Goal: Information Seeking & Learning: Learn about a topic

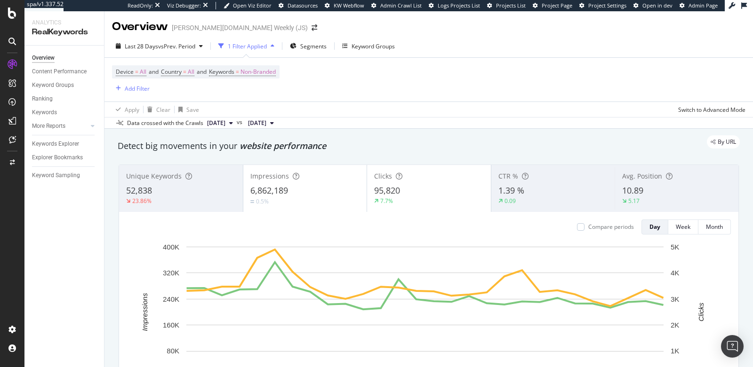
scroll to position [879, 0]
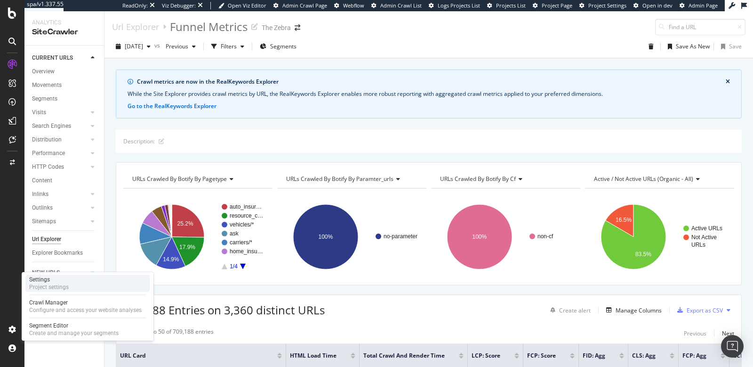
click at [49, 279] on div "Settings" at bounding box center [49, 280] width 40 height 8
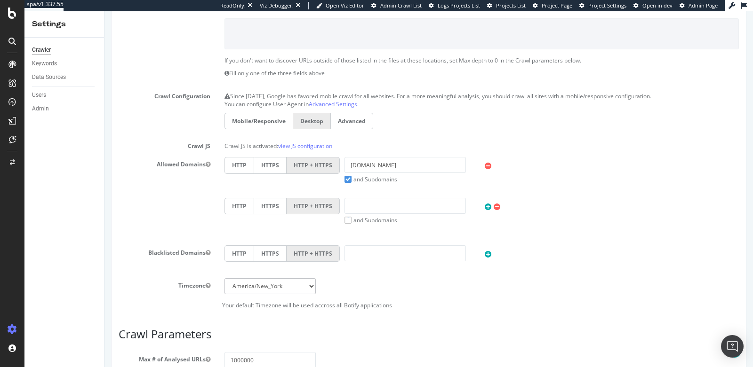
scroll to position [197, 0]
click at [362, 199] on input "text" at bounding box center [404, 207] width 121 height 16
type input "flo.uri.sh"
click at [391, 237] on div "HTTP HTTPS HTTP + HTTPS thezebra.com and Subdomains User Agent: Mobile Desktop …" at bounding box center [481, 199] width 528 height 81
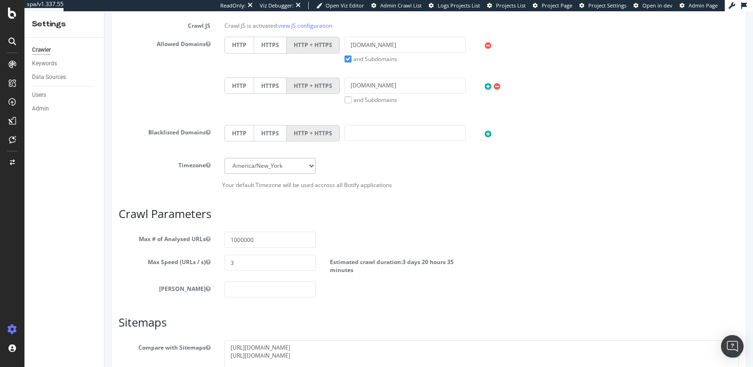
scroll to position [413, 0]
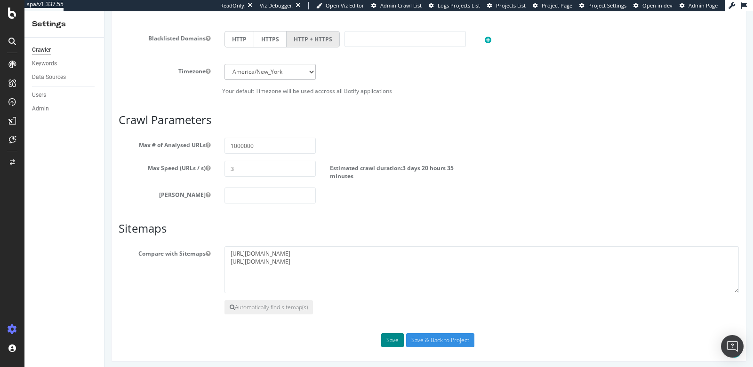
click at [391, 340] on button "Save" at bounding box center [392, 340] width 23 height 14
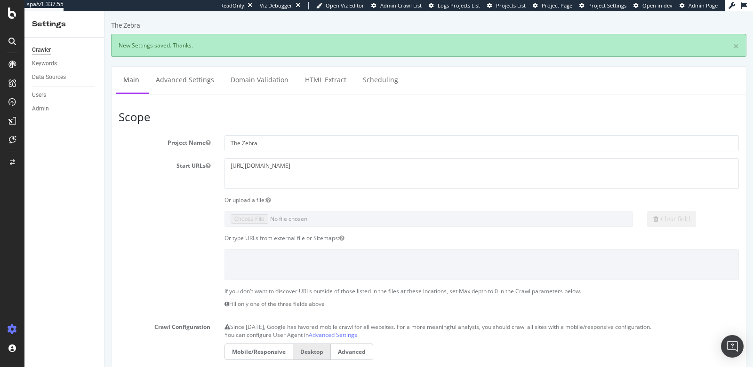
scroll to position [0, 0]
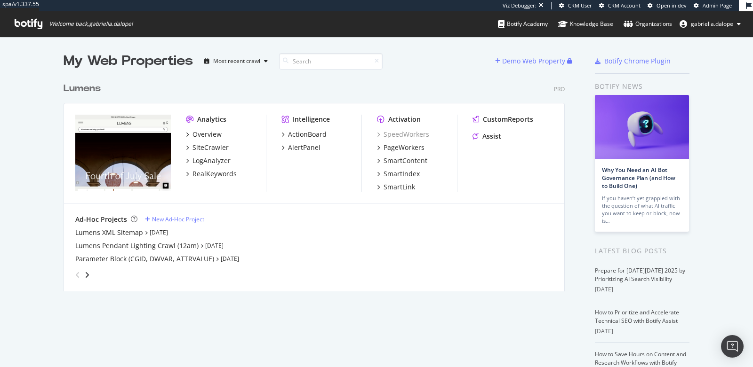
scroll to position [359, 737]
click at [198, 175] on div "RealKeywords" at bounding box center [214, 173] width 44 height 9
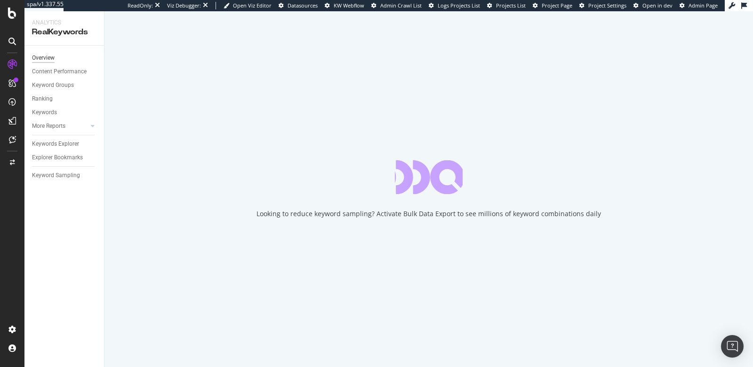
click at [44, 59] on div "Overview" at bounding box center [43, 58] width 23 height 10
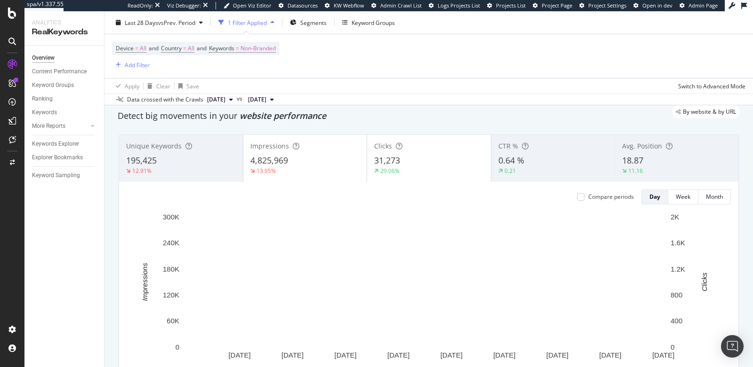
scroll to position [5, 0]
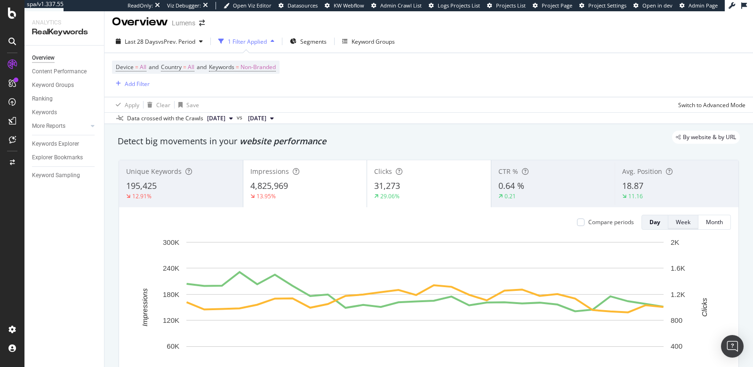
click at [675, 218] on div "Week" at bounding box center [682, 222] width 15 height 8
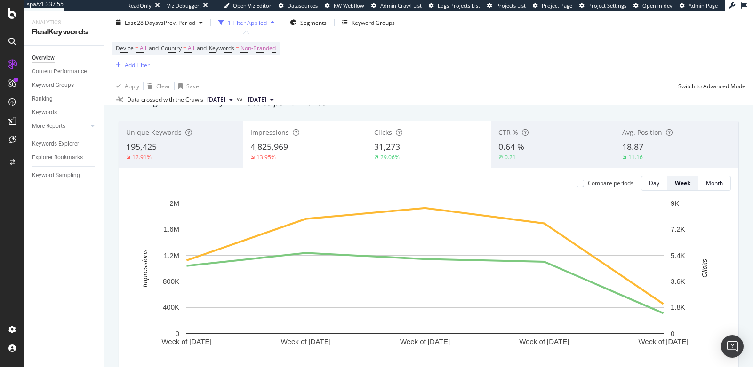
scroll to position [52, 0]
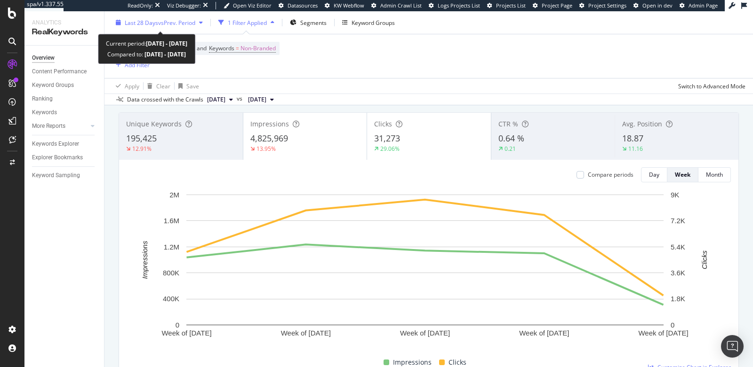
click at [161, 26] on div "Last 28 Days vs Prev. Period" at bounding box center [160, 22] width 71 height 8
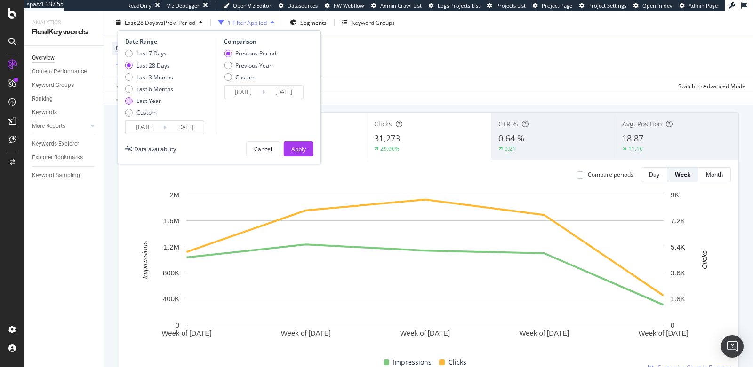
click at [136, 100] on div "Last Year" at bounding box center [148, 101] width 24 height 8
type input "2024/10/01"
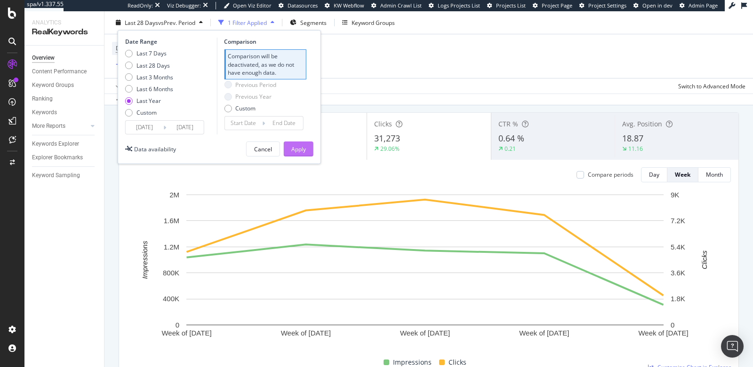
click at [302, 148] on div "Apply" at bounding box center [298, 149] width 15 height 8
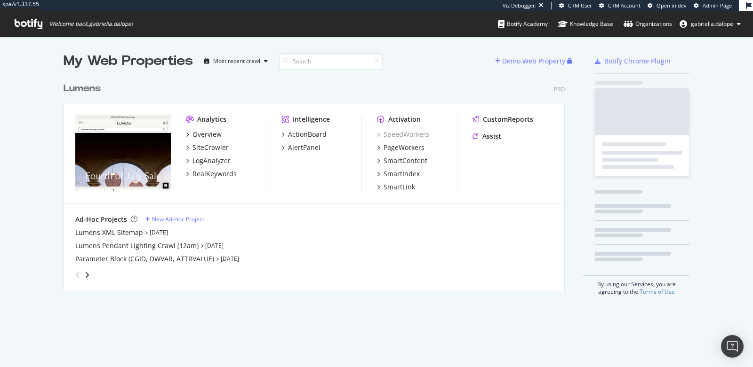
scroll to position [213, 500]
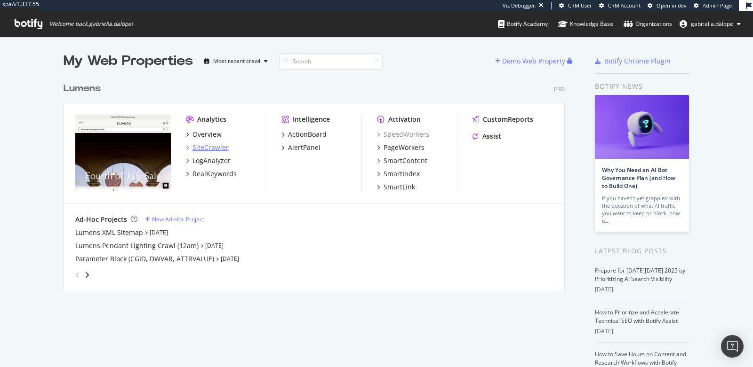
click at [198, 147] on div "SiteCrawler" at bounding box center [210, 147] width 36 height 9
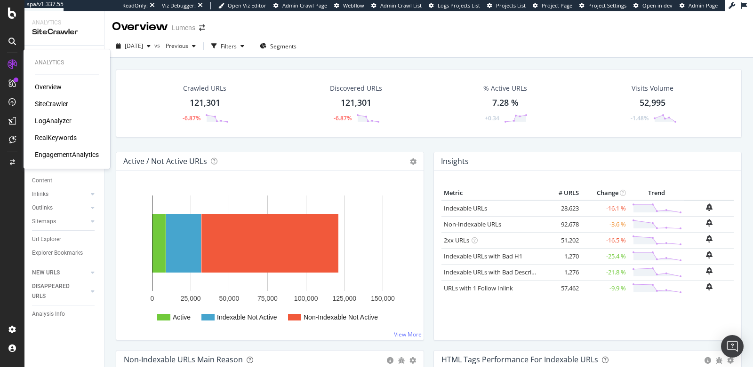
click at [52, 120] on div "LogAnalyzer" at bounding box center [53, 120] width 37 height 9
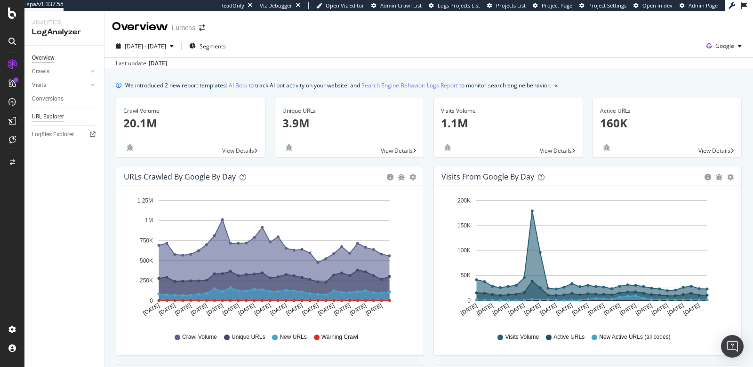
click at [47, 118] on div "URL Explorer" at bounding box center [48, 117] width 32 height 10
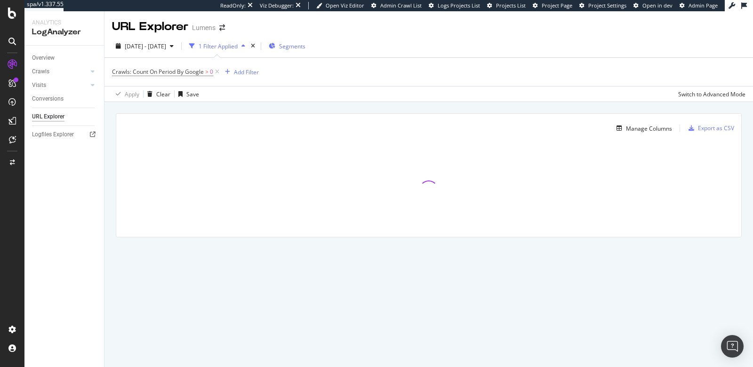
click at [302, 46] on span "Segments" at bounding box center [292, 46] width 26 height 8
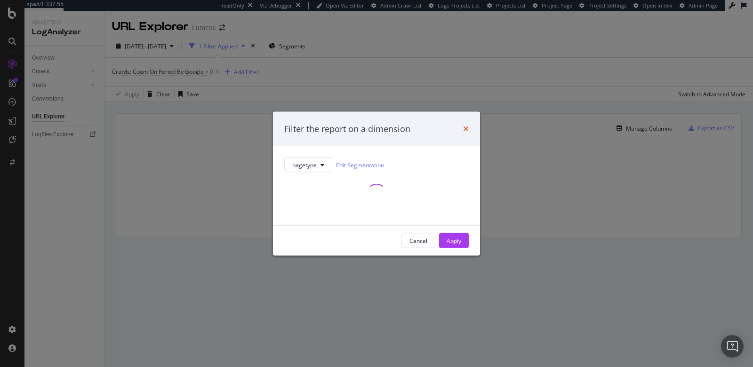
click at [465, 128] on icon "times" at bounding box center [466, 129] width 6 height 8
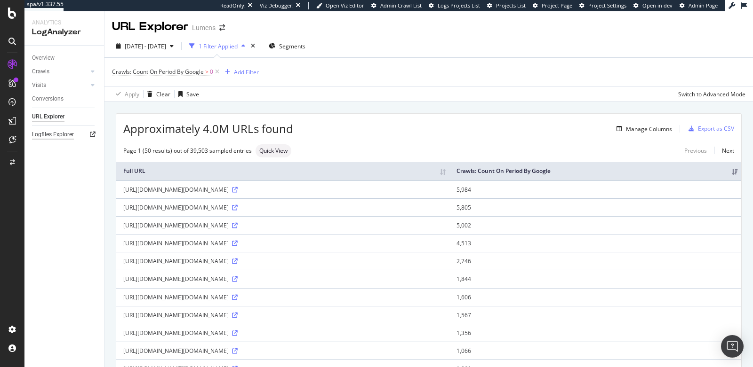
click at [71, 136] on div "Logfiles Explorer" at bounding box center [53, 135] width 42 height 10
click at [646, 131] on div "Manage Columns" at bounding box center [649, 129] width 46 height 8
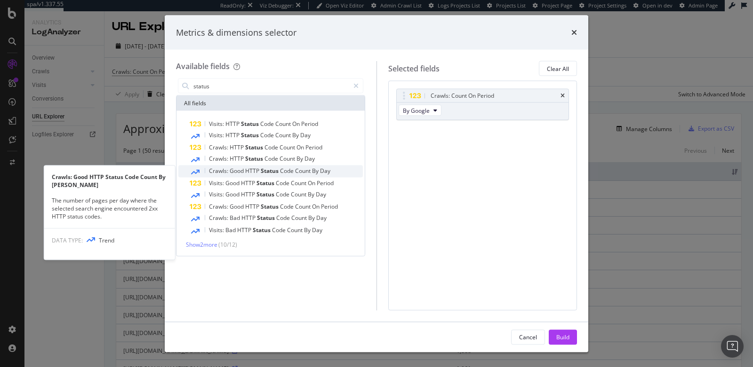
type input "status"
click at [266, 169] on span "Status" at bounding box center [270, 171] width 19 height 8
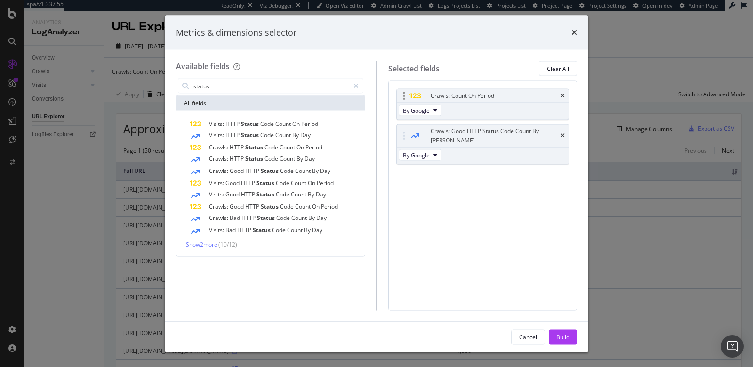
click at [564, 92] on div "Crawls: Count On Period" at bounding box center [483, 95] width 172 height 13
click at [226, 85] on input "status" at bounding box center [270, 86] width 157 height 14
click at [212, 243] on span "Show 2 more" at bounding box center [202, 245] width 32 height 8
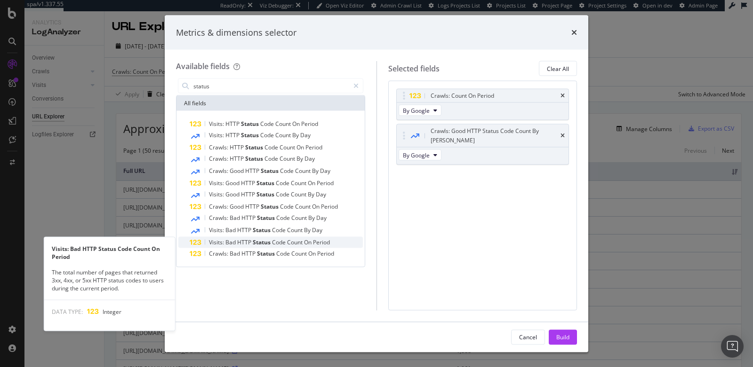
click at [239, 243] on span "HTTP" at bounding box center [245, 242] width 16 height 8
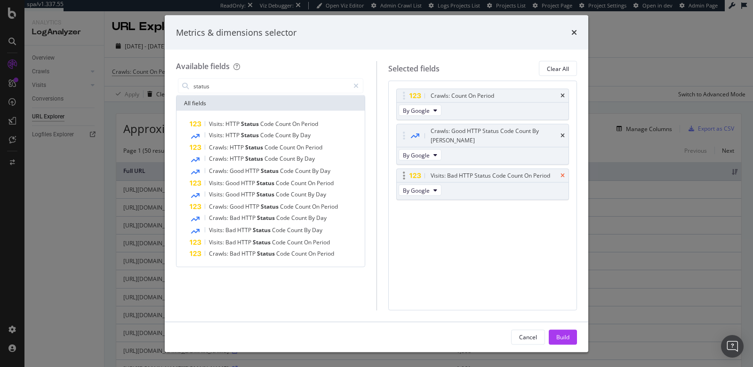
click at [564, 173] on icon "times" at bounding box center [562, 176] width 4 height 6
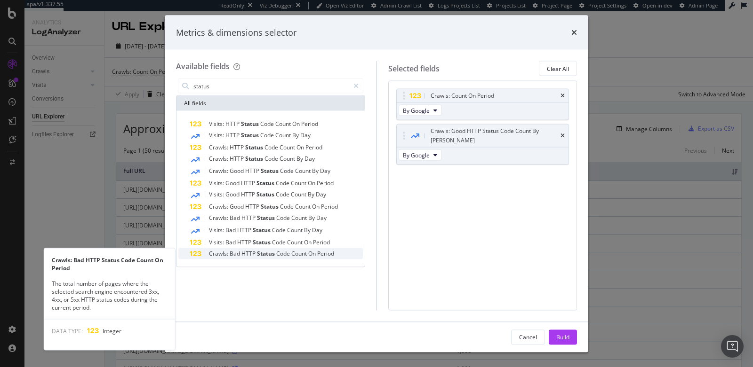
click at [291, 253] on span "Count" at bounding box center [299, 254] width 17 height 8
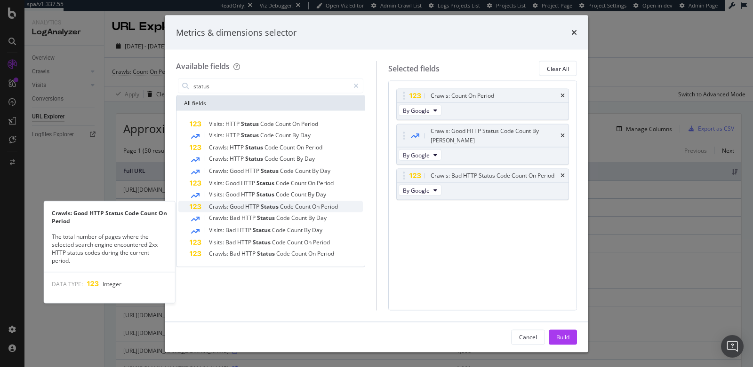
click at [265, 204] on span "Status" at bounding box center [270, 207] width 19 height 8
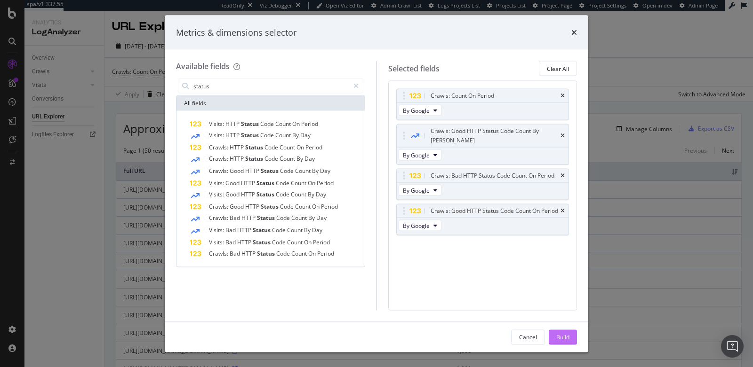
click at [563, 335] on div "Build" at bounding box center [562, 337] width 13 height 8
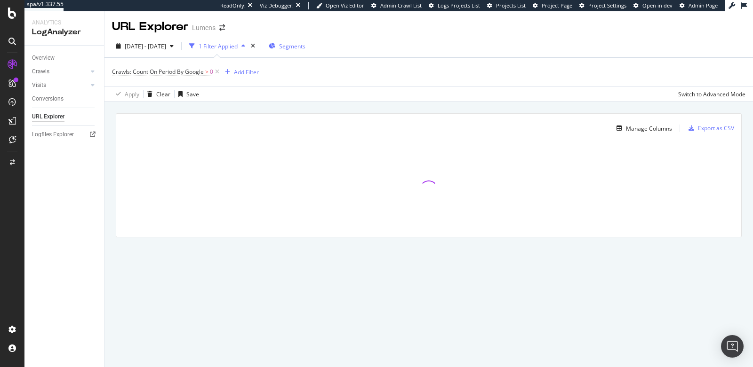
click at [305, 47] on span "Segments" at bounding box center [292, 46] width 26 height 8
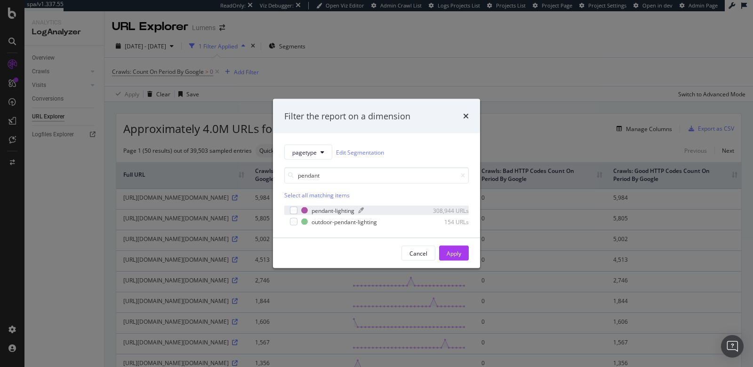
type input "pendant"
click at [403, 208] on div "modal" at bounding box center [388, 211] width 61 height 6
click at [456, 255] on div "Apply" at bounding box center [453, 253] width 15 height 8
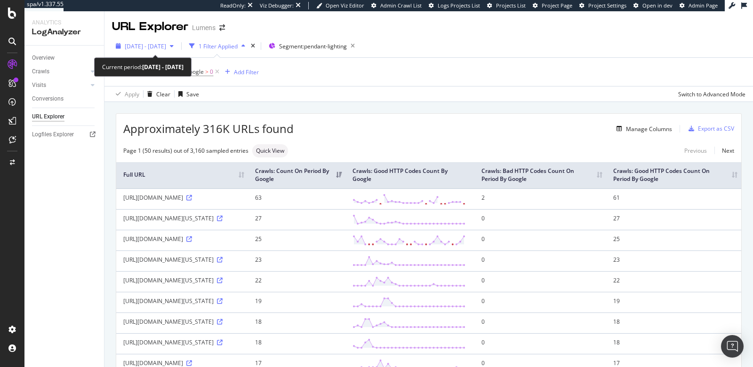
click at [164, 46] on span "2025 Sep. 3rd - Oct. 2nd" at bounding box center [145, 46] width 41 height 8
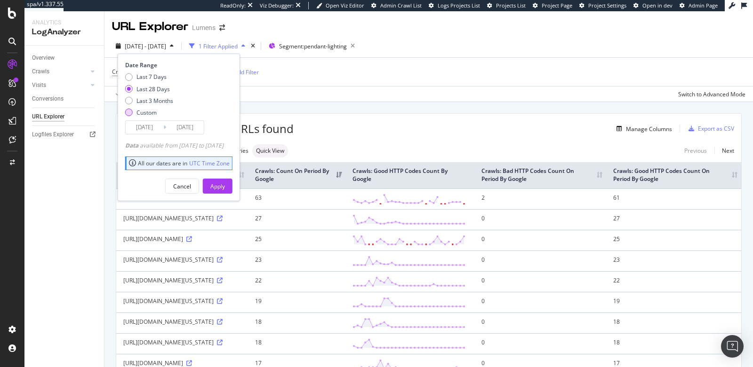
click at [135, 115] on div "Custom" at bounding box center [149, 113] width 48 height 8
click at [135, 122] on input "2025/09/05" at bounding box center [145, 127] width 38 height 13
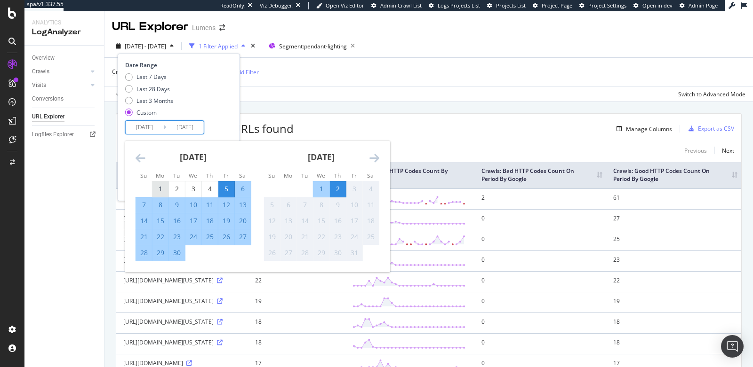
click at [155, 187] on div "1" at bounding box center [160, 188] width 16 height 9
type input "2025/09/01"
click at [157, 188] on div "1" at bounding box center [160, 188] width 16 height 9
type input "2025/09/01"
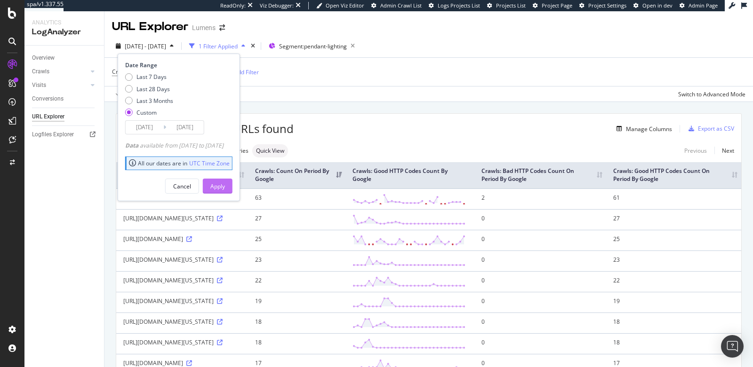
click at [225, 185] on div "Apply" at bounding box center [217, 187] width 15 height 8
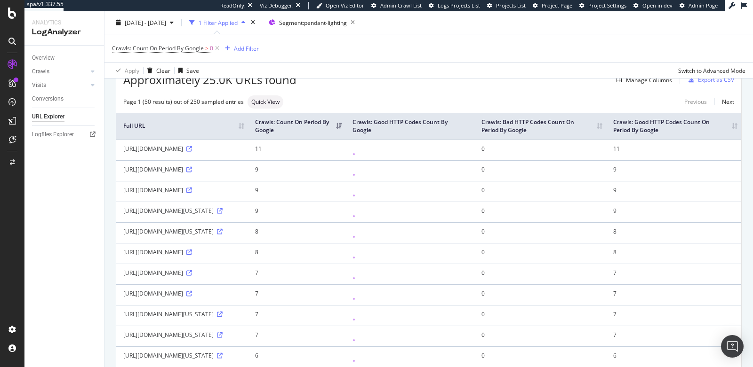
scroll to position [30, 0]
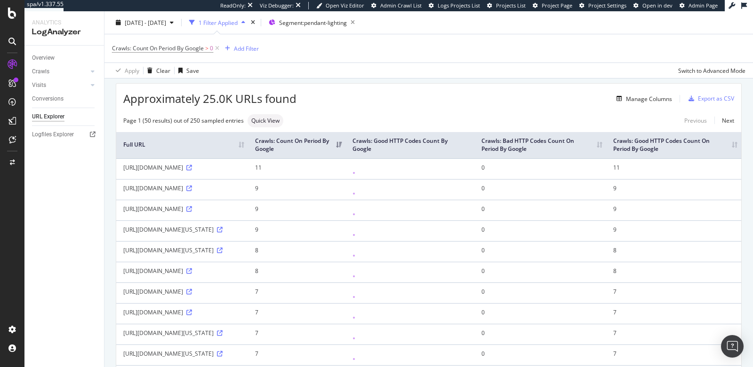
click at [606, 153] on th "Crawls: Bad HTTP Codes Count On Period By Google" at bounding box center [540, 145] width 132 height 26
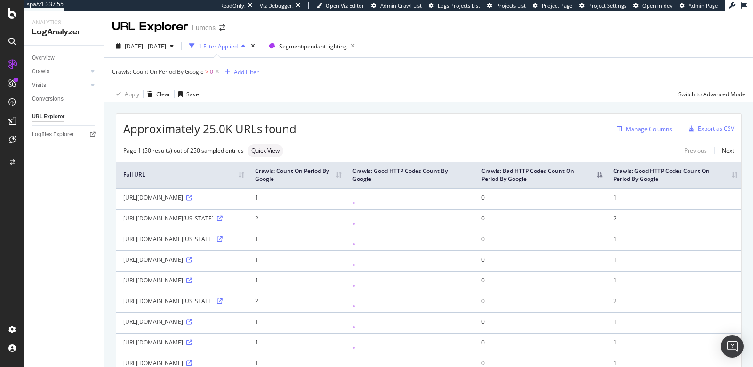
click at [635, 126] on div "Manage Columns" at bounding box center [649, 129] width 46 height 8
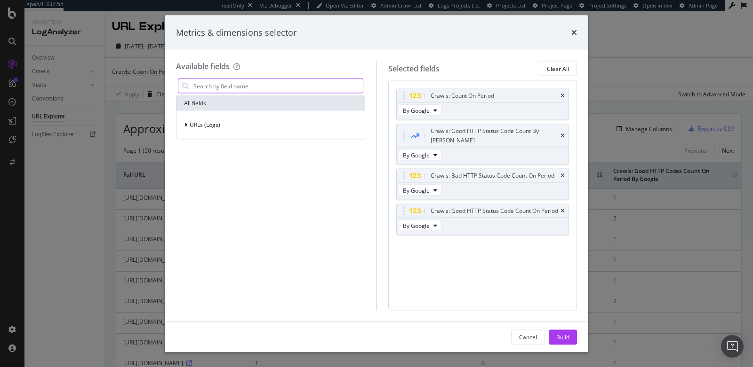
click at [264, 84] on input "modal" at bounding box center [277, 86] width 170 height 14
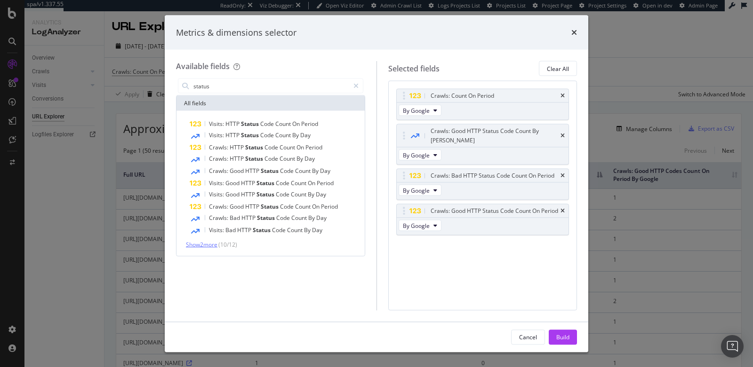
type input "status"
click at [205, 244] on span "Show 2 more" at bounding box center [202, 245] width 32 height 8
click at [574, 35] on icon "times" at bounding box center [574, 33] width 6 height 8
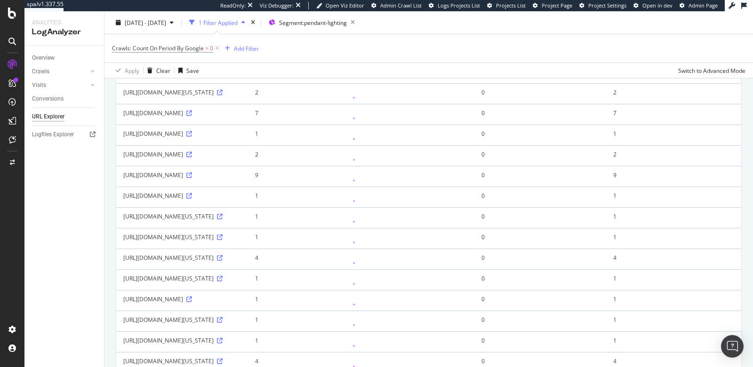
scroll to position [299, 0]
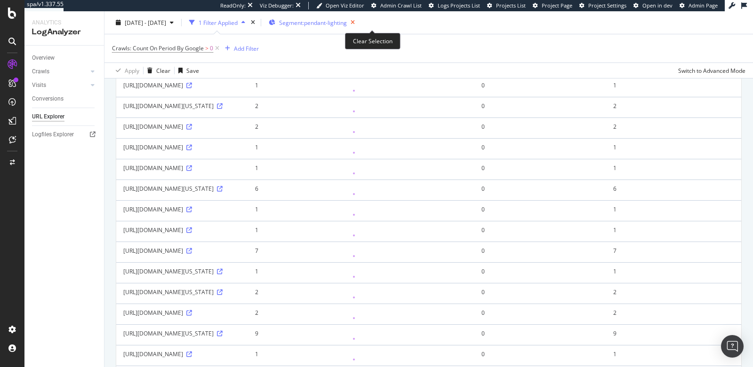
click at [358, 22] on icon "button" at bounding box center [353, 22] width 12 height 13
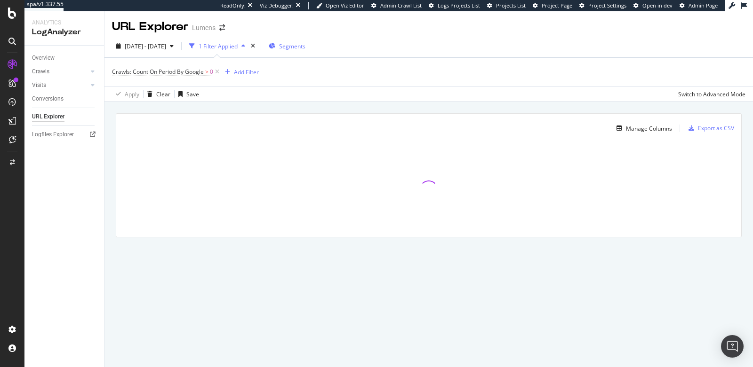
click at [87, 198] on div "Overview Crawls Daily Distribution Segments Distribution HTTP Codes Resources V…" at bounding box center [63, 207] width 79 height 322
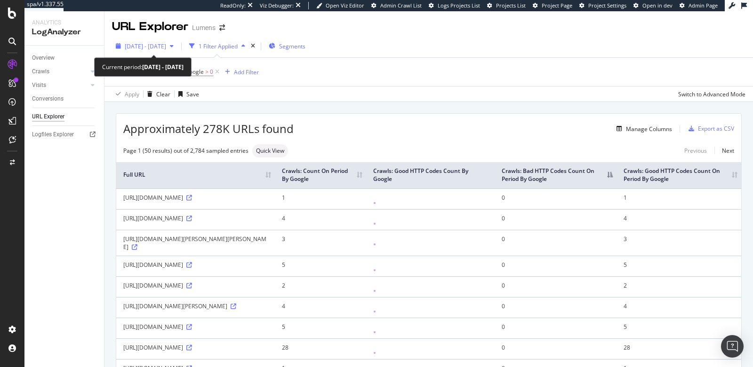
click at [151, 46] on span "2025 Sep. 1st - Sep. 1st" at bounding box center [145, 46] width 41 height 8
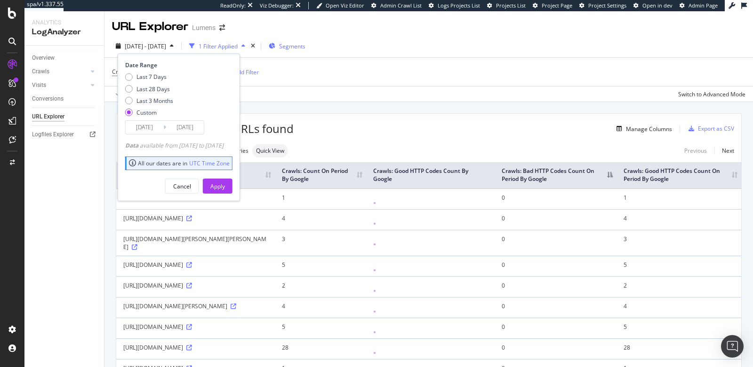
click at [136, 124] on input "2025/09/01" at bounding box center [145, 127] width 38 height 13
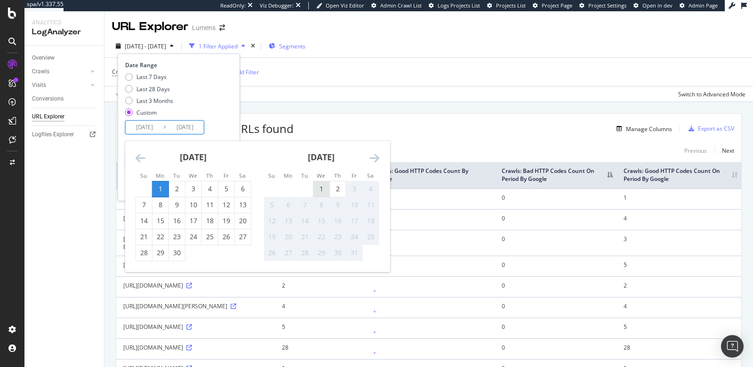
click at [318, 188] on div "1" at bounding box center [321, 188] width 16 height 9
type input "2025/10/01"
click at [318, 188] on div "1" at bounding box center [321, 188] width 16 height 9
type input "2025/10/01"
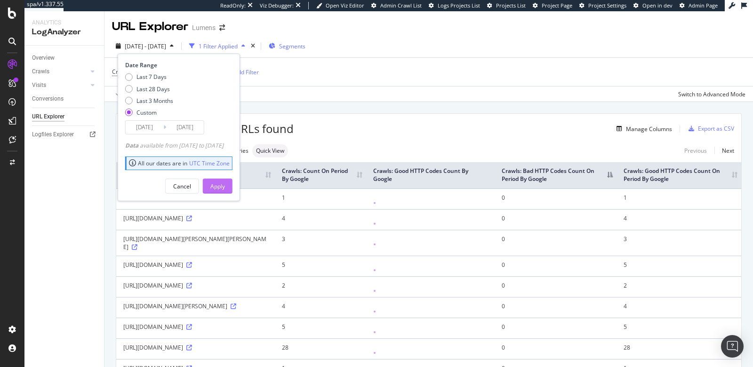
click at [225, 183] on div "Apply" at bounding box center [217, 187] width 15 height 8
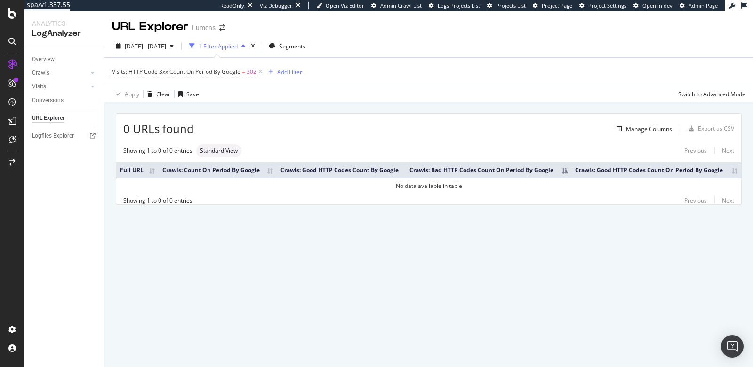
click at [206, 71] on span "Visits: HTTP Code 3xx Count On Period By Google" at bounding box center [176, 72] width 128 height 8
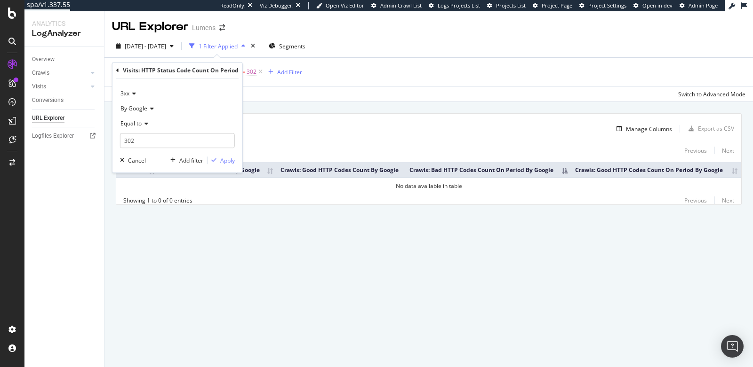
click at [117, 71] on icon at bounding box center [117, 71] width 3 height 6
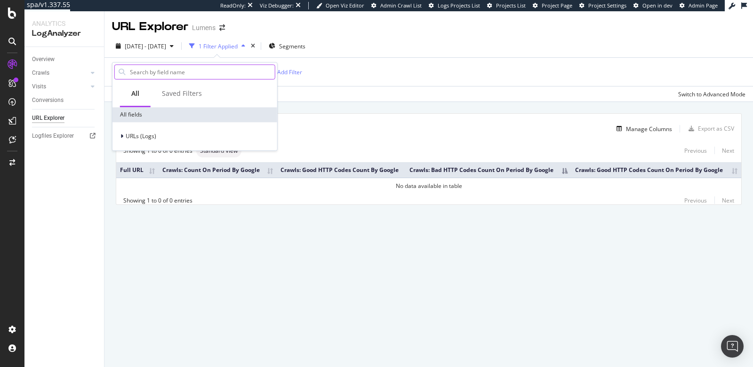
click at [161, 75] on input "text" at bounding box center [202, 72] width 146 height 14
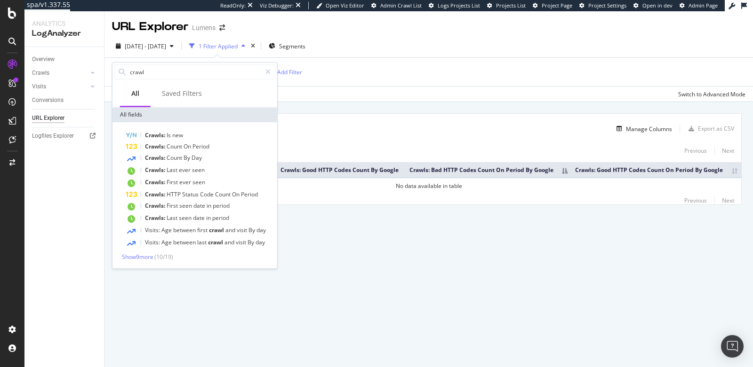
click at [142, 261] on div "Crawls: Is new Crawls: Count On Period Crawls: Count By Day Crawls: Last ever s…" at bounding box center [194, 195] width 165 height 146
click at [143, 256] on span "Show 9 more" at bounding box center [138, 257] width 32 height 8
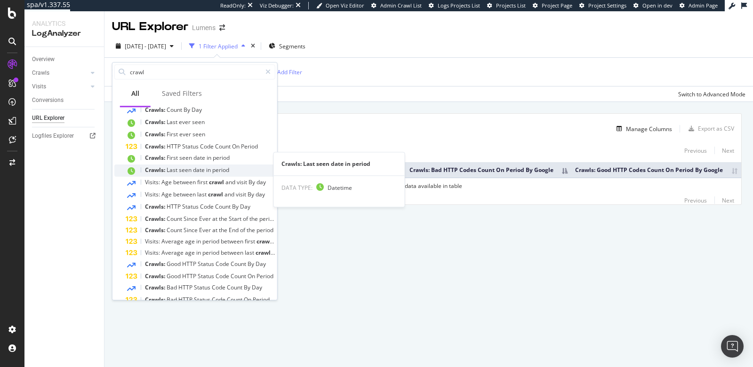
scroll to position [60, 0]
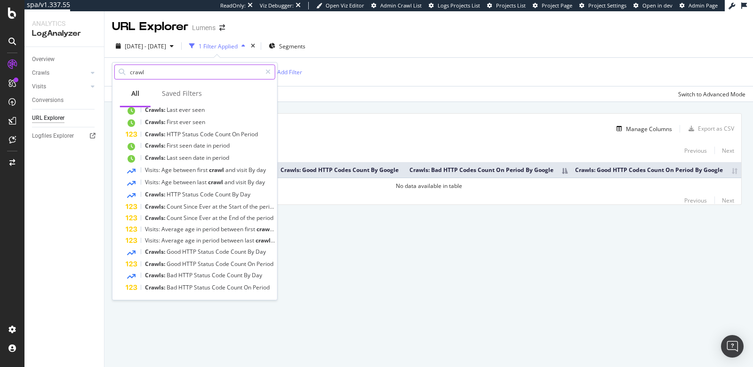
click at [171, 69] on input "crawl" at bounding box center [195, 72] width 132 height 14
type input "status code"
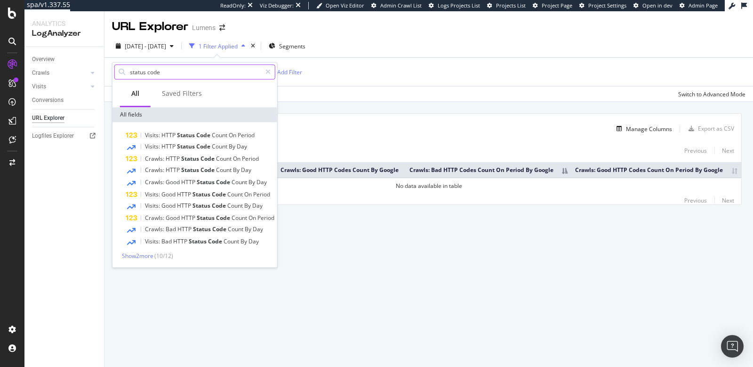
scroll to position [0, 0]
click at [178, 133] on span "Status" at bounding box center [186, 135] width 19 height 8
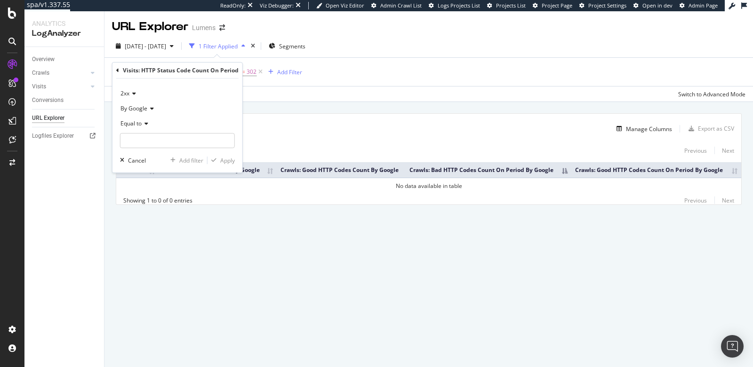
click at [130, 91] on icon at bounding box center [132, 94] width 7 height 6
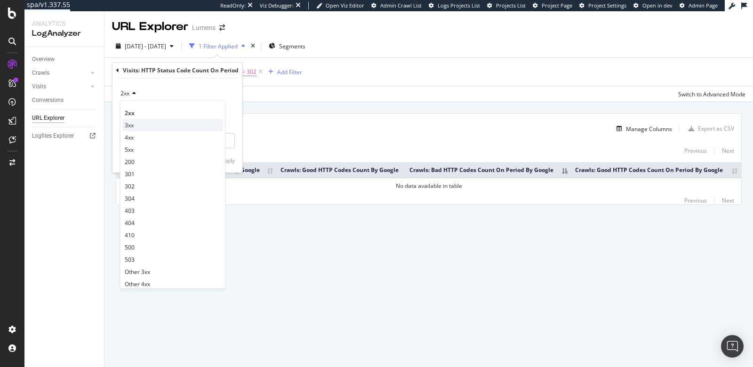
click at [131, 124] on span "3xx" at bounding box center [129, 125] width 9 height 8
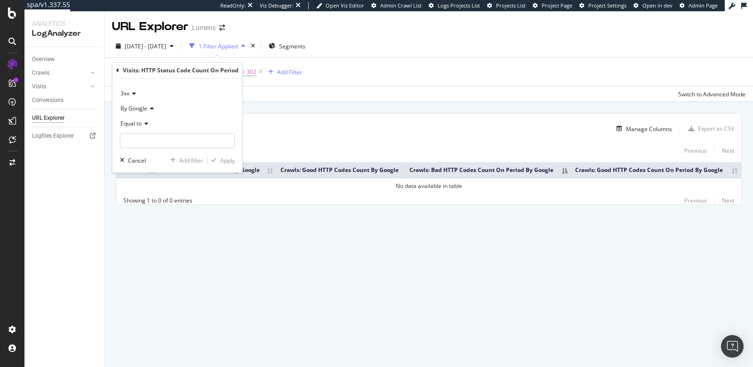
click at [127, 94] on span "3xx" at bounding box center [124, 93] width 9 height 8
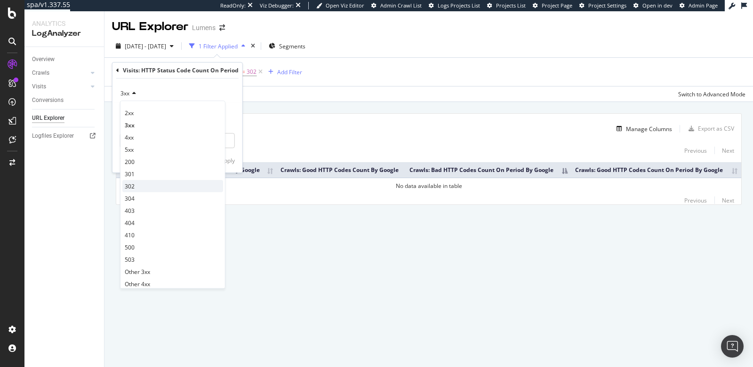
click at [132, 187] on span "302" at bounding box center [130, 187] width 10 height 8
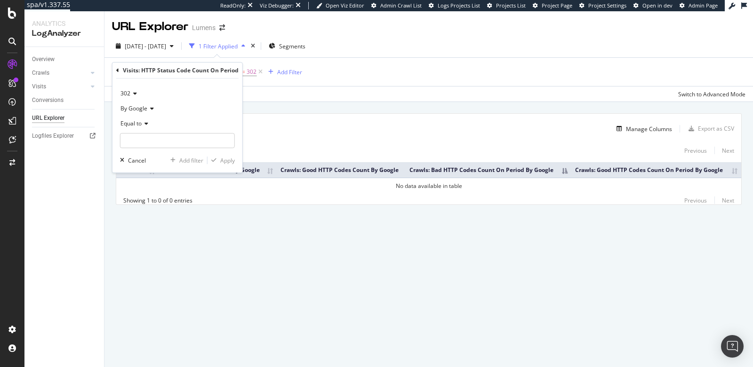
click at [132, 124] on span "Equal to" at bounding box center [130, 123] width 21 height 8
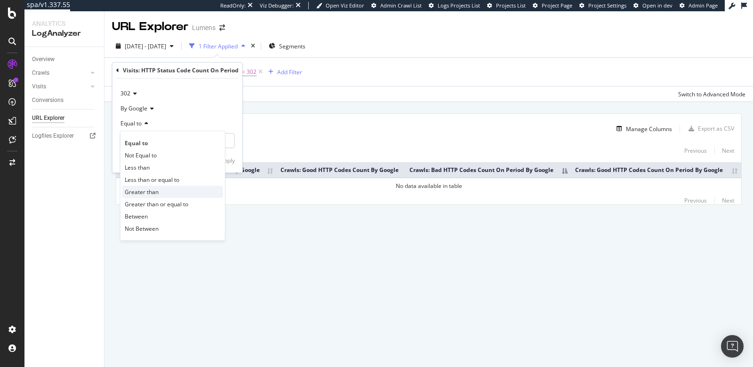
click at [147, 189] on span "Greater than" at bounding box center [142, 192] width 34 height 8
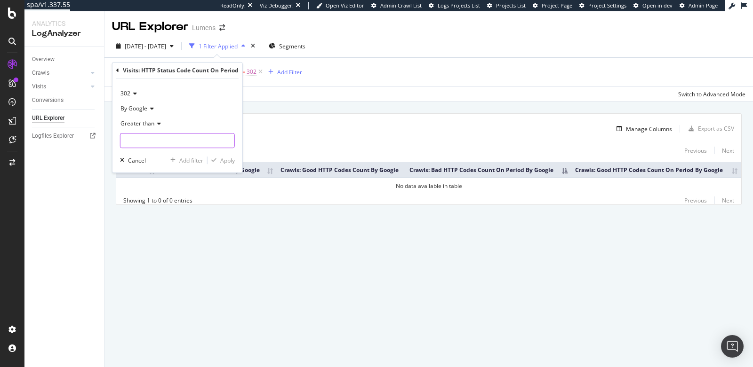
click at [146, 140] on input "number" at bounding box center [177, 140] width 115 height 15
click at [118, 70] on icon at bounding box center [117, 71] width 3 height 6
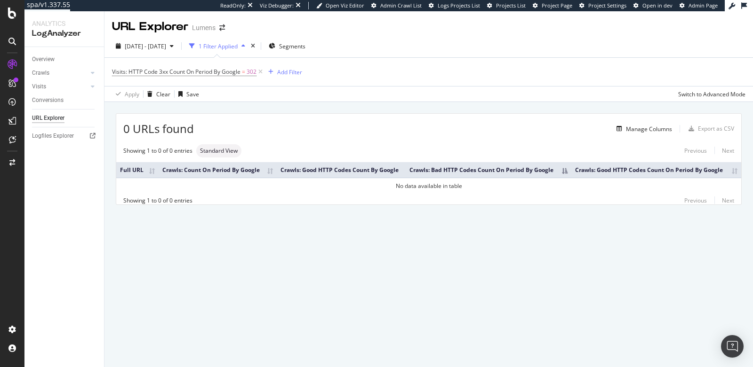
click at [313, 89] on div "Apply Clear Save Switch to Advanced Mode" at bounding box center [428, 94] width 648 height 16
click at [175, 74] on span "Visits: HTTP Code 3xx Count On Period By Google" at bounding box center [176, 72] width 128 height 8
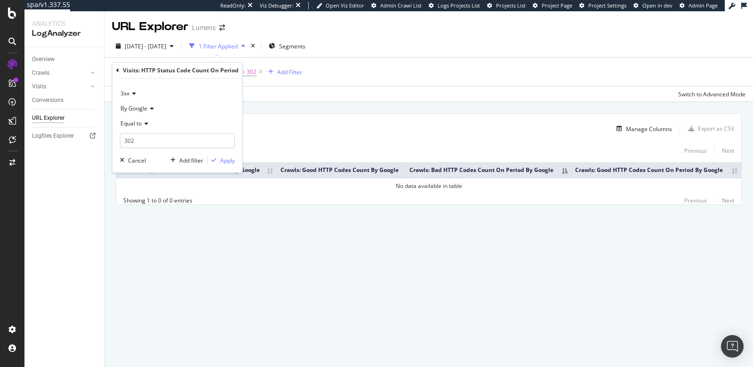
click at [116, 71] on icon at bounding box center [117, 71] width 3 height 6
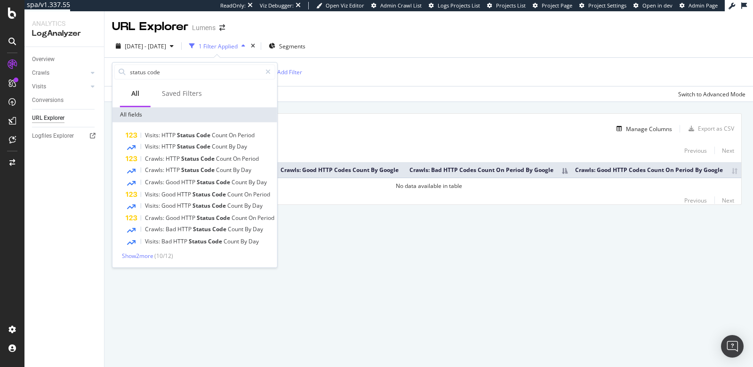
click at [284, 97] on div "Apply Clear Save Switch to Advanced Mode" at bounding box center [428, 94] width 648 height 16
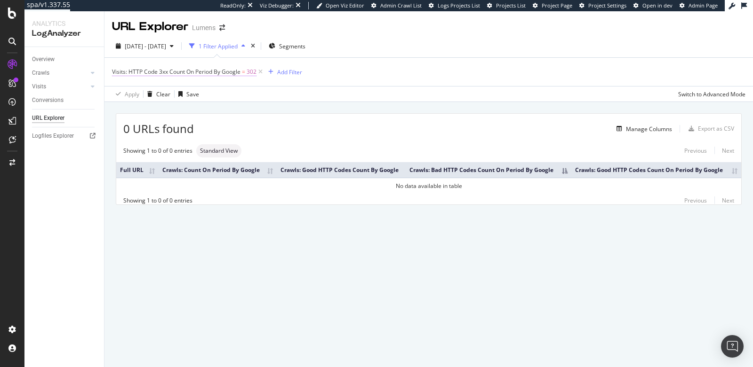
click at [180, 71] on span "Visits: HTTP Code 3xx Count On Period By Google" at bounding box center [176, 72] width 128 height 8
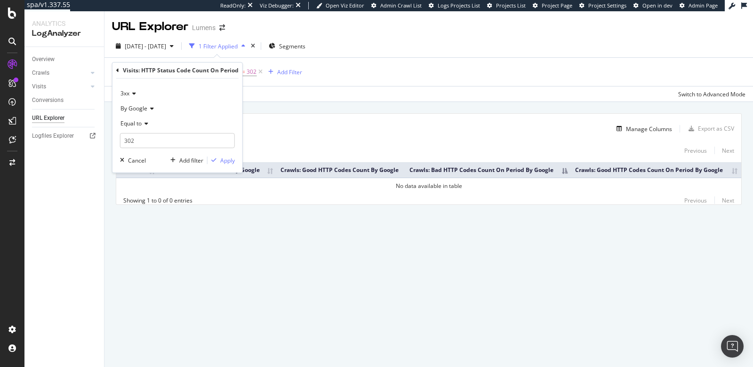
click at [132, 110] on span "By Google" at bounding box center [133, 108] width 27 height 8
click at [116, 70] on icon at bounding box center [117, 71] width 3 height 6
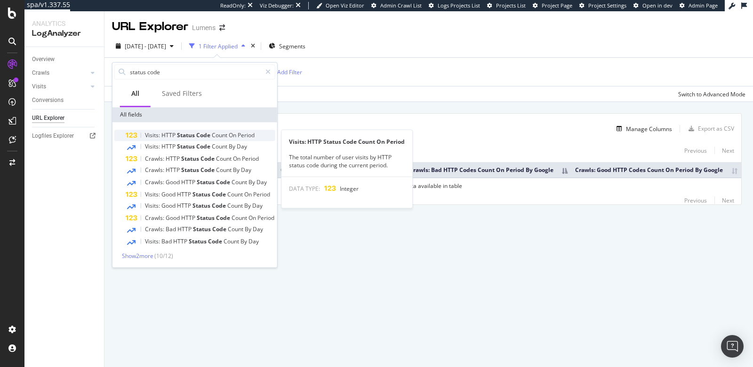
click at [156, 133] on span "Visits:" at bounding box center [153, 135] width 16 height 8
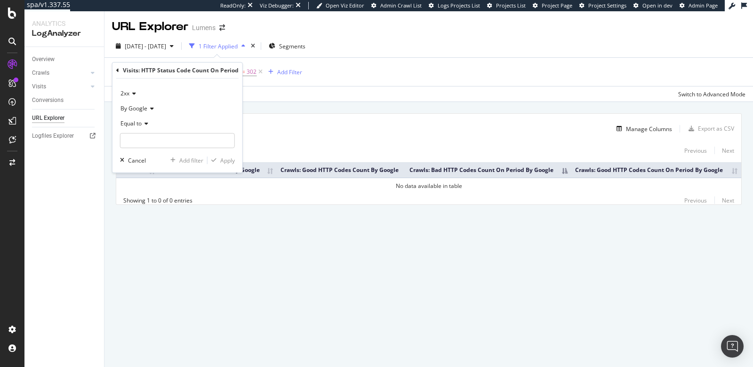
click at [128, 86] on div "2xx" at bounding box center [177, 93] width 115 height 15
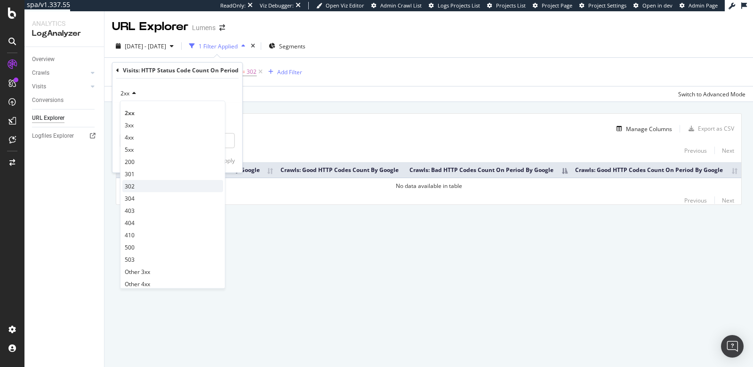
click at [143, 188] on div "302" at bounding box center [172, 186] width 101 height 12
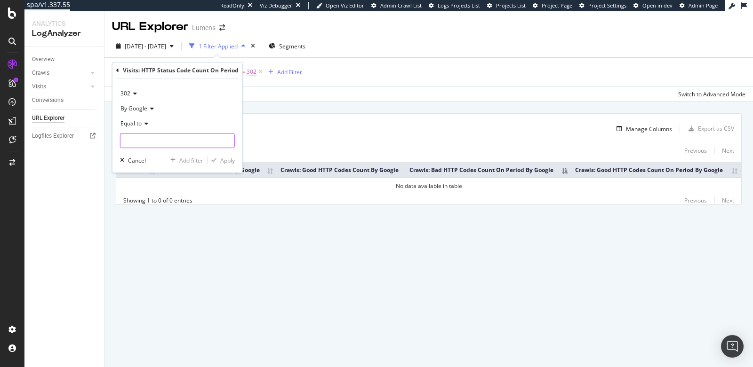
click at [144, 141] on input "number" at bounding box center [177, 140] width 115 height 15
click at [137, 123] on span "Equal to" at bounding box center [130, 123] width 21 height 8
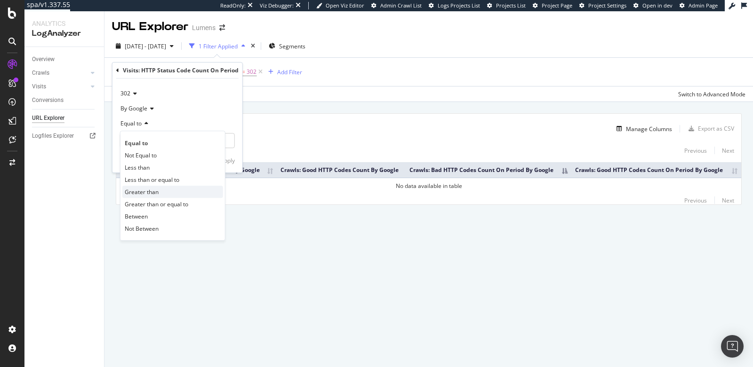
click at [143, 190] on span "Greater than" at bounding box center [142, 192] width 34 height 8
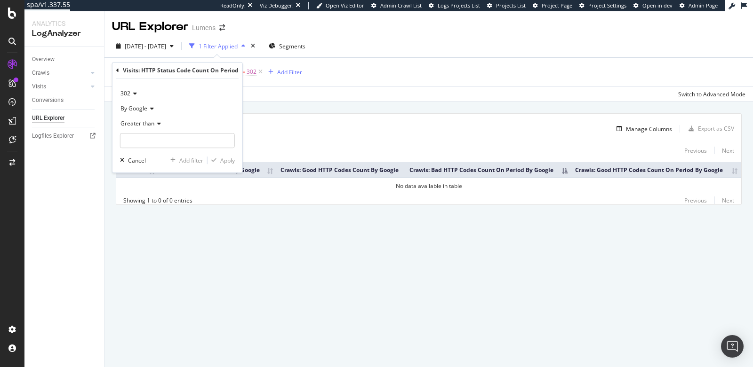
click at [143, 132] on div "Greater than" at bounding box center [177, 132] width 115 height 32
click at [142, 135] on input "number" at bounding box center [177, 140] width 115 height 15
type input "0"
click at [228, 168] on div "302 By Google Greater than 0 Cancel Add filter Apply" at bounding box center [177, 126] width 130 height 94
click at [227, 160] on div "Apply" at bounding box center [227, 161] width 15 height 8
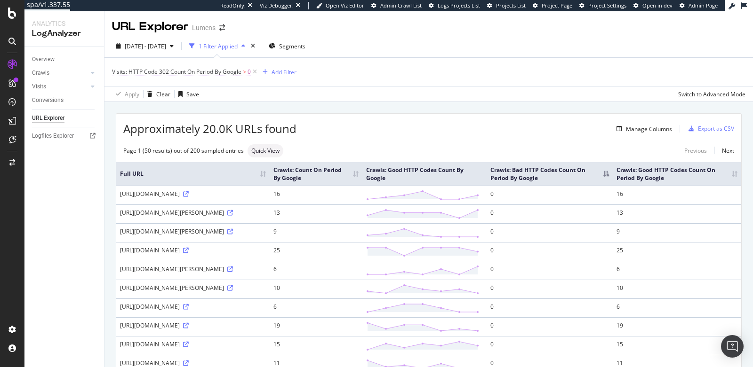
click at [177, 73] on span "Visits: HTTP Code 302 Count On Period By Google" at bounding box center [176, 72] width 129 height 8
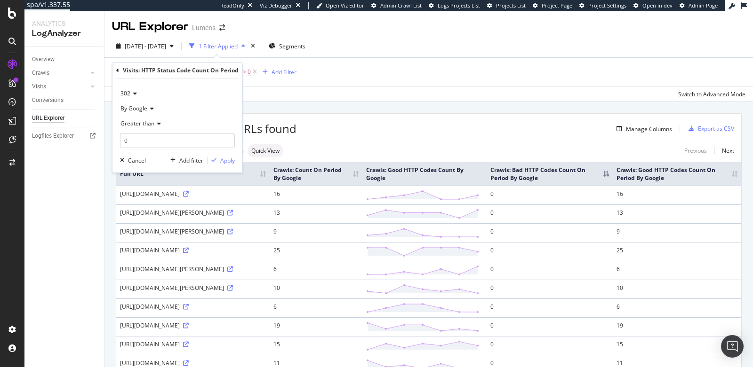
click at [116, 73] on div "Visits: HTTP Status Code Count On Period" at bounding box center [177, 71] width 122 height 16
click at [117, 69] on icon at bounding box center [117, 71] width 3 height 6
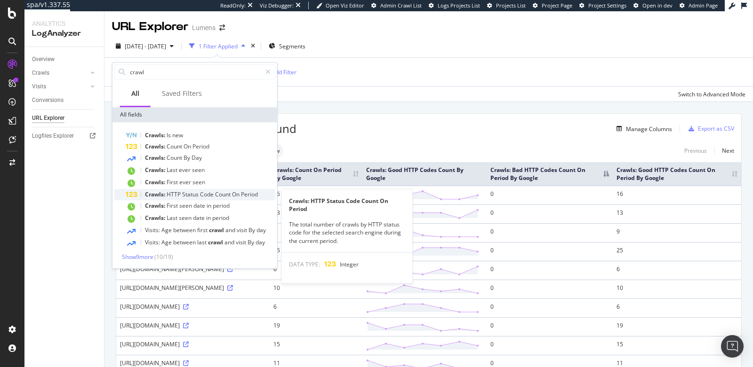
type input "crawl"
click at [190, 195] on span "Status" at bounding box center [191, 194] width 18 height 8
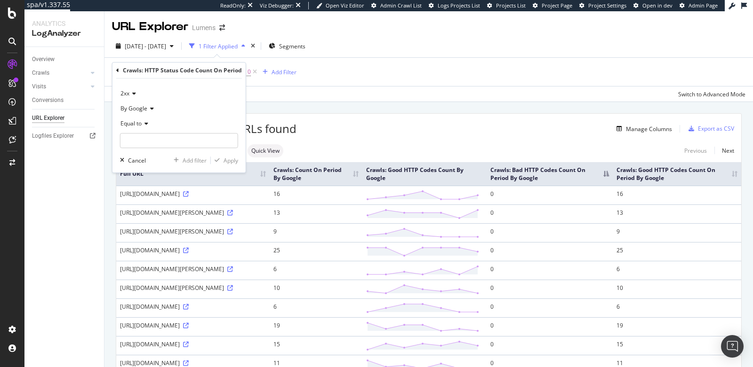
click at [124, 91] on span "2xx" at bounding box center [124, 93] width 9 height 8
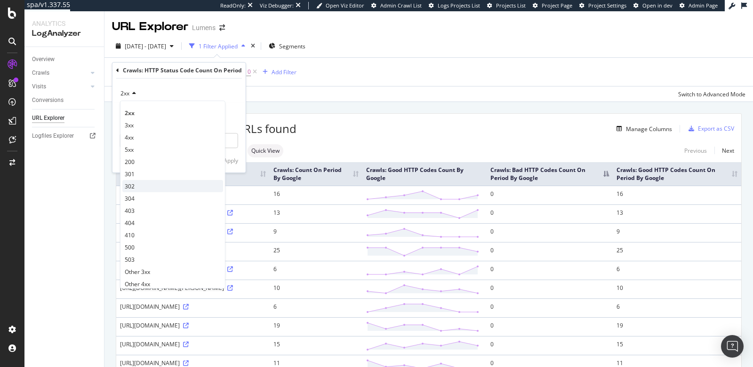
click at [138, 186] on div "302" at bounding box center [172, 186] width 101 height 12
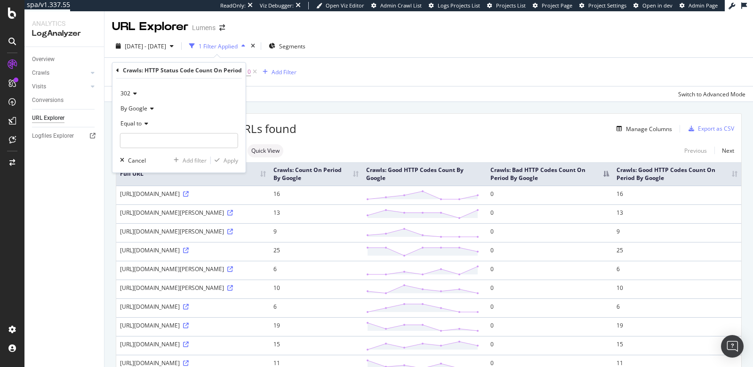
click at [132, 125] on span "Equal to" at bounding box center [130, 123] width 21 height 8
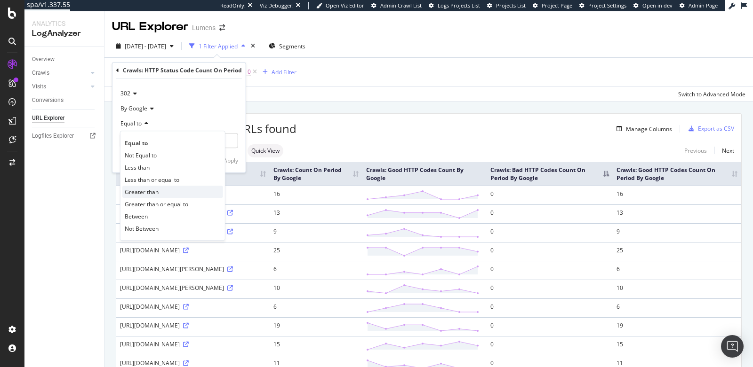
click at [148, 192] on span "Greater than" at bounding box center [142, 192] width 34 height 8
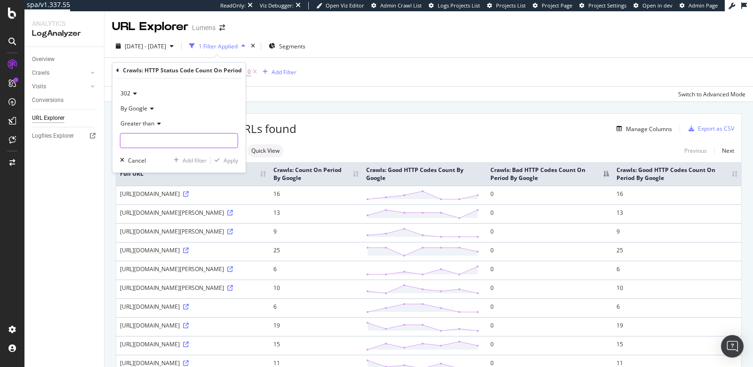
click at [149, 143] on input "number" at bounding box center [179, 140] width 118 height 15
type input "0"
click at [232, 158] on div "Apply" at bounding box center [230, 161] width 15 height 8
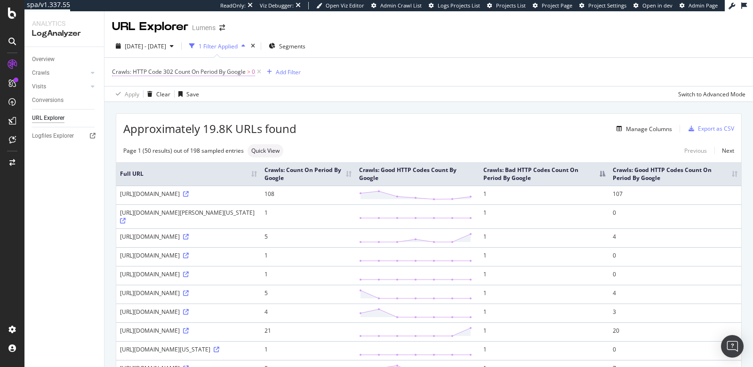
click at [152, 75] on span "Crawls: HTTP Code 302 Count On Period By Google" at bounding box center [179, 72] width 134 height 8
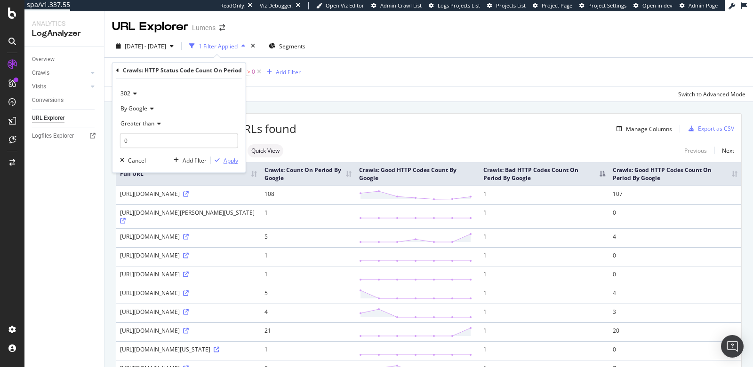
click at [225, 160] on div "Apply" at bounding box center [230, 161] width 15 height 8
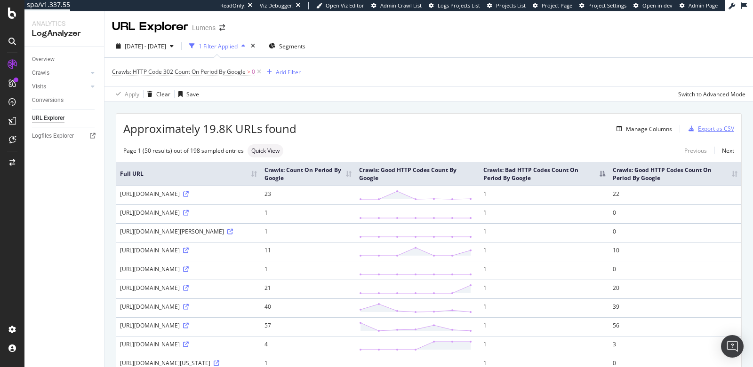
click at [715, 125] on div "Export as CSV" at bounding box center [716, 129] width 36 height 8
click at [703, 130] on div "Export as CSV" at bounding box center [716, 129] width 36 height 8
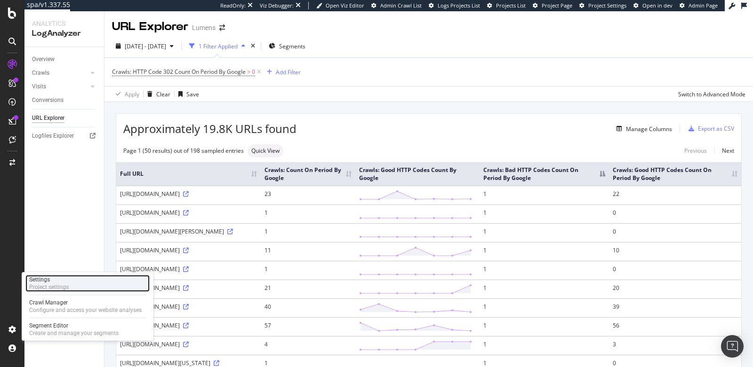
click at [58, 286] on div "Project settings" at bounding box center [49, 288] width 40 height 8
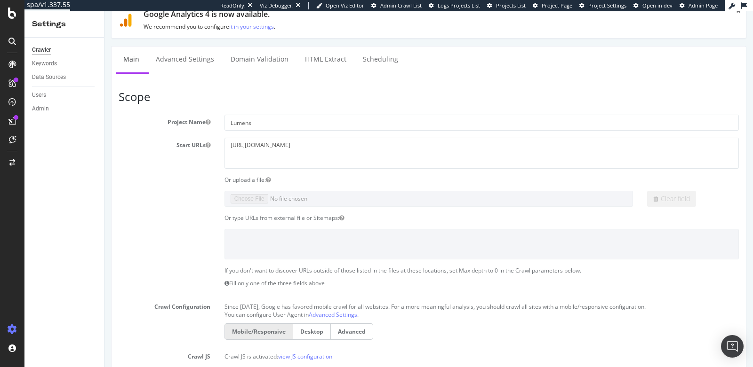
scroll to position [39, 0]
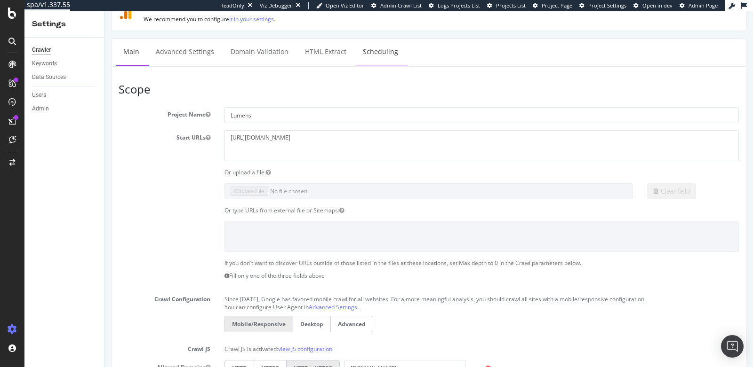
click at [371, 56] on link "Scheduling" at bounding box center [380, 52] width 49 height 26
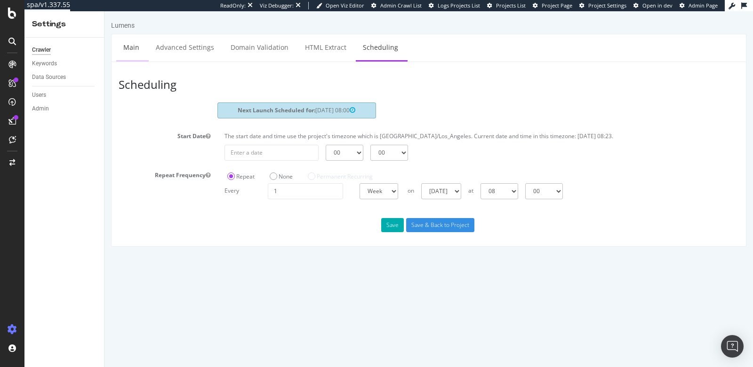
click at [123, 45] on link "Main" at bounding box center [131, 47] width 30 height 26
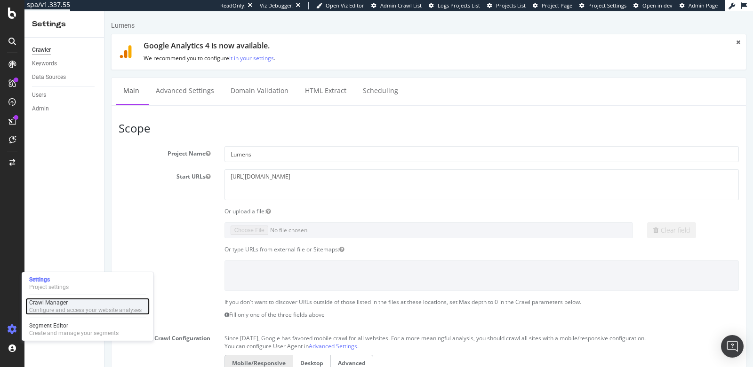
click at [44, 307] on div "Configure and access your website analyses" at bounding box center [85, 311] width 112 height 8
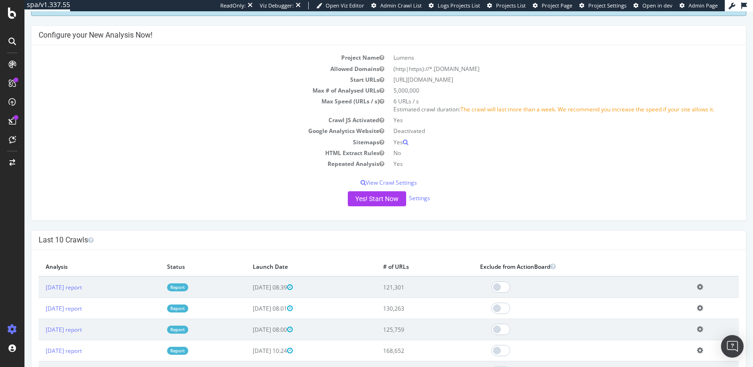
scroll to position [59, 0]
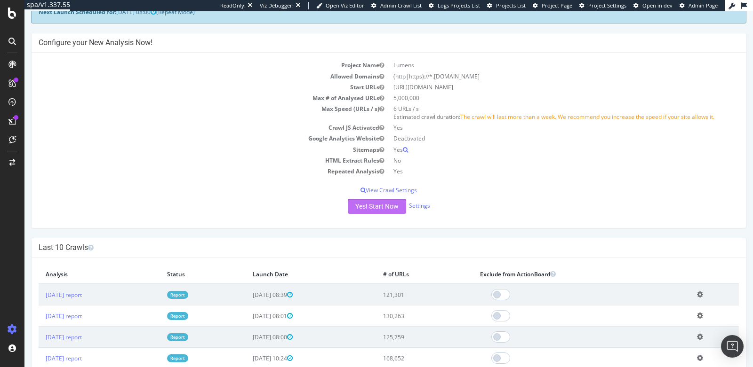
click at [390, 206] on button "Yes! Start Now" at bounding box center [377, 206] width 58 height 15
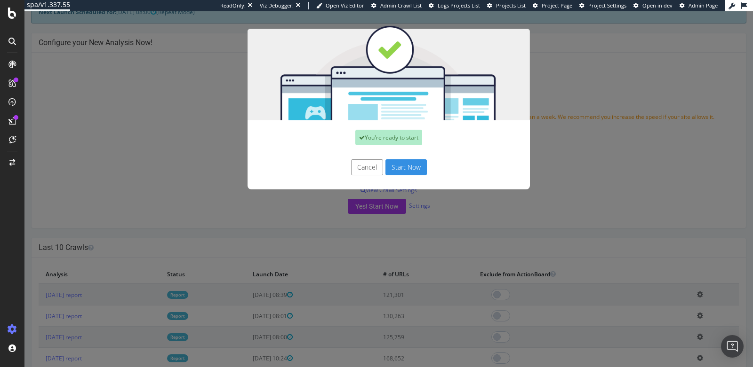
click at [364, 168] on button "Cancel" at bounding box center [367, 167] width 32 height 16
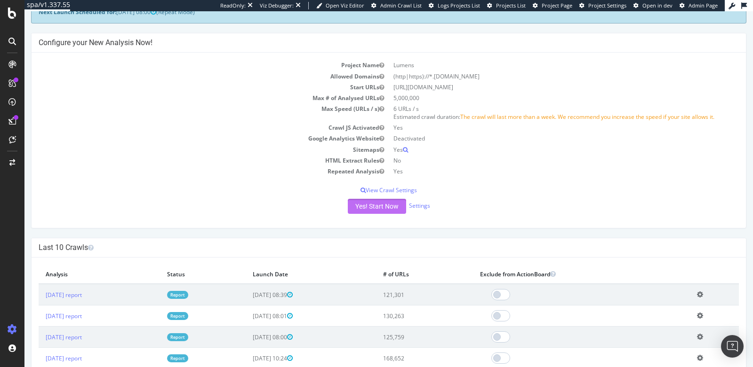
click at [363, 204] on button "Yes! Start Now" at bounding box center [377, 206] width 58 height 15
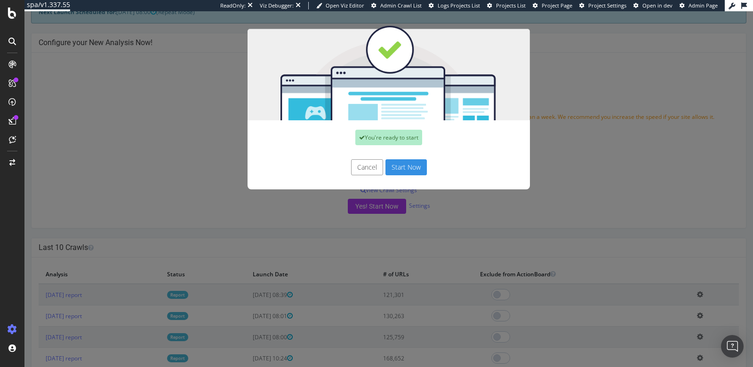
click at [408, 163] on button "Start Now" at bounding box center [405, 167] width 41 height 16
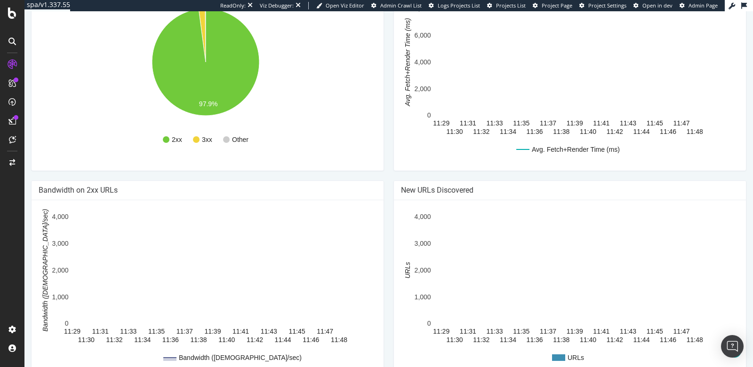
scroll to position [521, 0]
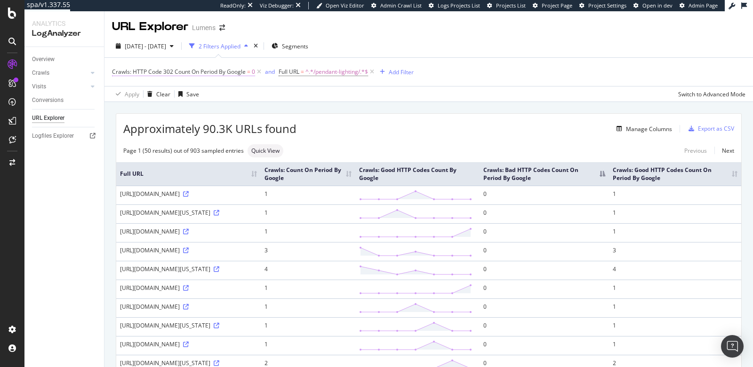
click at [233, 75] on span "Crawls: HTTP Code 302 Count On Period By Google" at bounding box center [179, 72] width 134 height 8
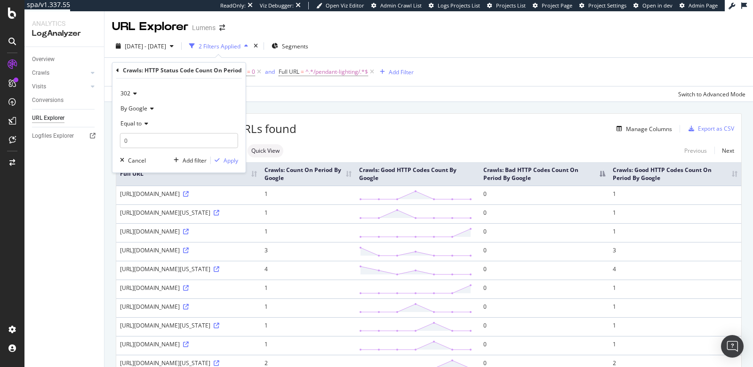
click at [131, 119] on div "Equal to" at bounding box center [179, 123] width 118 height 15
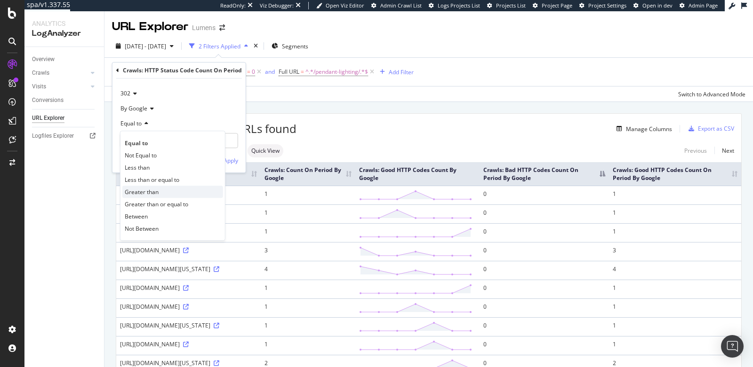
click at [144, 192] on span "Greater than" at bounding box center [142, 192] width 34 height 8
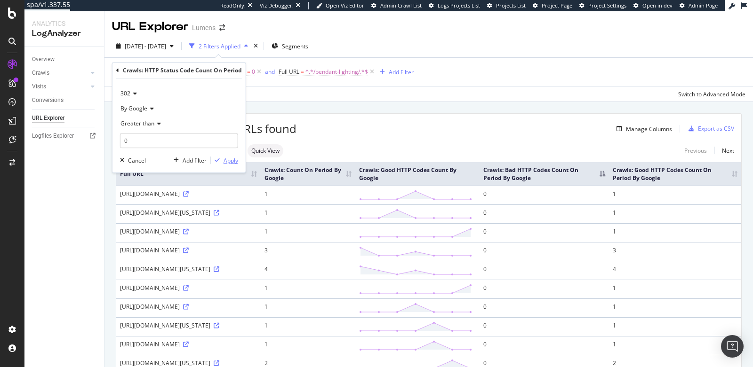
click at [228, 159] on div "Apply" at bounding box center [230, 161] width 15 height 8
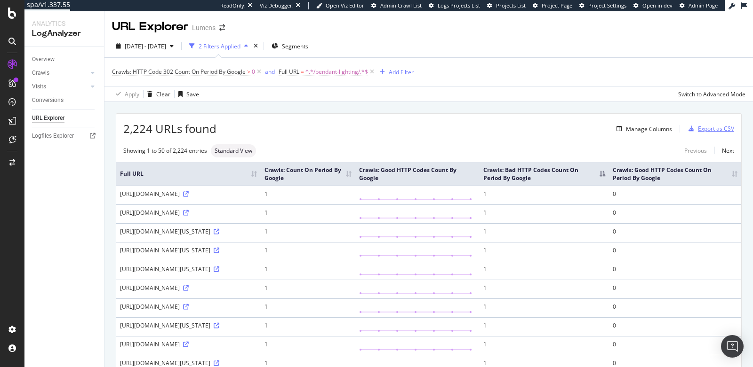
click at [699, 131] on div "Export as CSV" at bounding box center [716, 129] width 36 height 8
click at [16, 119] on icon at bounding box center [17, 118] width 7 height 7
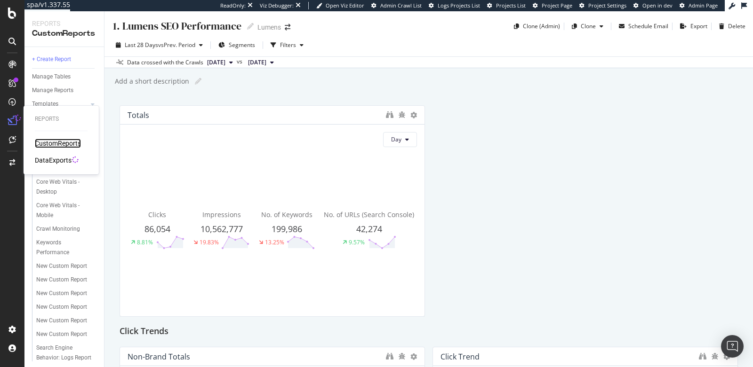
click at [56, 143] on div "CustomReports" at bounding box center [58, 143] width 46 height 9
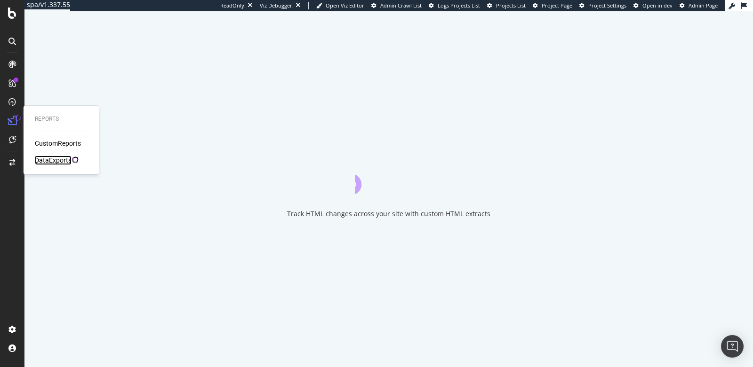
click at [45, 159] on div "DataExports" at bounding box center [53, 160] width 37 height 9
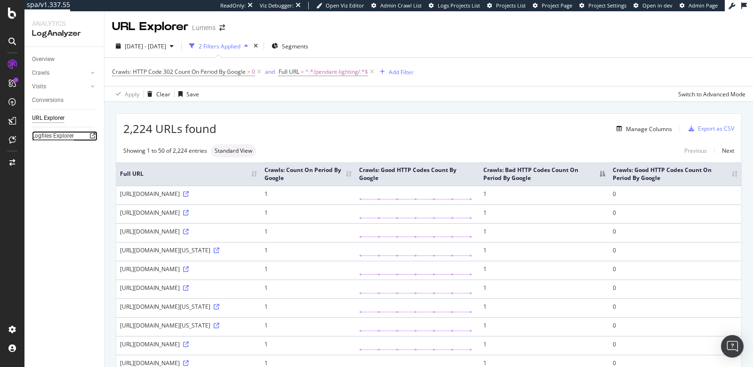
click at [54, 136] on div "Logfiles Explorer" at bounding box center [53, 136] width 42 height 10
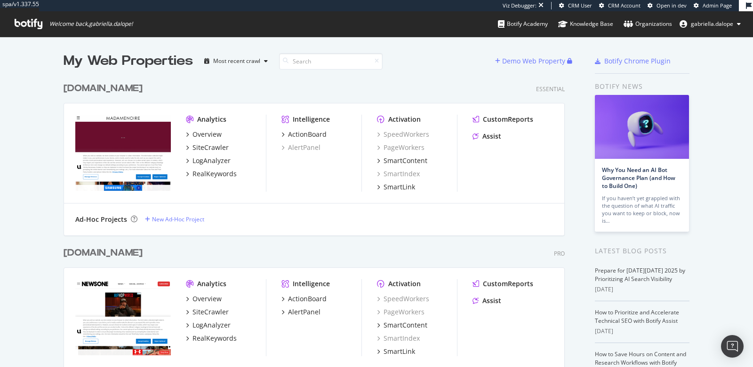
scroll to position [63, 0]
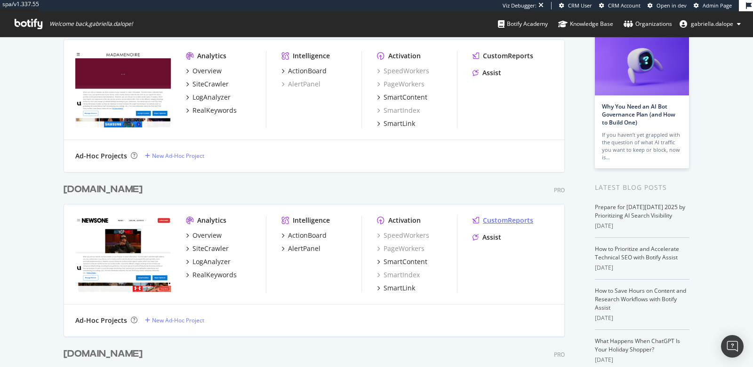
click at [492, 220] on div "CustomReports" at bounding box center [508, 220] width 50 height 9
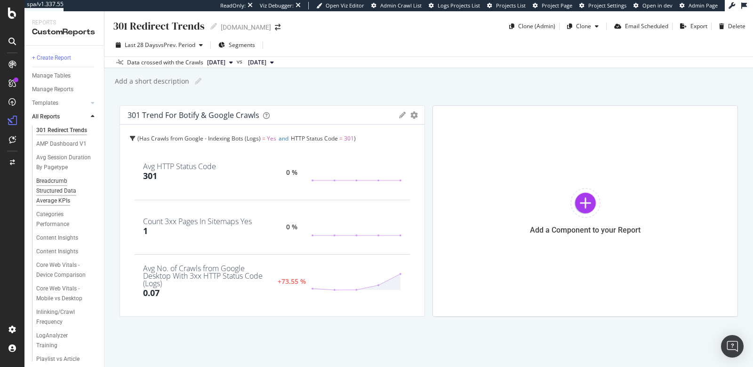
scroll to position [67, 0]
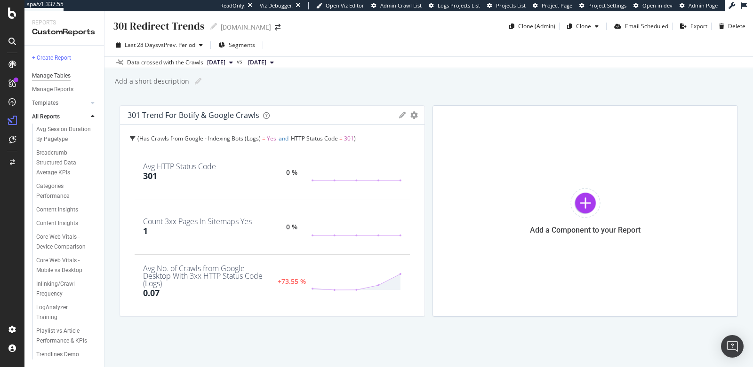
click at [56, 74] on div "Manage Tables" at bounding box center [51, 76] width 39 height 10
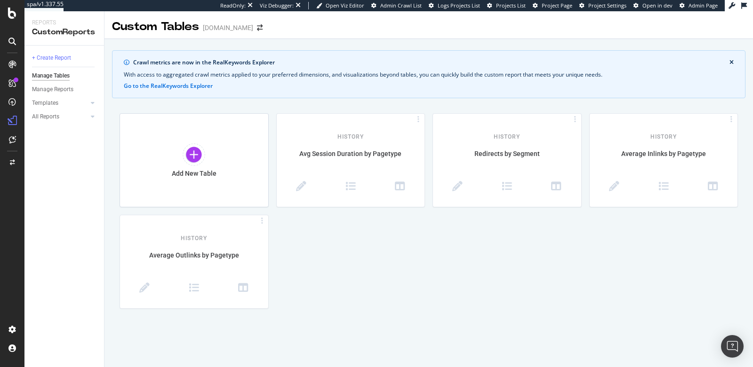
click at [9, 39] on icon at bounding box center [12, 42] width 8 height 8
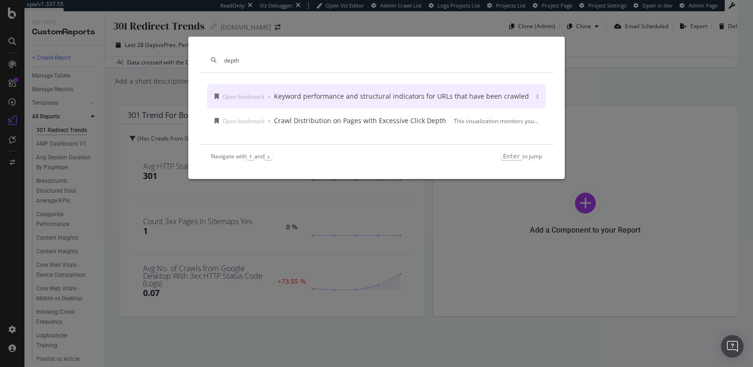
type input "depth"
click at [119, 94] on div "depth Open bookmark › Keyword performance and structural indicators for URLs th…" at bounding box center [376, 183] width 753 height 367
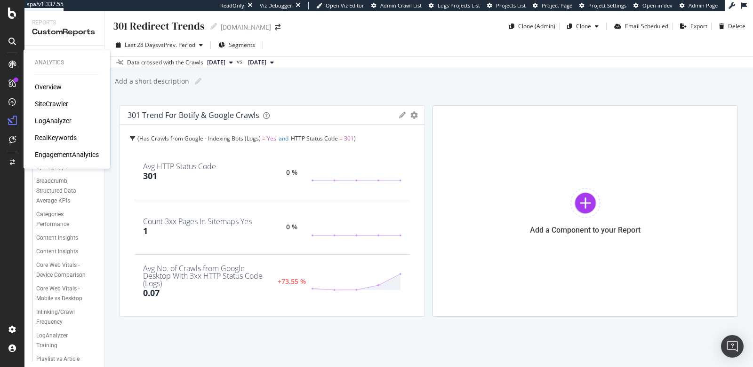
click at [42, 102] on div "SiteCrawler" at bounding box center [51, 103] width 33 height 9
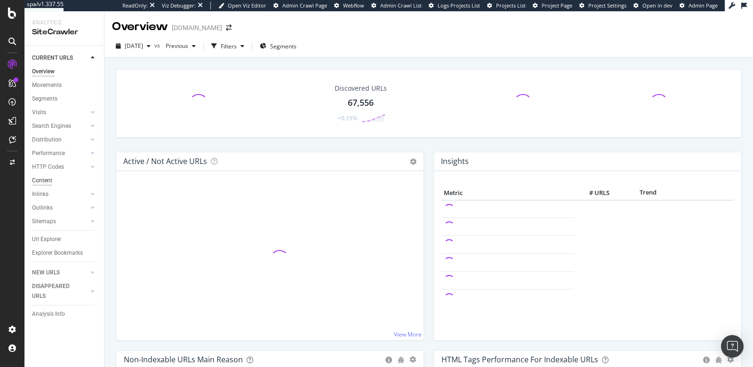
click at [44, 182] on div "Content" at bounding box center [42, 181] width 20 height 10
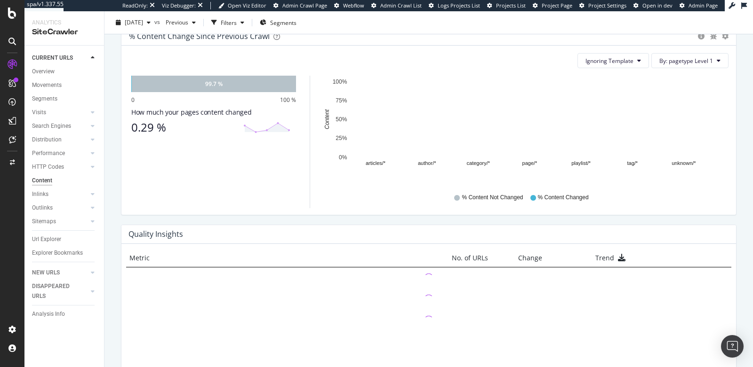
scroll to position [527, 0]
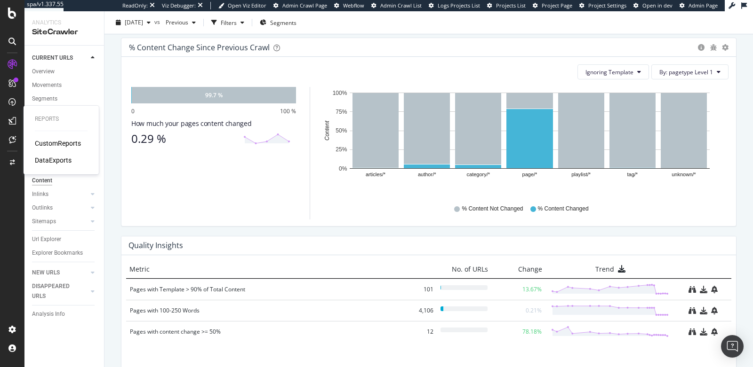
click at [47, 142] on div "CustomReports" at bounding box center [58, 143] width 46 height 9
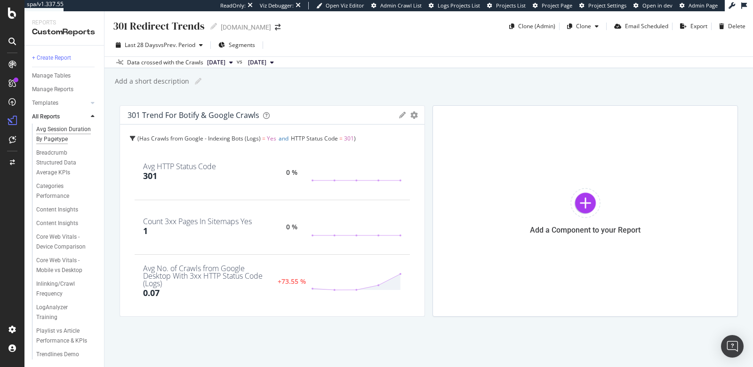
scroll to position [67, 0]
click at [65, 206] on div "Content Insights" at bounding box center [68, 210] width 72 height 14
click at [66, 205] on div "Content Insights" at bounding box center [57, 210] width 42 height 10
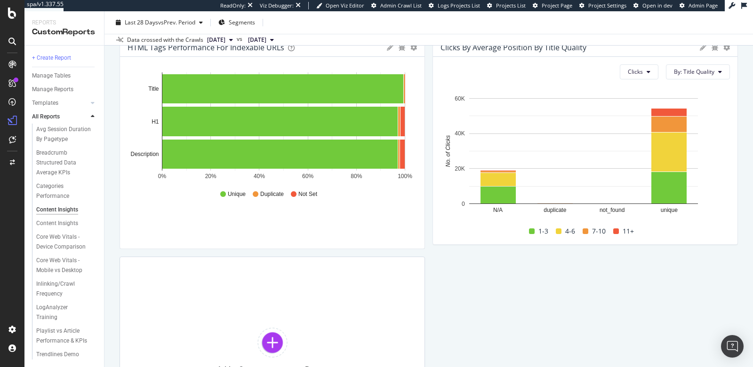
scroll to position [728, 0]
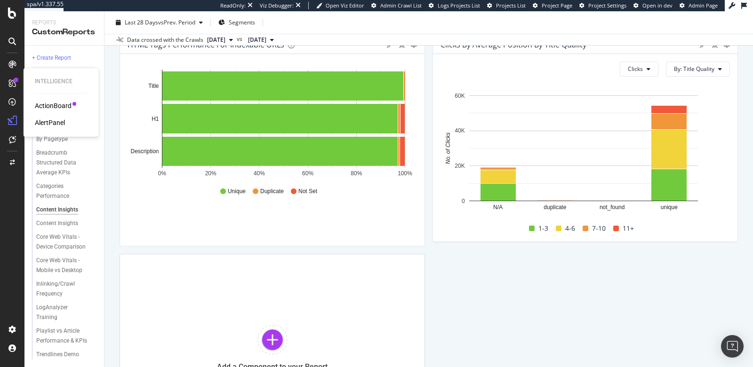
click at [41, 103] on div "ActionBoard" at bounding box center [53, 105] width 37 height 9
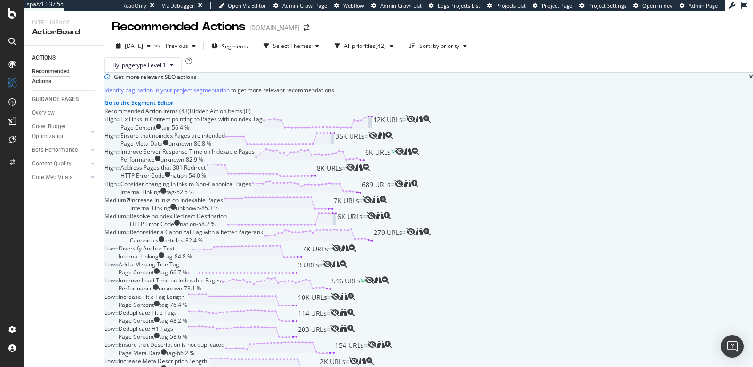
click at [11, 59] on div at bounding box center [12, 64] width 15 height 15
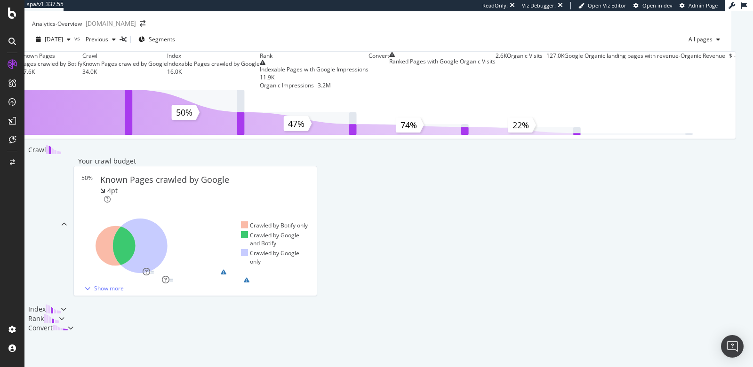
scroll to position [372, 0]
click at [61, 305] on div "Index" at bounding box center [42, 309] width 36 height 9
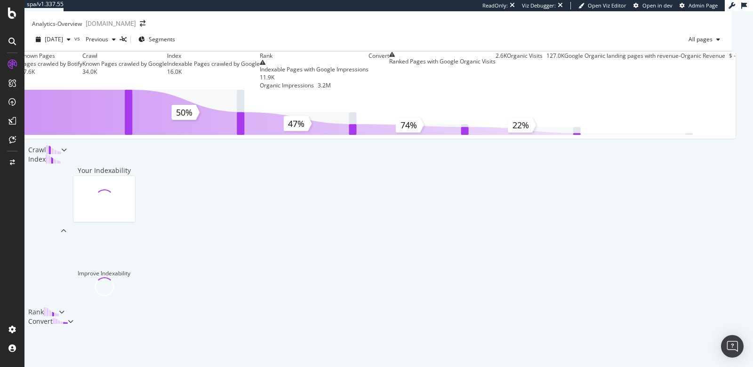
scroll to position [276, 0]
click at [64, 308] on div "Rank" at bounding box center [44, 312] width 40 height 9
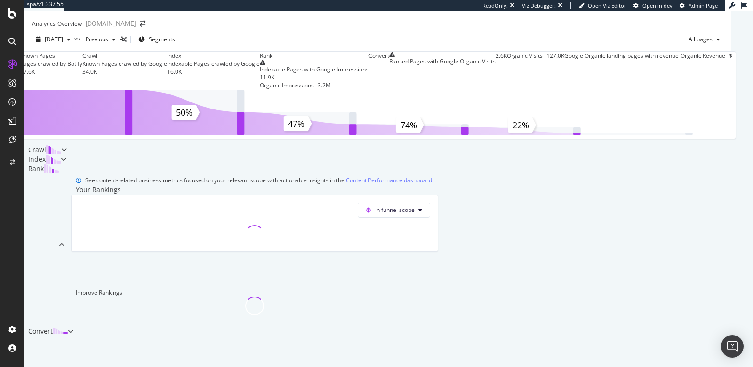
click at [68, 327] on div "Convert" at bounding box center [45, 331] width 43 height 9
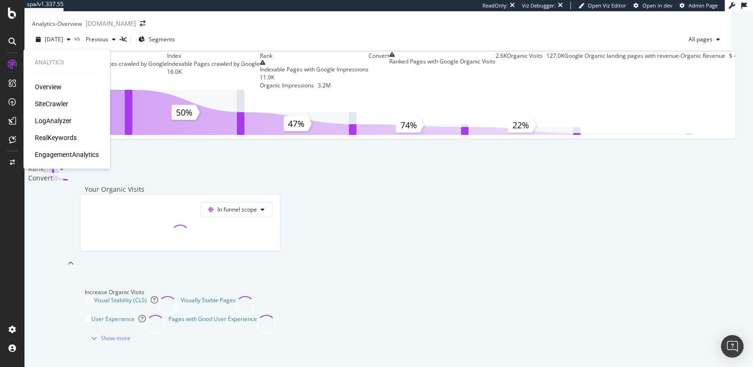
scroll to position [324, 0]
click at [54, 105] on div "SiteCrawler" at bounding box center [51, 103] width 33 height 9
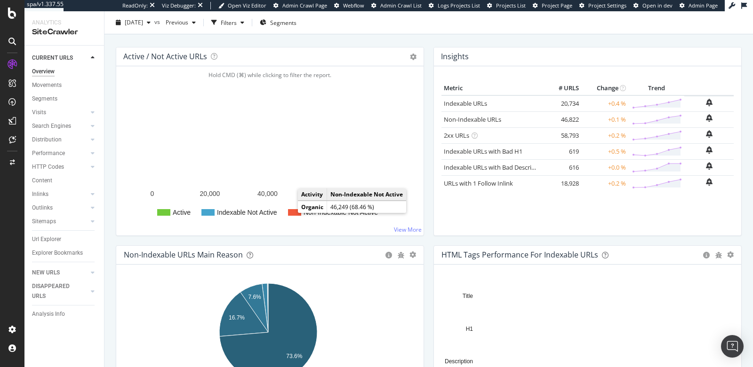
scroll to position [134, 0]
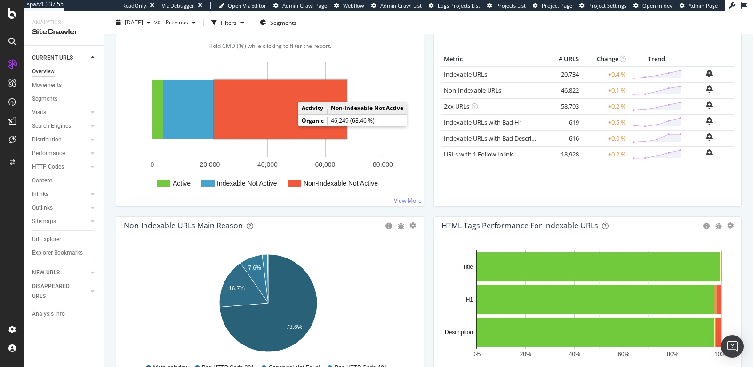
click at [296, 100] on rect "A chart." at bounding box center [280, 109] width 133 height 59
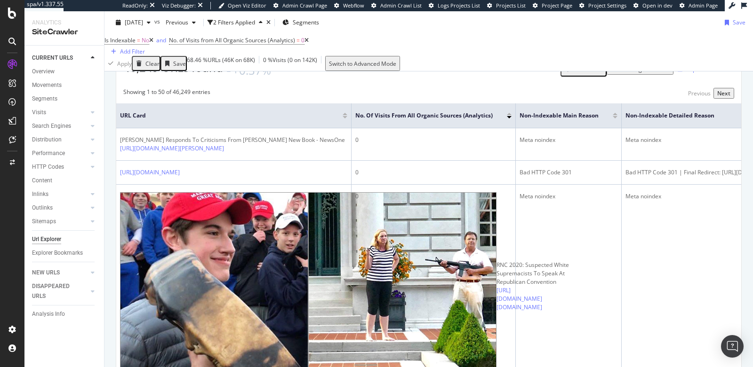
click at [623, 73] on div "Manage Columns" at bounding box center [646, 69] width 46 height 8
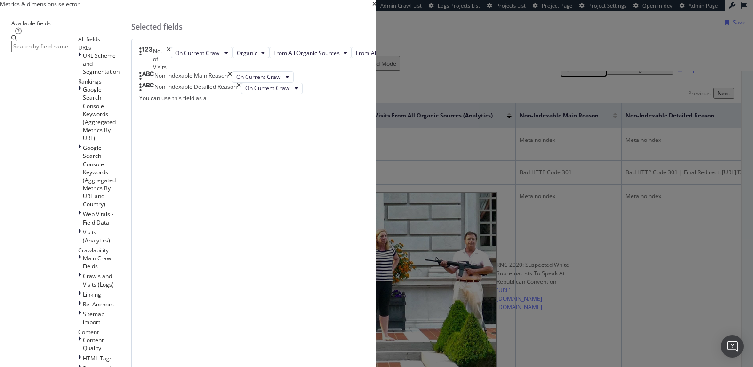
click at [78, 52] on input "modal" at bounding box center [44, 46] width 67 height 11
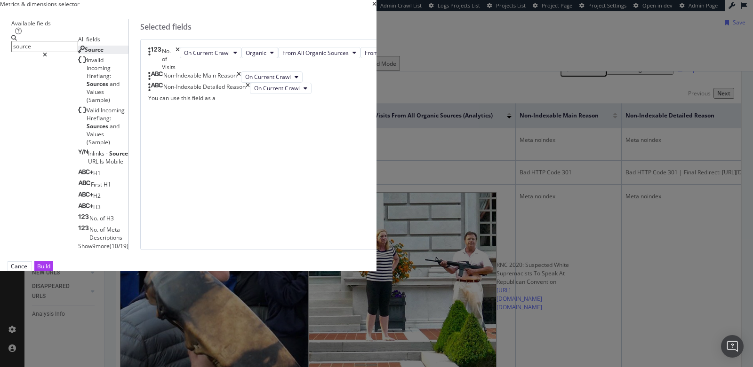
type input "source"
click at [103, 54] on div "Source" at bounding box center [90, 50] width 25 height 8
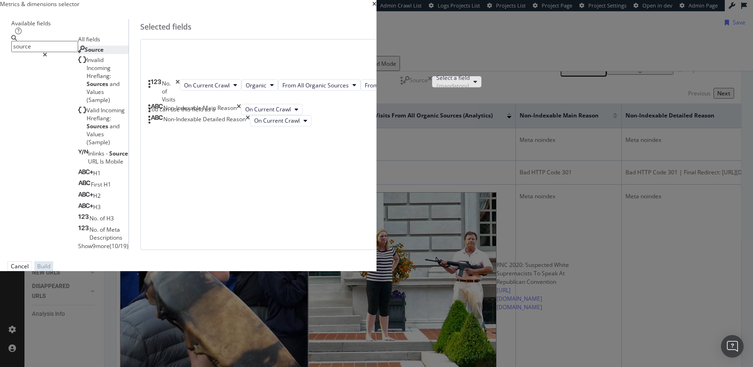
drag, startPoint x: 404, startPoint y: 220, endPoint x: 407, endPoint y: 78, distance: 142.1
click at [407, 78] on body "spa/v1.337.55 ReadOnly: Viz Debugger: Open Viz Editor Admin Crawl Page Webflow …" at bounding box center [376, 183] width 753 height 367
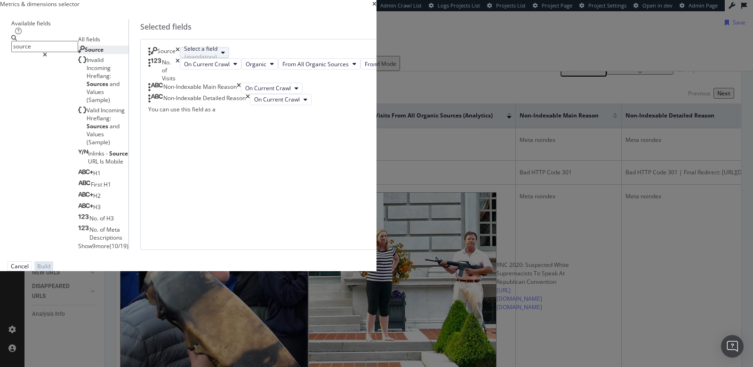
click at [217, 61] on div "Select a field (mandatory)" at bounding box center [200, 53] width 33 height 16
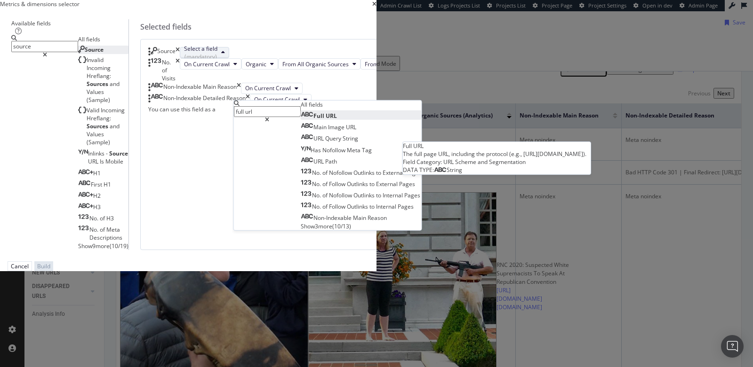
type input "full url"
click at [337, 120] on span "URL" at bounding box center [330, 116] width 11 height 8
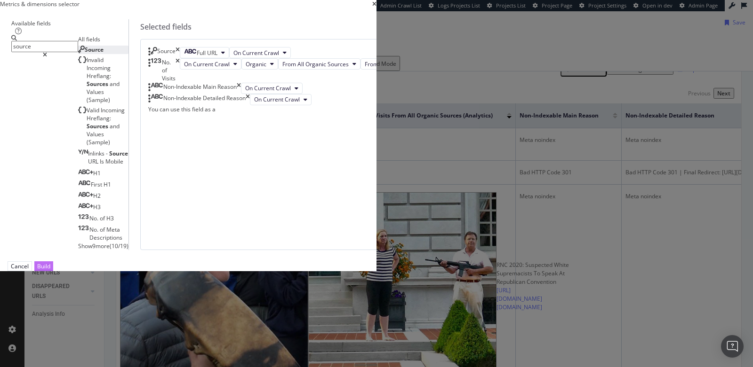
click at [50, 270] on div "Build" at bounding box center [43, 266] width 13 height 8
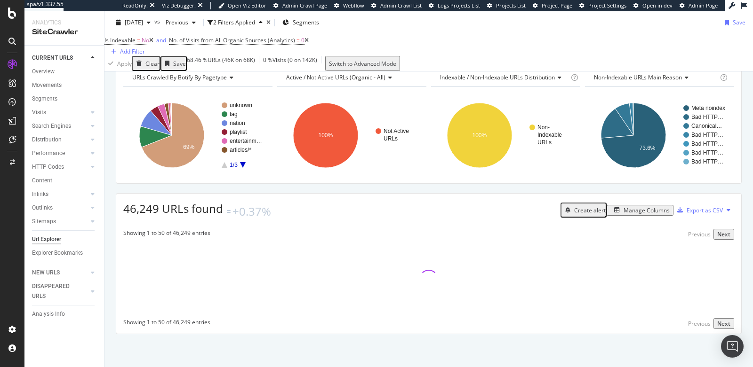
scroll to position [111, 0]
click at [625, 209] on div "Manage Columns" at bounding box center [646, 210] width 46 height 8
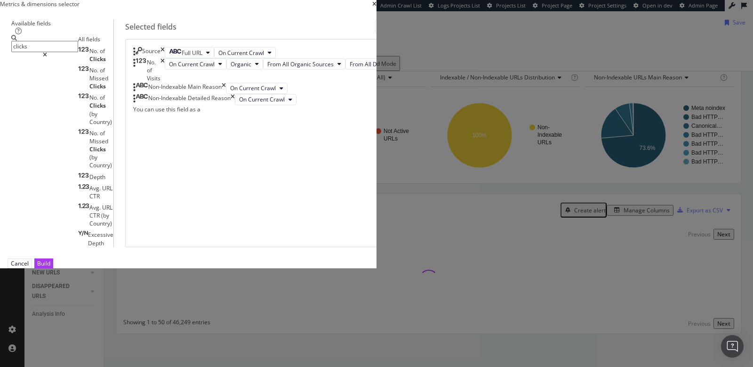
click at [78, 52] on input "clicks" at bounding box center [44, 46] width 67 height 11
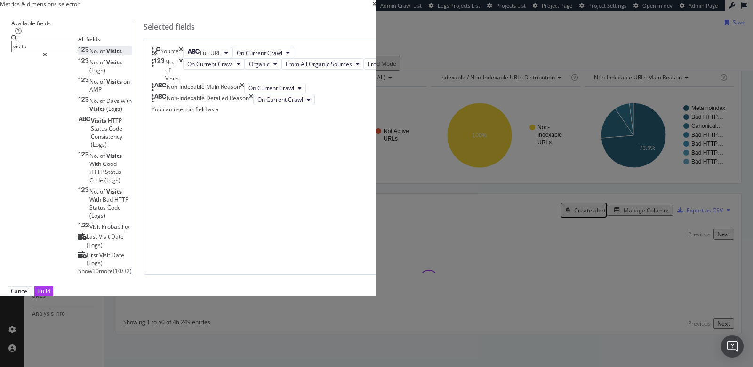
type input "visits"
click at [122, 55] on span "Visits" at bounding box center [114, 51] width 16 height 8
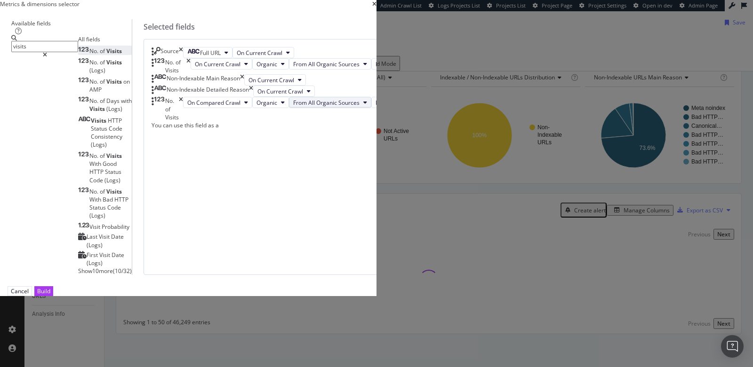
click at [367, 105] on icon "modal" at bounding box center [365, 103] width 4 height 6
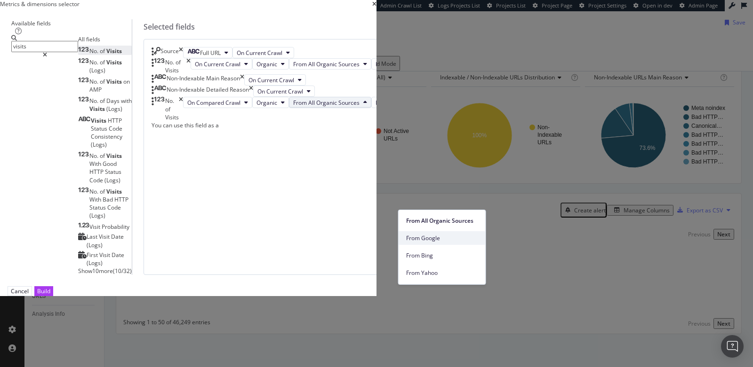
scroll to position [83, 0]
click at [383, 275] on div "Selected fields Clear All Source Full URL On Current Crawl No. of Visits On Cur…" at bounding box center [285, 147] width 307 height 256
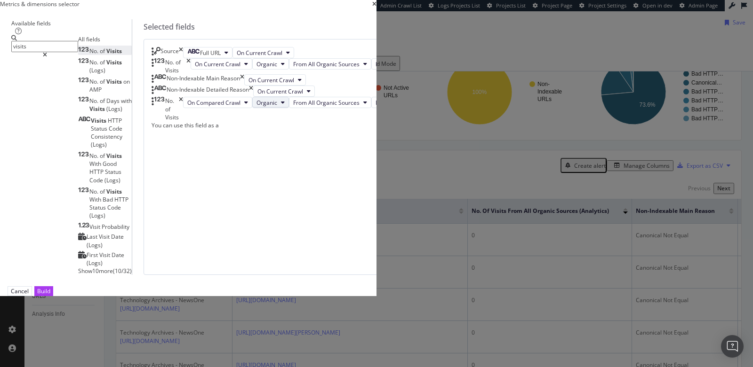
click at [277, 107] on span "Organic" at bounding box center [266, 103] width 21 height 8
click at [359, 107] on span "From All Organic Sources" at bounding box center [326, 103] width 66 height 8
click at [132, 275] on div "visits All fields No. of Visits No. of Visits (Logs) No. of Visits on AMP No. o…" at bounding box center [71, 155] width 120 height 240
click at [183, 121] on div "No. of Visits" at bounding box center [167, 109] width 32 height 24
click at [183, 121] on icon "times" at bounding box center [181, 109] width 4 height 24
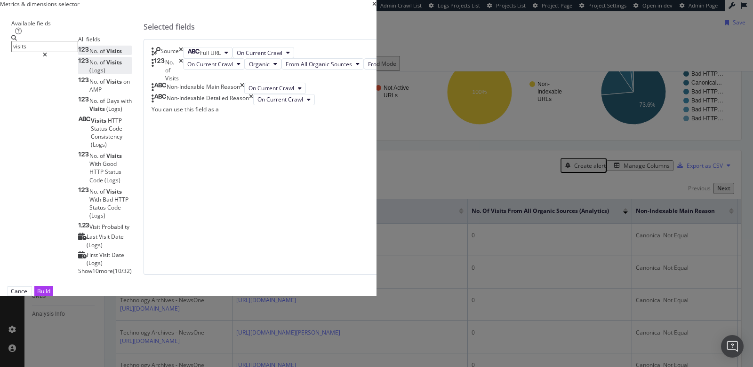
click at [132, 74] on div "No. of Visits (Logs)" at bounding box center [105, 66] width 54 height 16
click at [267, 115] on span "On Current Crawl" at bounding box center [245, 111] width 46 height 8
click at [329, 117] on div "On Current Crawl From Google" at bounding box center [272, 110] width 111 height 11
click at [317, 115] on span "From Google" at bounding box center [300, 111] width 34 height 8
click at [217, 117] on icon "times" at bounding box center [215, 110] width 4 height 11
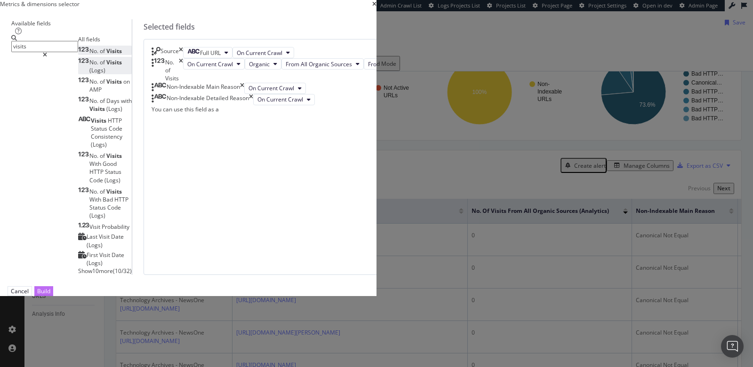
click at [50, 295] on div "Build" at bounding box center [43, 291] width 13 height 8
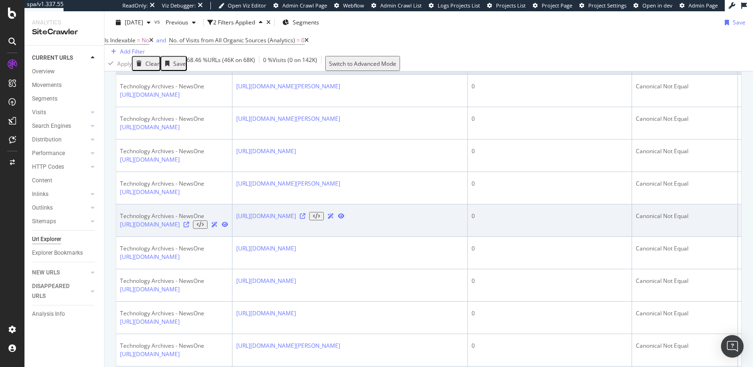
scroll to position [14, 0]
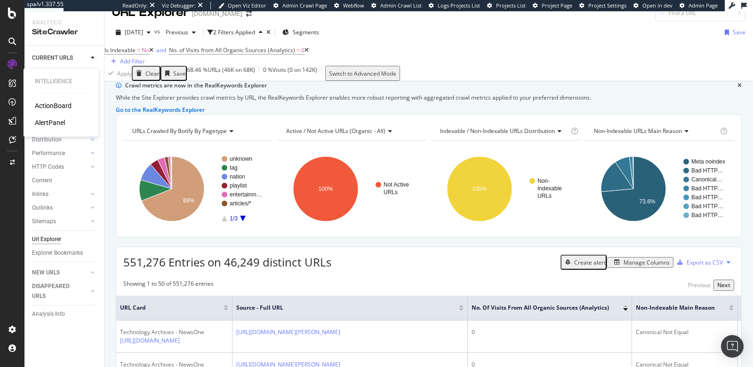
click at [55, 120] on div "AlertPanel" at bounding box center [50, 122] width 30 height 9
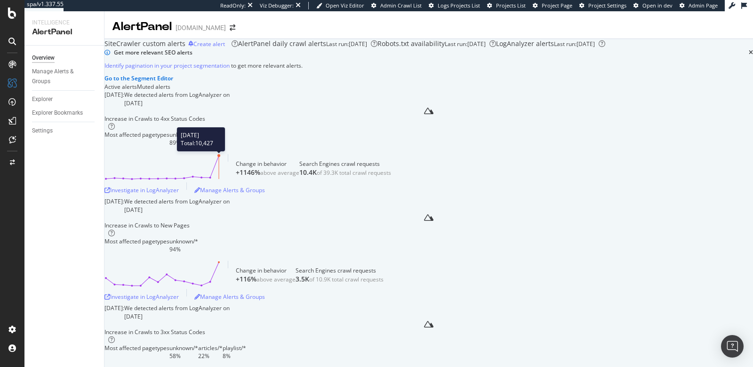
click at [220, 157] on circle at bounding box center [218, 155] width 3 height 3
click at [179, 194] on div "Investigate in LogAnalyzer" at bounding box center [141, 190] width 74 height 8
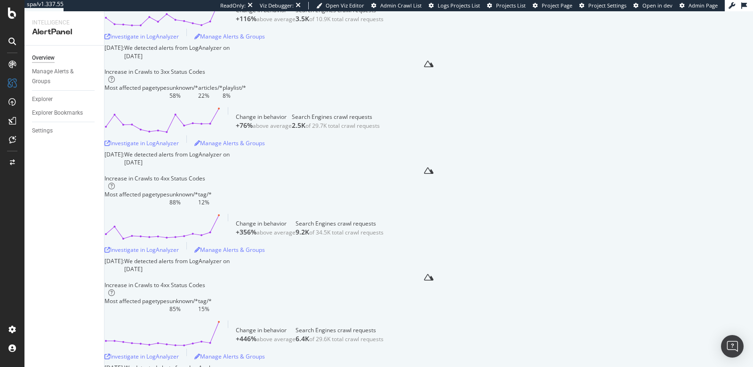
scroll to position [265, 0]
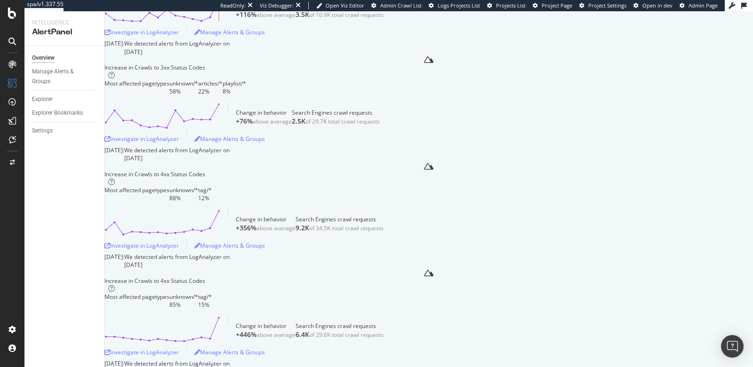
click at [179, 36] on div "Investigate in LogAnalyzer" at bounding box center [141, 32] width 74 height 8
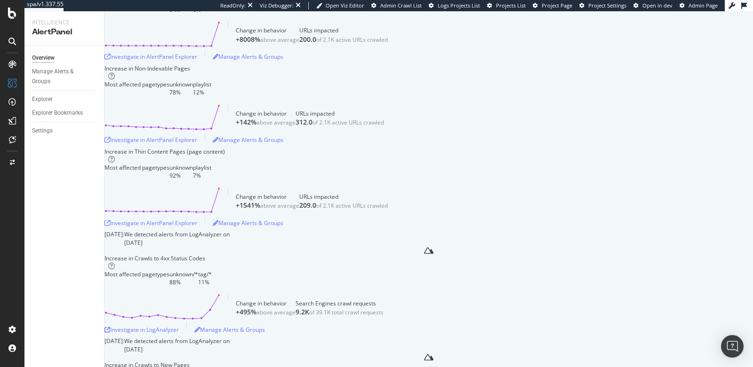
scroll to position [661, 0]
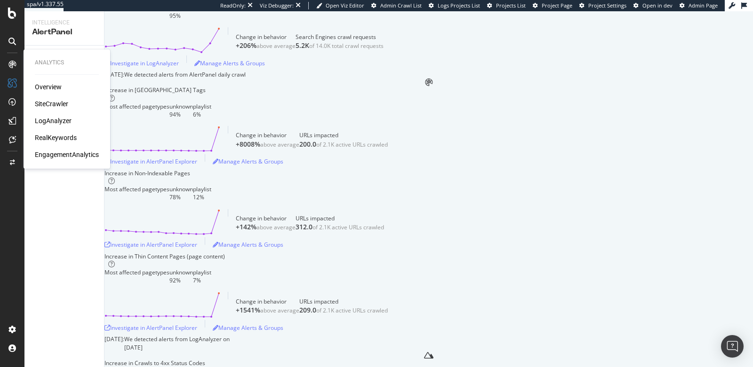
click at [58, 108] on div "SiteCrawler" at bounding box center [51, 103] width 33 height 9
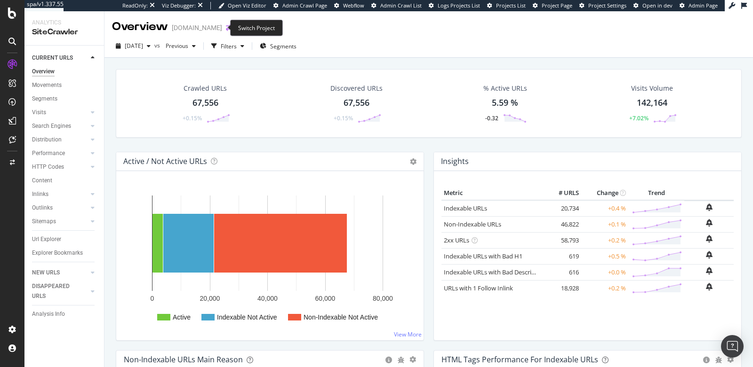
click at [226, 24] on icon "arrow-right-arrow-left" at bounding box center [229, 27] width 6 height 7
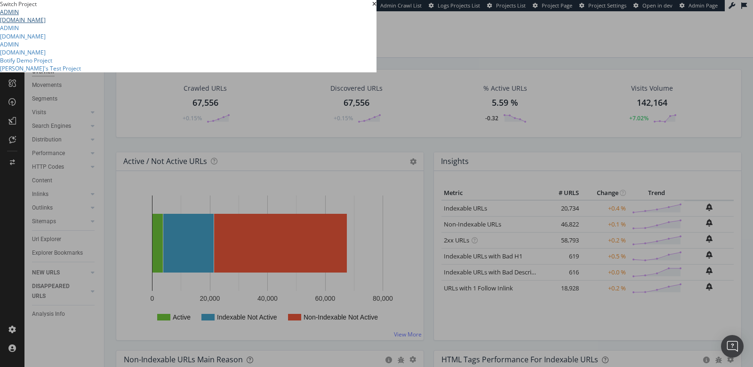
click at [157, 24] on link "ADMIN madamenoire.com" at bounding box center [188, 16] width 376 height 16
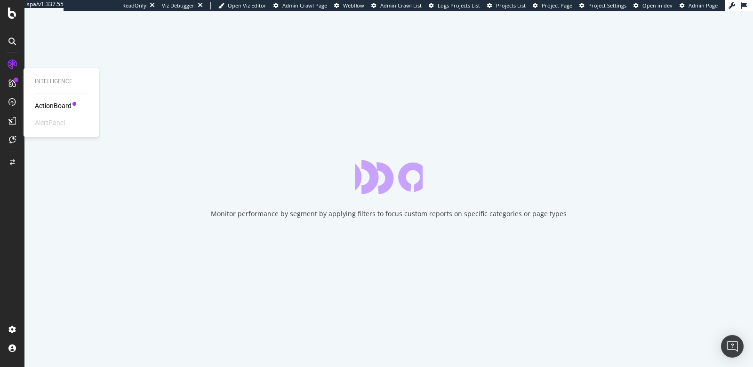
click at [49, 123] on div "AlertPanel" at bounding box center [50, 122] width 30 height 9
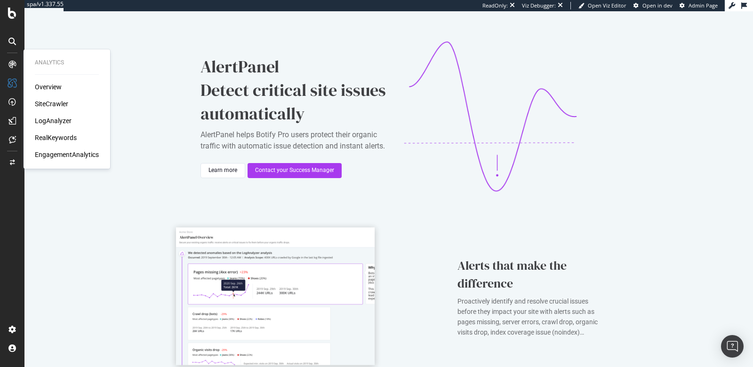
click at [53, 86] on div "Overview" at bounding box center [48, 86] width 27 height 9
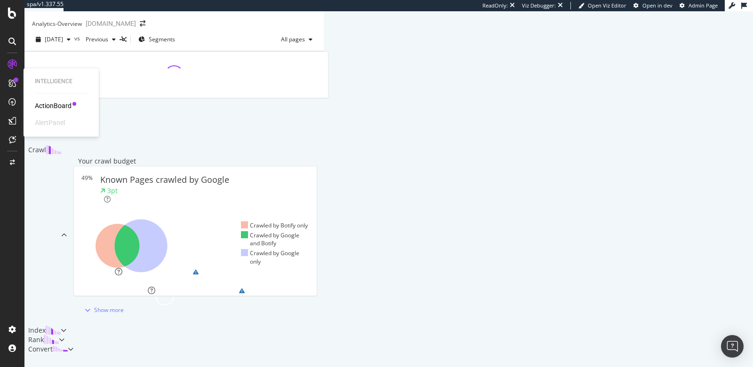
click at [56, 124] on div "AlertPanel" at bounding box center [50, 122] width 30 height 9
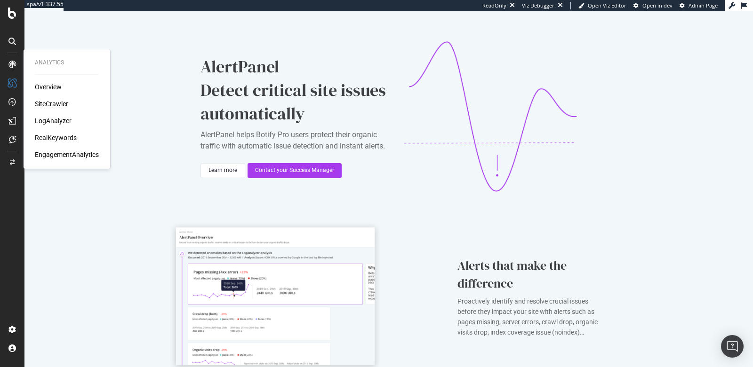
click at [47, 104] on div "SiteCrawler" at bounding box center [51, 103] width 33 height 9
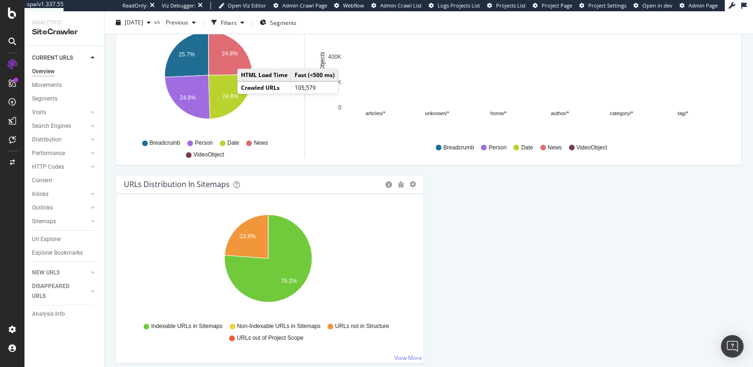
scroll to position [1005, 0]
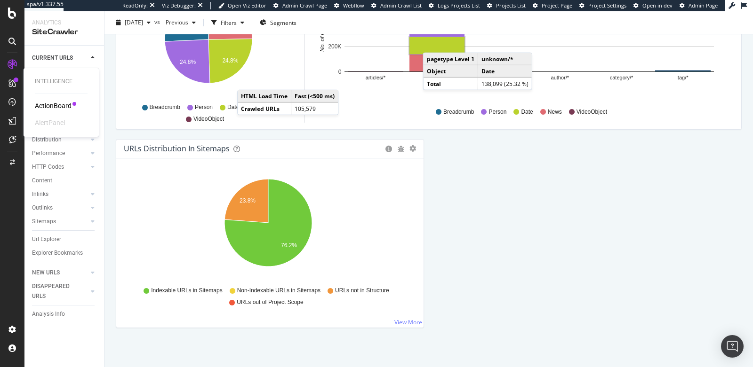
click at [48, 104] on div "ActionBoard" at bounding box center [53, 105] width 37 height 9
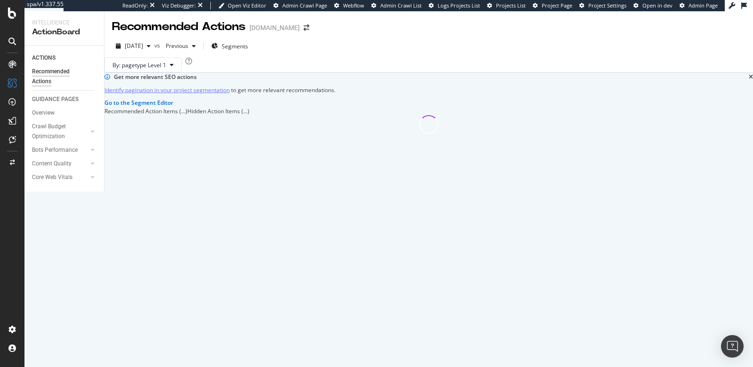
click at [12, 61] on icon at bounding box center [12, 65] width 8 height 8
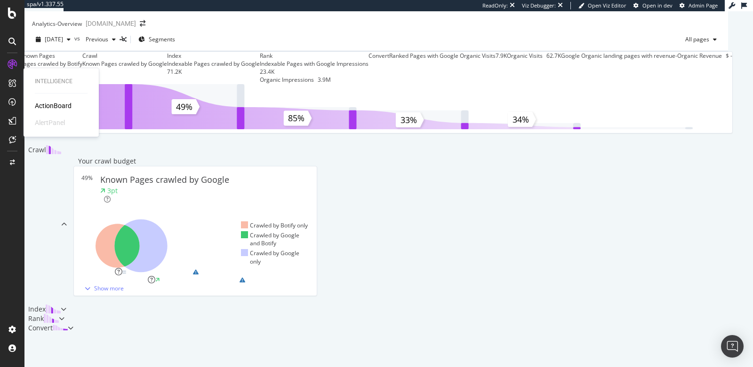
click at [48, 123] on div "AlertPanel" at bounding box center [50, 122] width 30 height 9
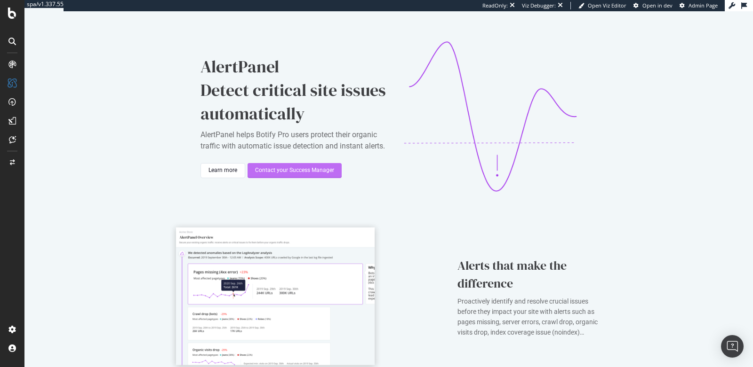
click at [263, 175] on div "Contact your Success Manager" at bounding box center [294, 171] width 79 height 8
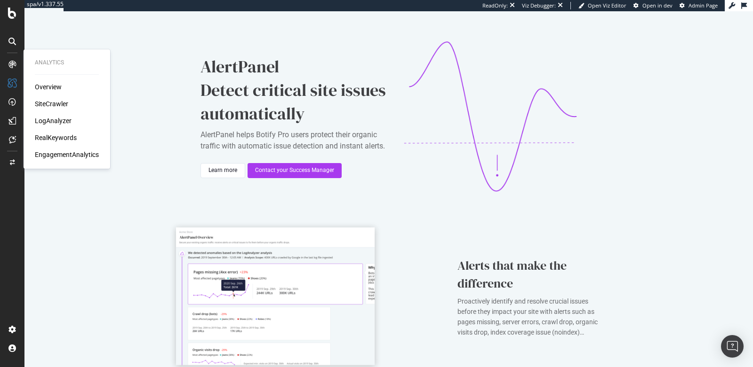
click at [58, 102] on div "SiteCrawler" at bounding box center [51, 103] width 33 height 9
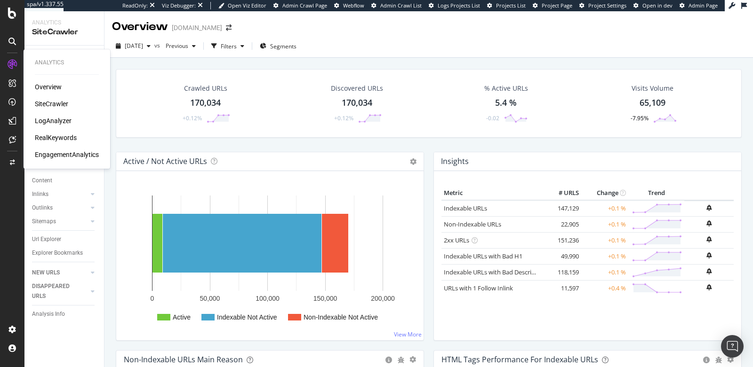
click at [56, 141] on div "RealKeywords" at bounding box center [56, 137] width 42 height 9
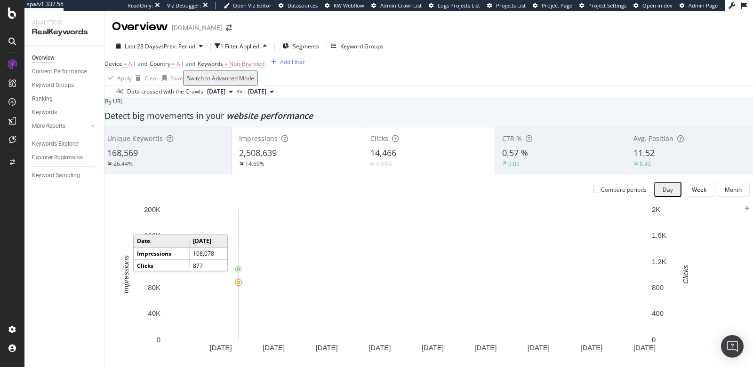
scroll to position [35, 0]
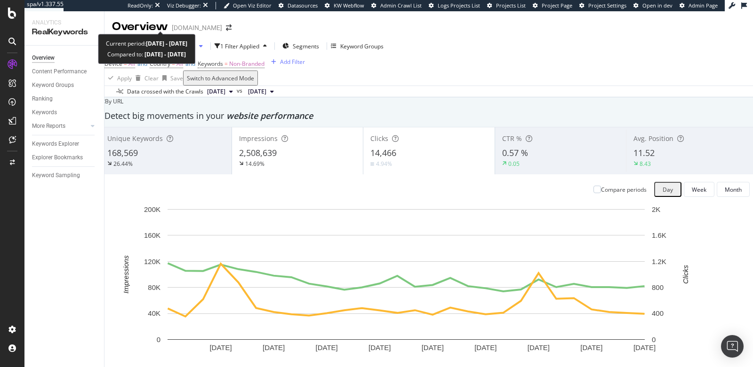
click at [144, 42] on span "Last 28 Days" at bounding box center [141, 46] width 33 height 8
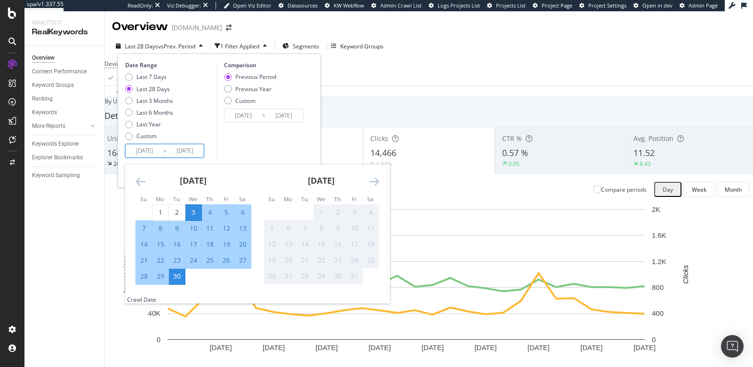
click at [132, 144] on input "2025/09/03" at bounding box center [145, 150] width 38 height 13
click at [159, 224] on div "8" at bounding box center [160, 228] width 16 height 9
type input "2025/09/08"
type input "2025/08/16"
type input "2025/09/07"
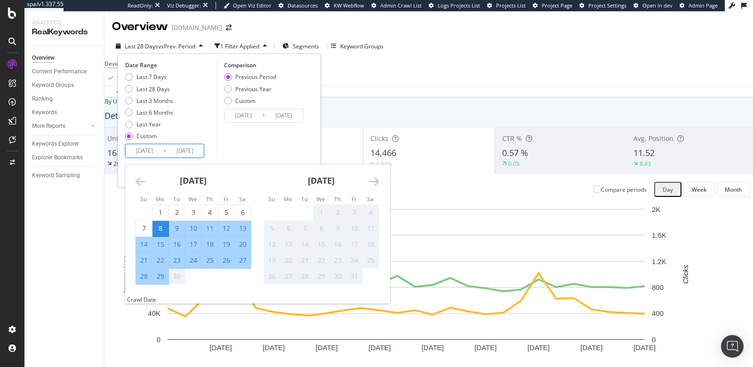
click at [247, 119] on div "Comparison Previous Period Previous Year Custom 2025/08/16 Navigate forward to …" at bounding box center [260, 109] width 89 height 97
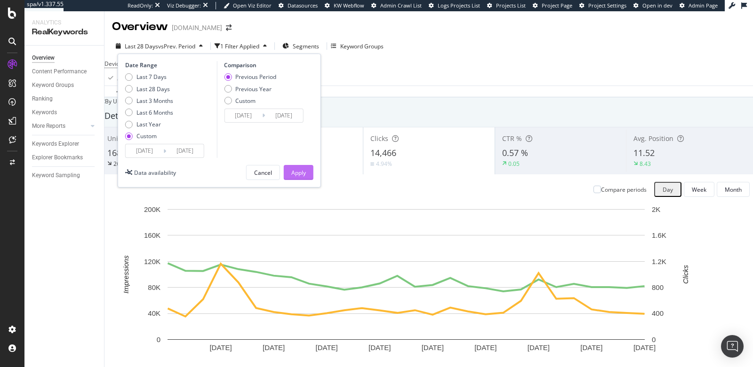
click at [291, 166] on div "Apply" at bounding box center [298, 173] width 15 height 14
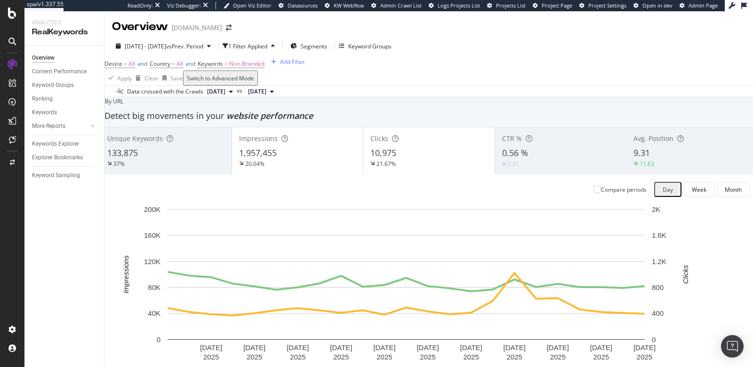
click at [228, 24] on div "Overview madamenoire.com" at bounding box center [176, 27] width 129 height 16
click at [231, 25] on icon "arrow-right-arrow-left" at bounding box center [229, 27] width 6 height 7
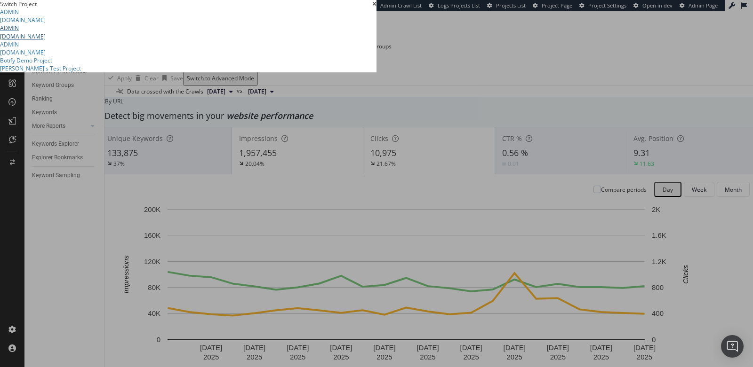
click at [148, 40] on link "ADMIN newsone.com" at bounding box center [188, 32] width 376 height 16
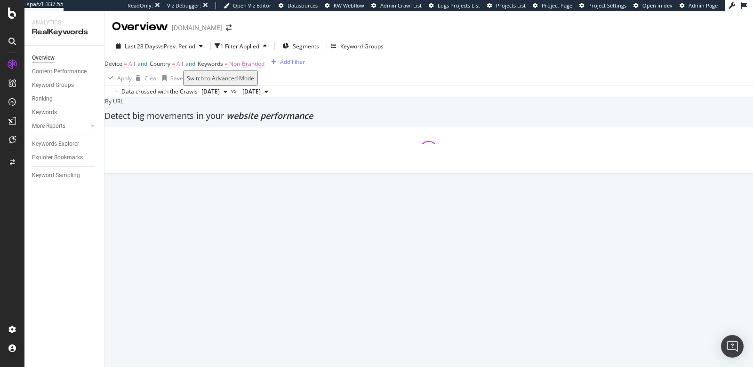
scroll to position [55, 0]
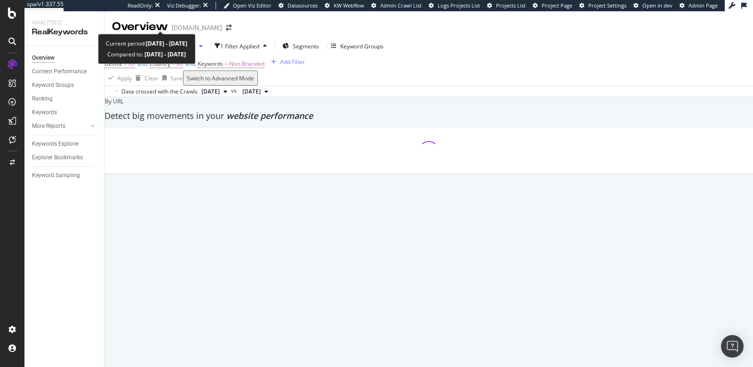
click at [172, 42] on span "vs Prev. Period" at bounding box center [176, 46] width 37 height 8
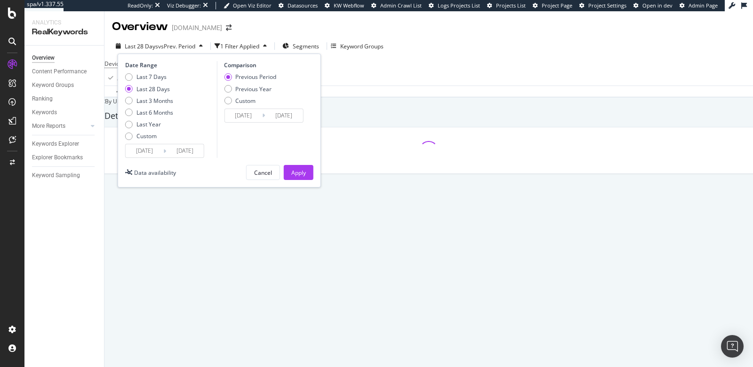
click at [144, 144] on input "2025/09/03" at bounding box center [145, 150] width 38 height 13
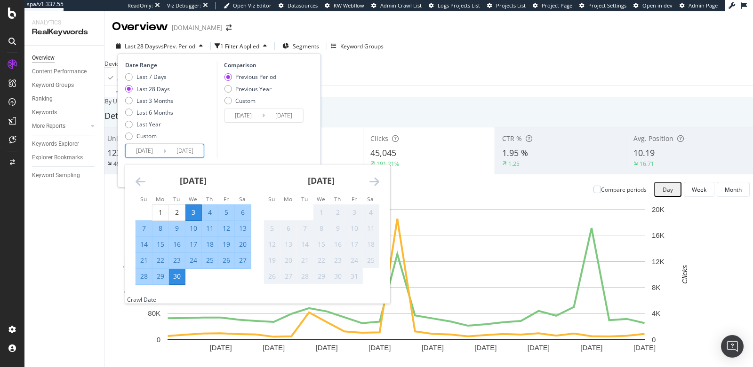
click at [159, 224] on div "8" at bounding box center [160, 228] width 16 height 9
type input "2025/09/08"
type input "2025/08/16"
type input "2025/09/07"
click at [247, 116] on div "Comparison Previous Period Previous Year Custom 2025/08/16 Navigate forward to …" at bounding box center [260, 109] width 89 height 97
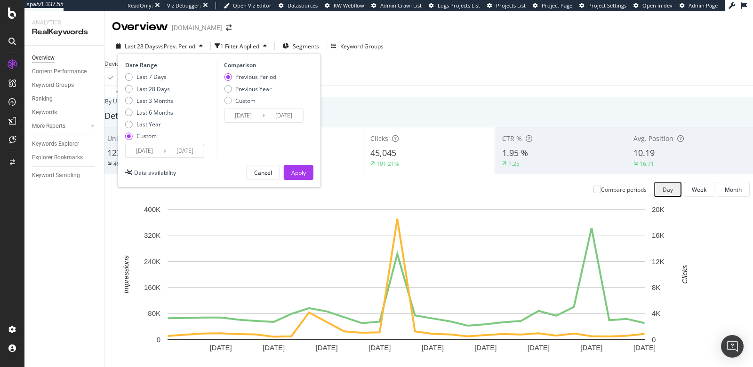
click at [296, 140] on div "Date Range Last 7 Days Last 28 Days Last 3 Months Last 6 Months Last Year Custo…" at bounding box center [219, 121] width 203 height 134
click at [299, 169] on div "Apply" at bounding box center [298, 173] width 15 height 8
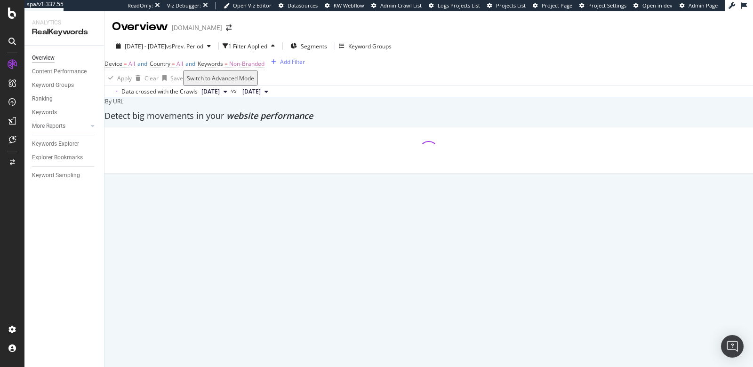
click at [387, 165] on div at bounding box center [428, 150] width 657 height 46
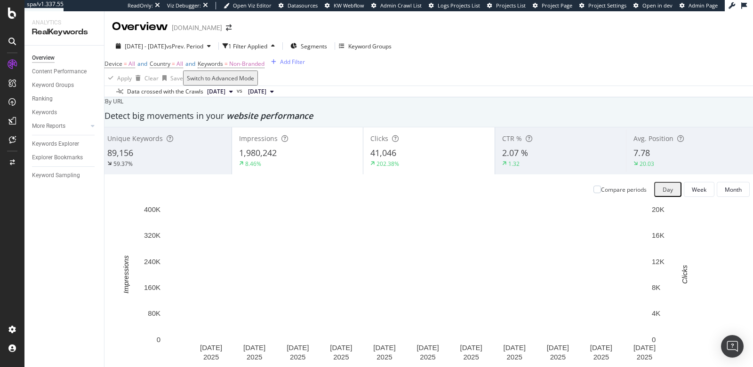
scroll to position [76, 0]
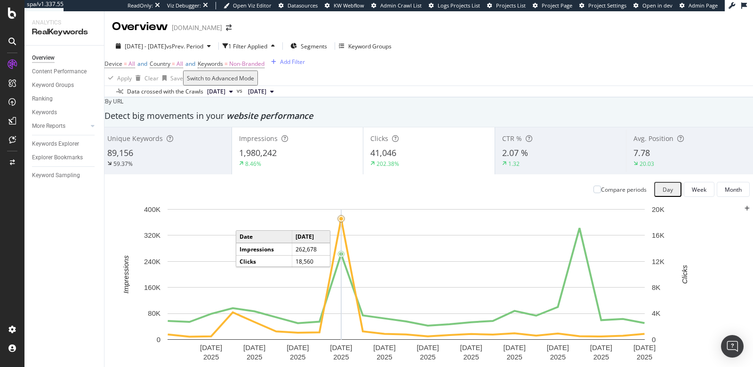
click at [343, 217] on circle "A chart." at bounding box center [341, 219] width 4 height 4
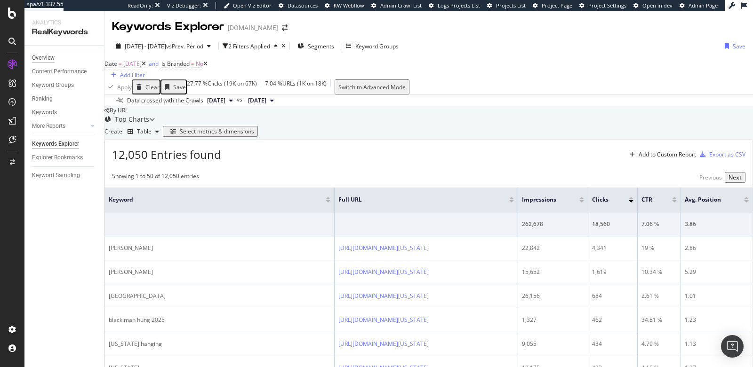
click at [53, 56] on div "Overview" at bounding box center [43, 58] width 23 height 10
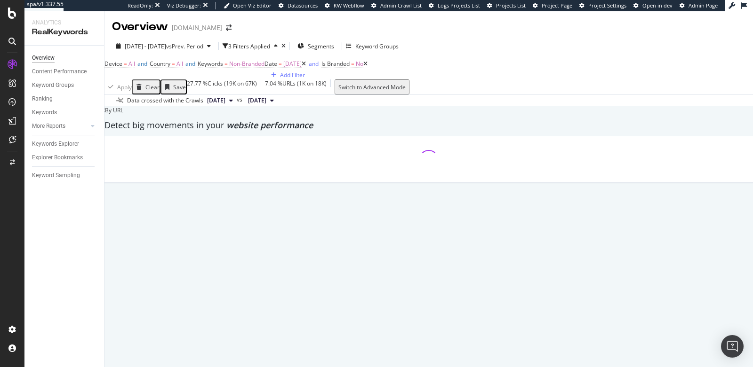
click at [145, 90] on div "button" at bounding box center [139, 87] width 13 height 6
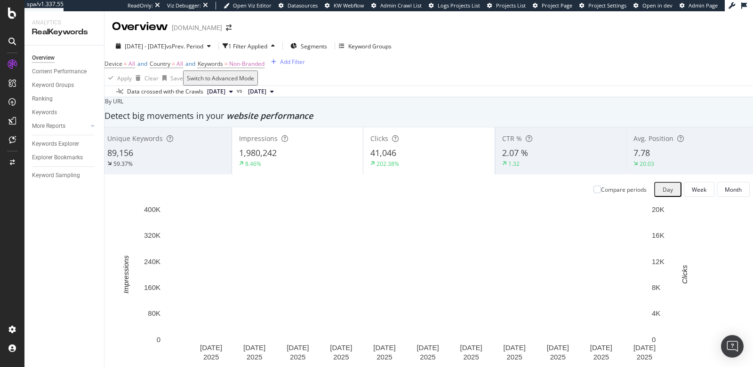
scroll to position [898, 0]
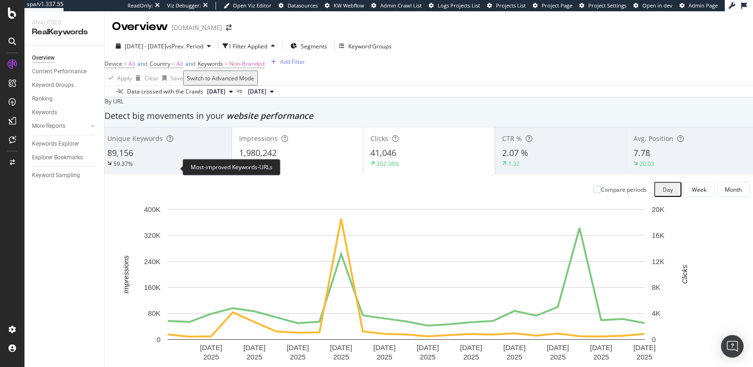
click at [50, 246] on div "Overview Content Performance Keyword Groups Ranking Keywords More Reports Count…" at bounding box center [63, 207] width 79 height 322
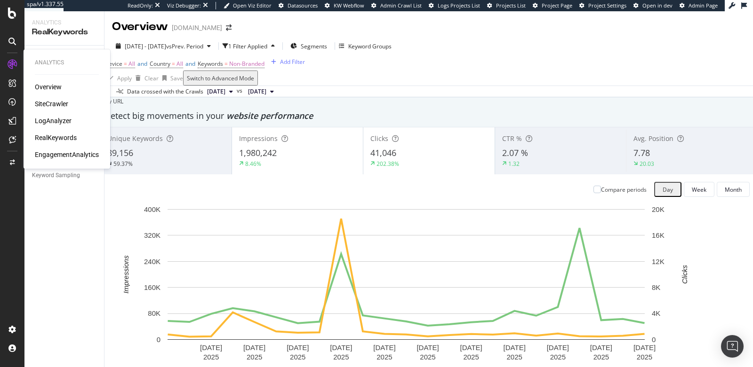
click at [54, 105] on div "SiteCrawler" at bounding box center [51, 103] width 33 height 9
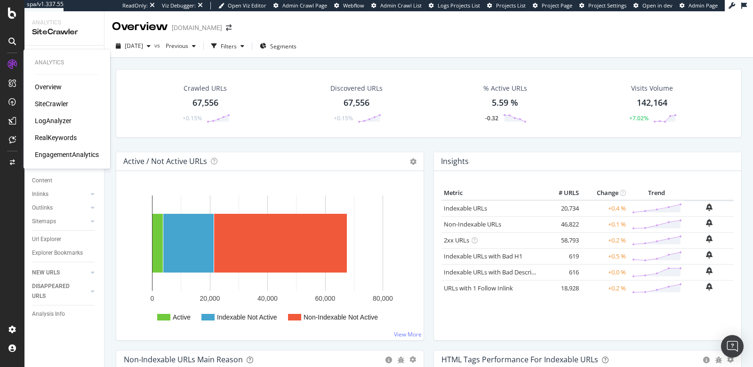
click at [51, 139] on div "RealKeywords" at bounding box center [56, 137] width 42 height 9
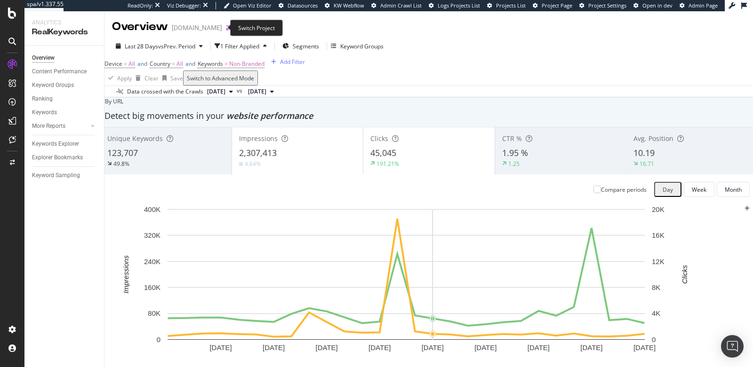
click at [226, 28] on icon "arrow-right-arrow-left" at bounding box center [229, 27] width 6 height 7
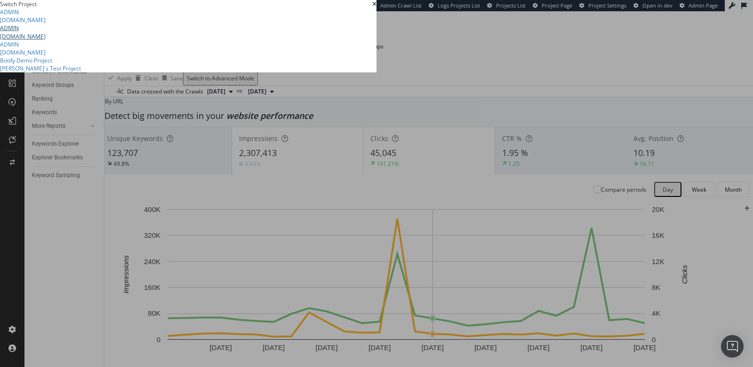
click at [160, 40] on link "ADMIN newsone.com" at bounding box center [188, 32] width 376 height 16
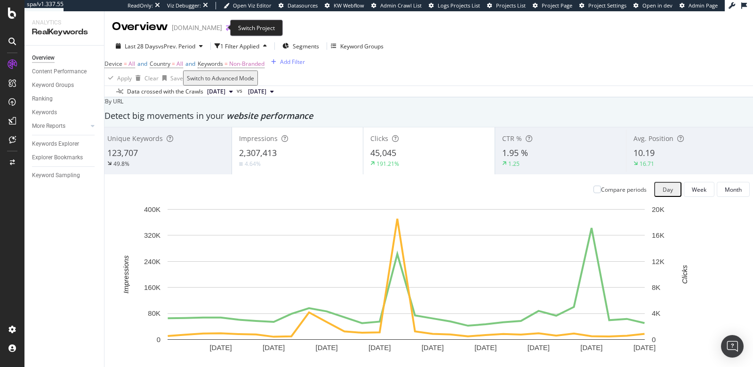
click at [226, 26] on icon "arrow-right-arrow-left" at bounding box center [229, 27] width 6 height 7
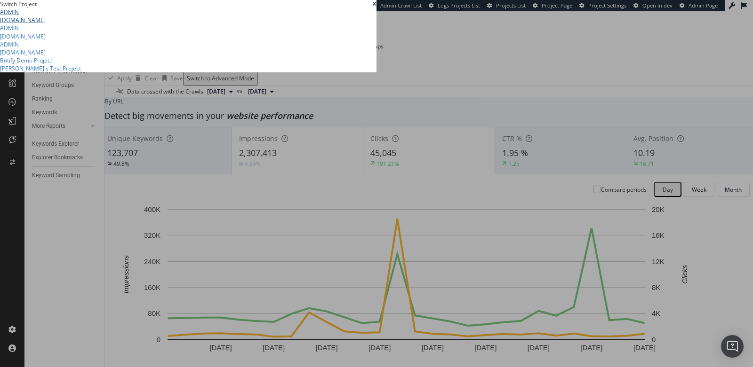
click at [181, 24] on link "ADMIN madamenoire.com" at bounding box center [188, 16] width 376 height 16
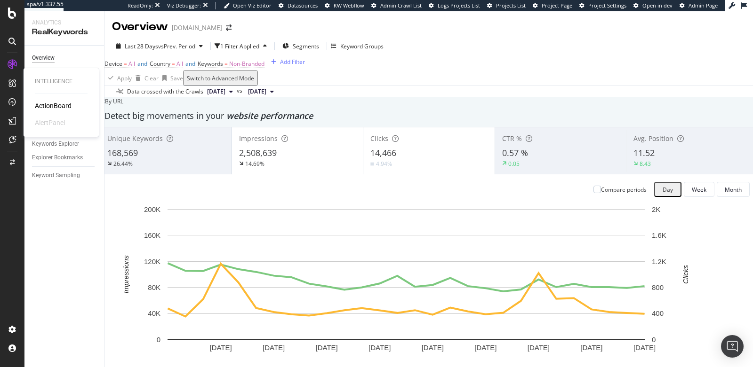
click at [44, 127] on div "AlertPanel" at bounding box center [50, 122] width 30 height 9
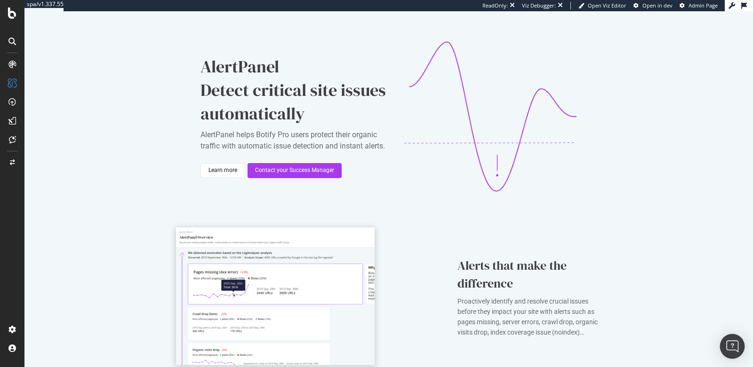
click at [729, 349] on img "Open Intercom Messenger" at bounding box center [732, 347] width 12 height 12
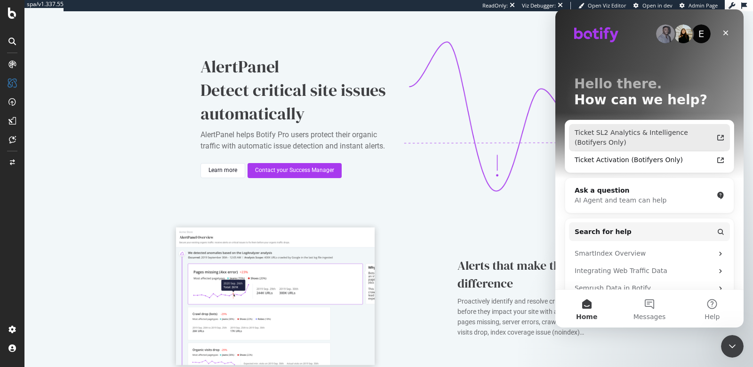
click at [636, 146] on div "Ticket SL2 Analytics & Intelligence (Botifyers Only)" at bounding box center [643, 138] width 138 height 20
click at [15, 65] on icon at bounding box center [12, 65] width 8 height 8
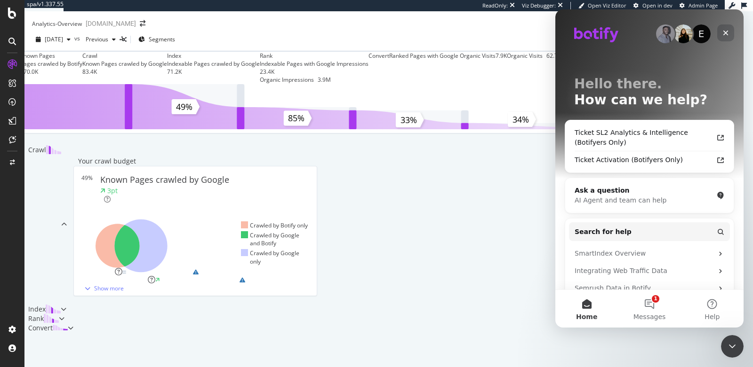
click at [724, 32] on icon "Close" at bounding box center [726, 33] width 8 height 8
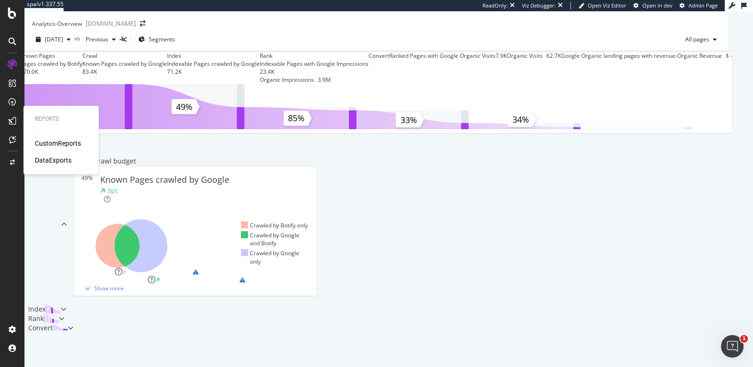
click at [42, 144] on div "CustomReports" at bounding box center [58, 143] width 46 height 9
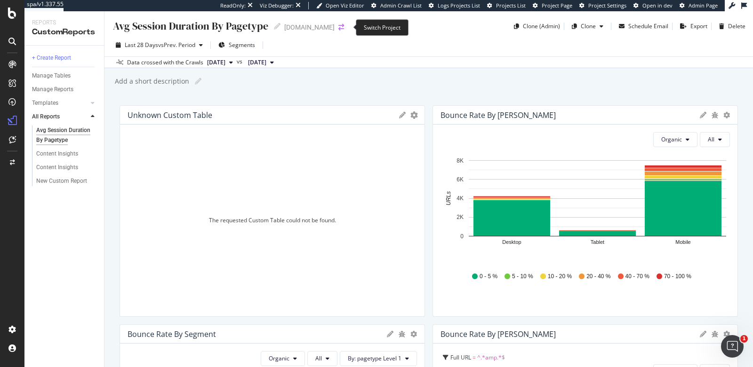
click at [342, 26] on icon "arrow-right-arrow-left" at bounding box center [341, 27] width 6 height 7
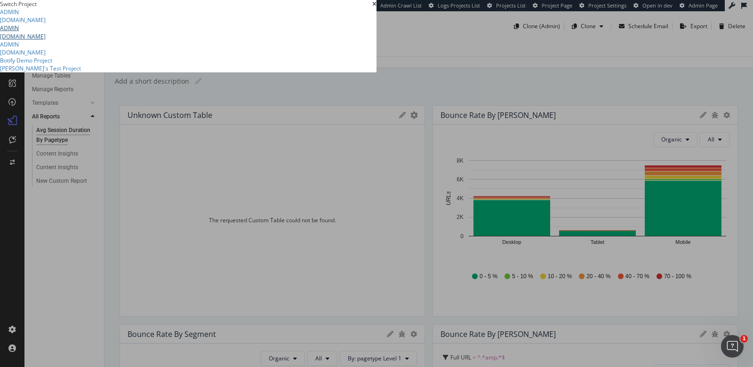
click at [161, 40] on link "ADMIN newsone.com" at bounding box center [188, 32] width 376 height 16
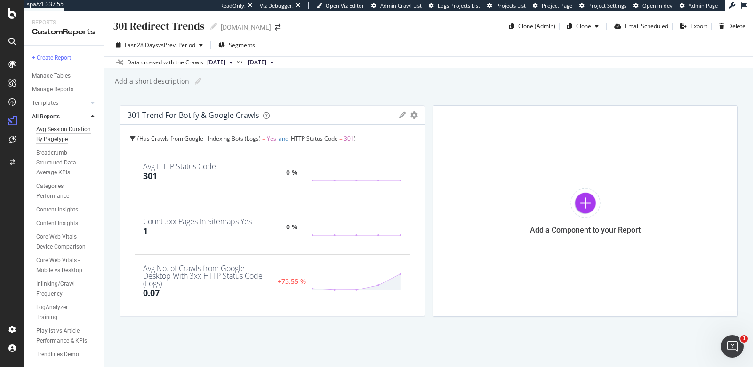
scroll to position [67, 0]
click at [56, 205] on div "Content Insights" at bounding box center [57, 210] width 42 height 10
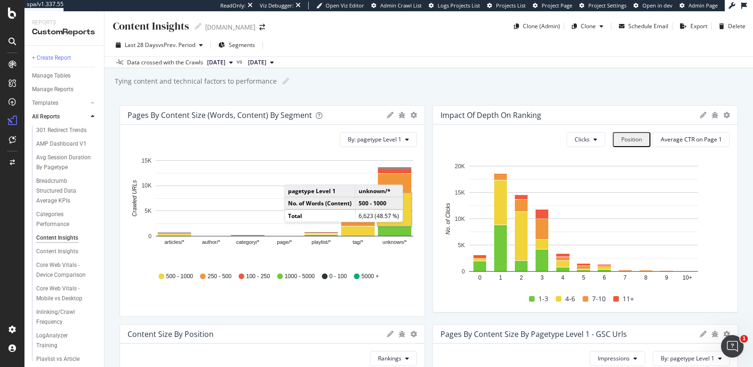
click at [621, 112] on div "Impact of Depth on Ranking" at bounding box center [567, 115] width 254 height 9
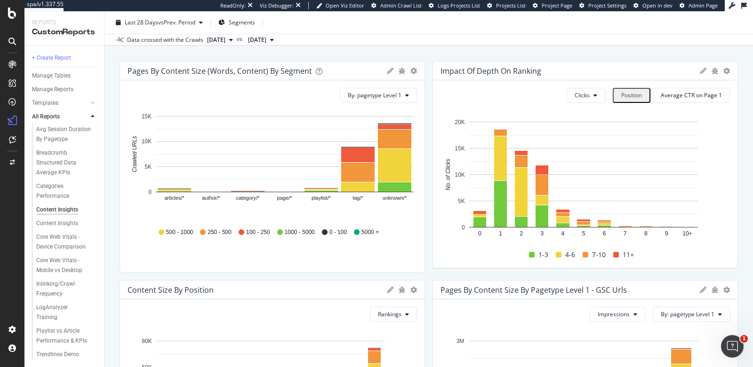
scroll to position [53, 0]
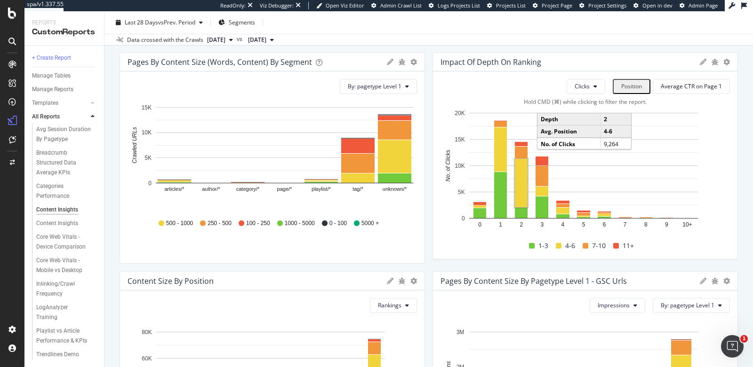
click at [516, 188] on rect "A chart." at bounding box center [521, 183] width 13 height 48
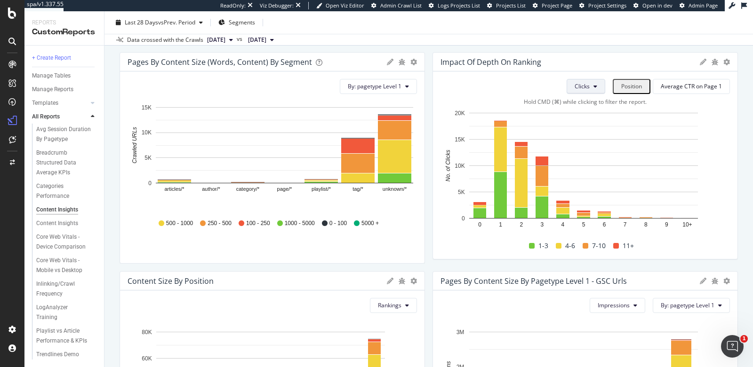
click at [579, 84] on span "Clicks" at bounding box center [581, 86] width 15 height 8
click at [592, 105] on span "Rankings" at bounding box center [588, 104] width 35 height 8
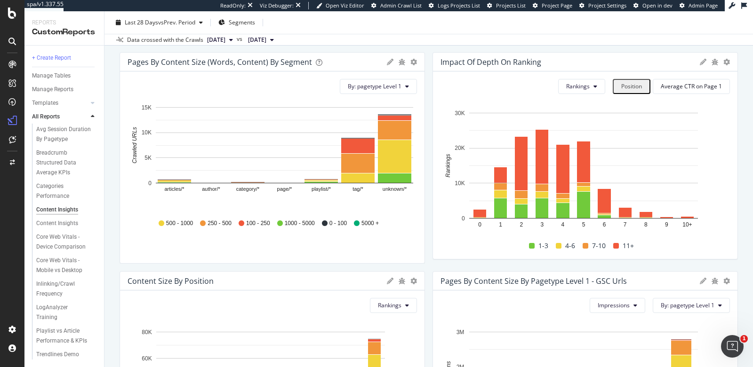
click at [568, 61] on div "Impact of Depth on Ranking" at bounding box center [567, 61] width 254 height 9
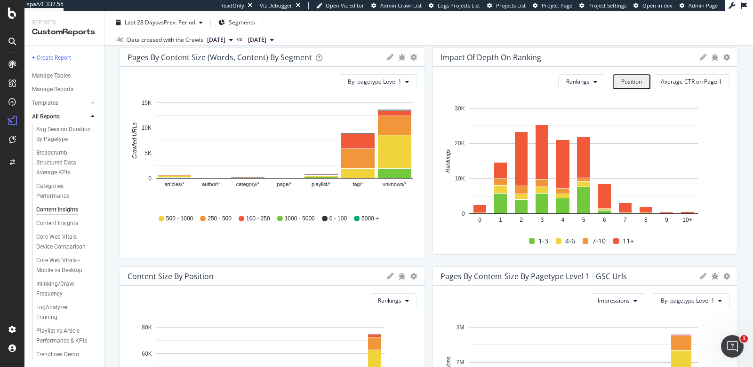
scroll to position [58, 0]
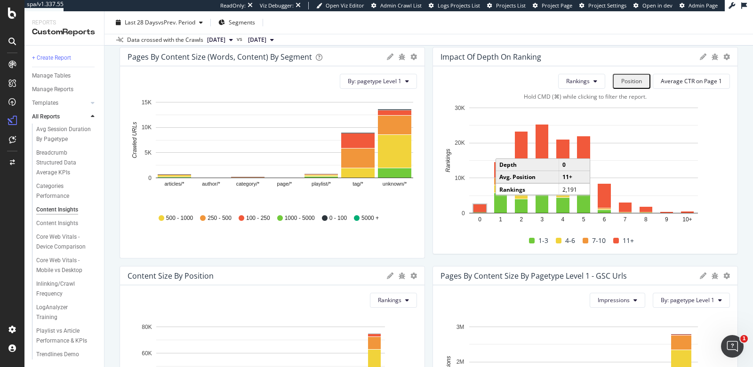
click at [475, 208] on rect "A chart." at bounding box center [479, 209] width 13 height 8
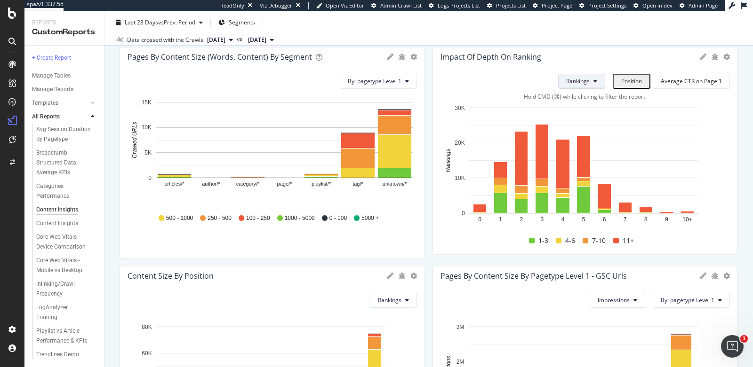
click at [579, 81] on span "Rankings" at bounding box center [578, 81] width 24 height 8
click at [666, 84] on div "Average CTR on Page 1" at bounding box center [690, 81] width 61 height 8
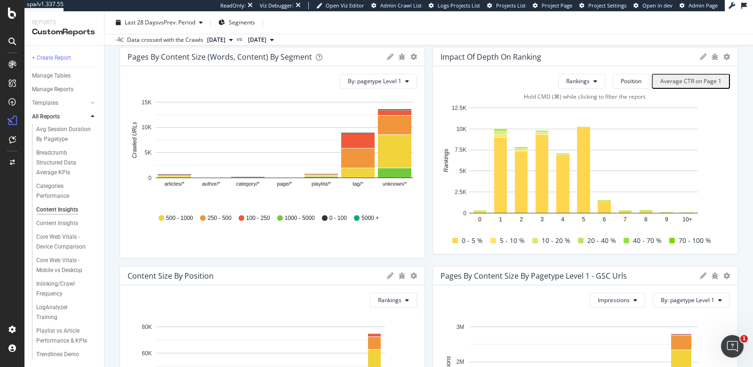
click at [440, 222] on rect "A chart." at bounding box center [583, 169] width 286 height 132
click at [499, 128] on rect "A chart." at bounding box center [500, 129] width 14 height 2
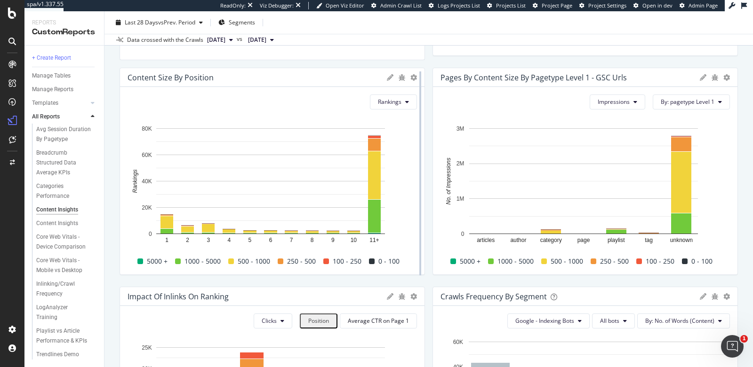
scroll to position [260, 0]
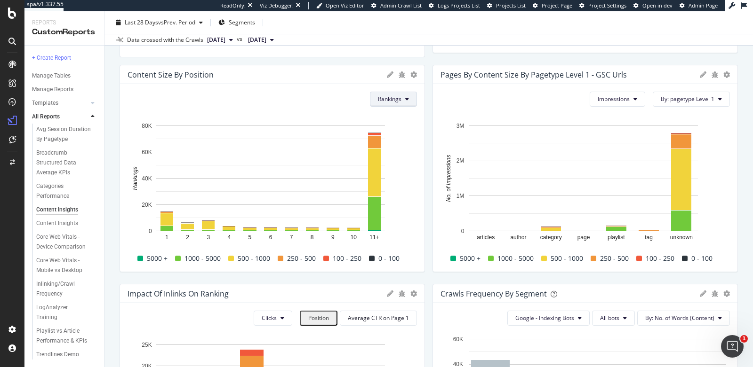
click at [395, 101] on span "Rankings" at bounding box center [390, 99] width 24 height 8
click at [394, 137] on span "Clicks" at bounding box center [391, 134] width 35 height 8
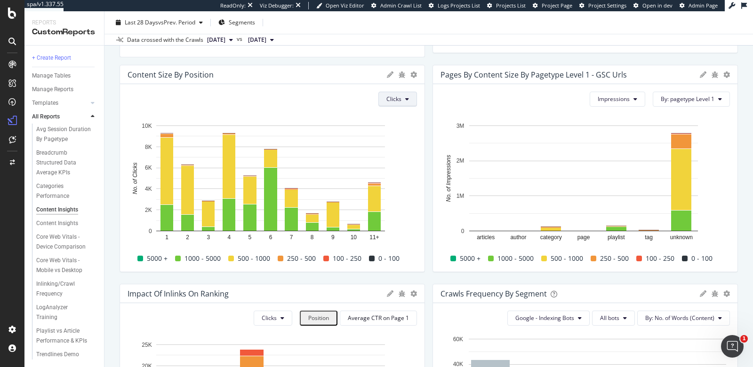
click at [381, 97] on button "Clicks" at bounding box center [397, 99] width 39 height 15
click at [412, 171] on span "Missed Clicks" at bounding box center [400, 169] width 35 height 8
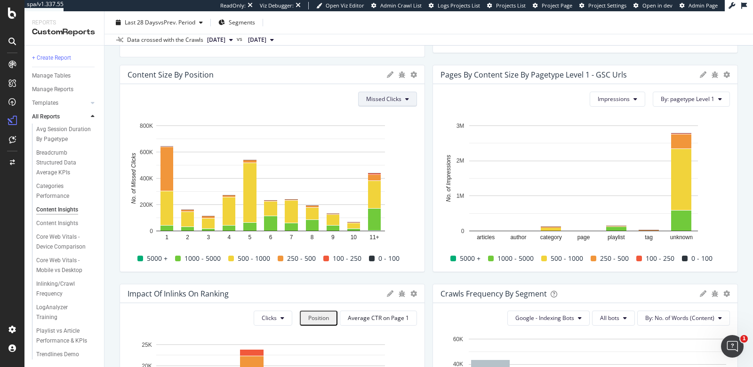
click at [390, 100] on span "Missed Clicks" at bounding box center [383, 99] width 35 height 8
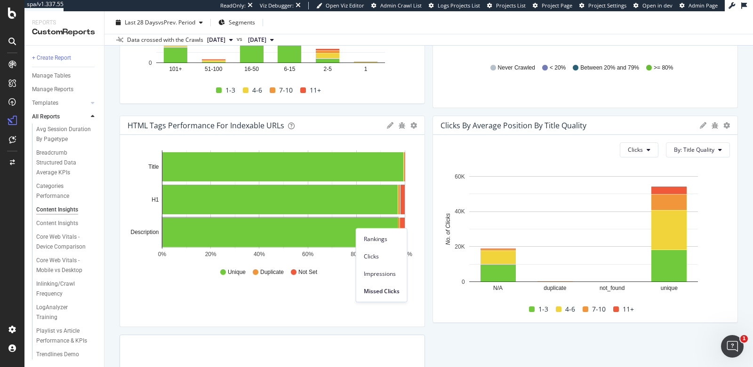
scroll to position [0, 0]
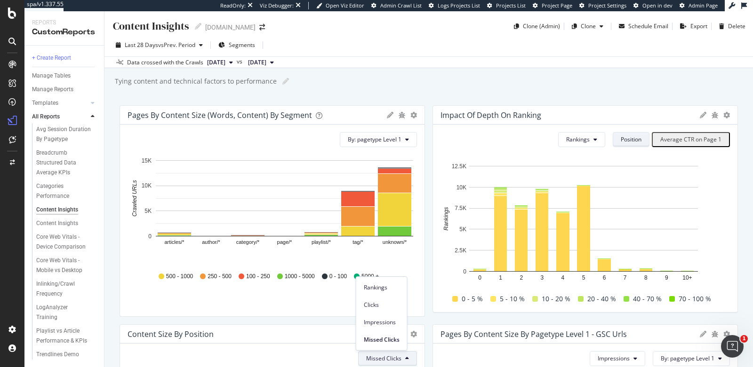
click at [627, 139] on div "Position" at bounding box center [630, 139] width 21 height 8
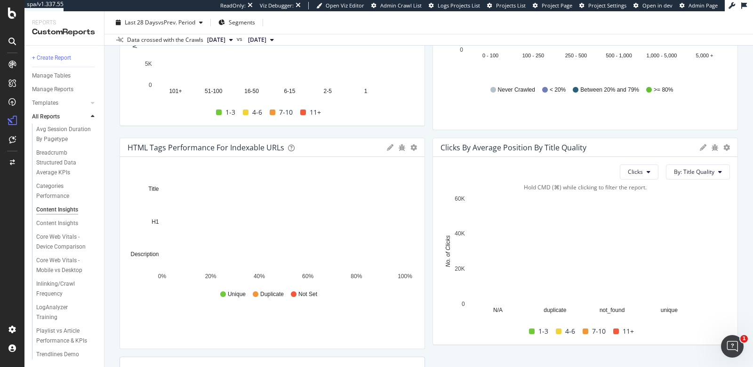
scroll to position [627, 0]
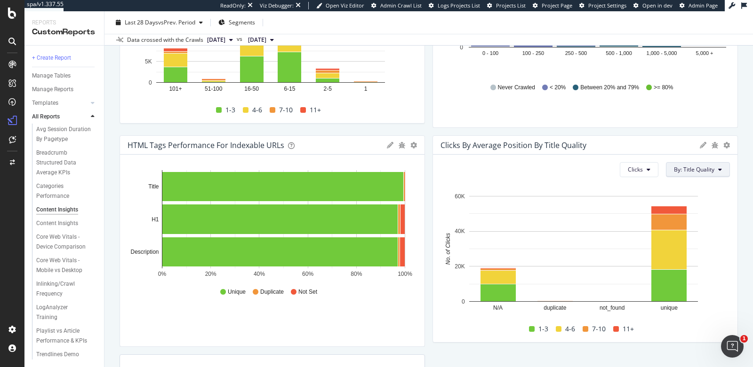
click at [674, 168] on span "By: Title Quality" at bounding box center [694, 170] width 40 height 8
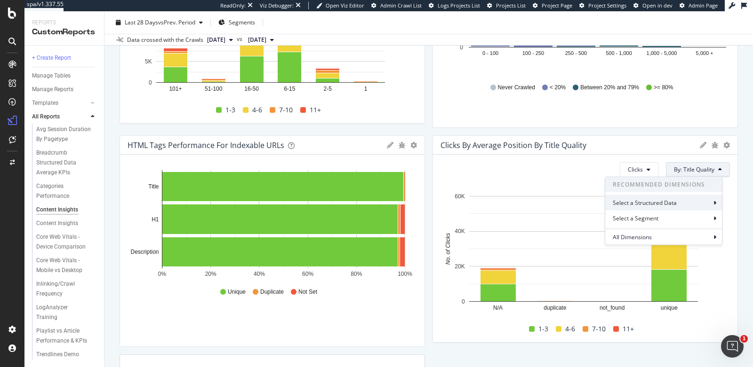
click at [667, 199] on div "Select a Structured Data" at bounding box center [645, 203] width 66 height 8
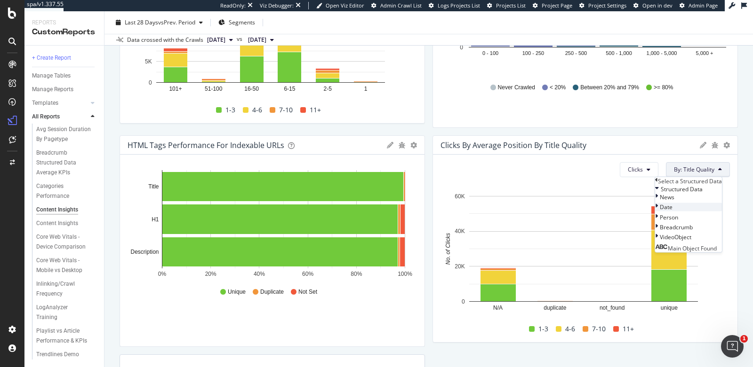
click at [659, 211] on span "Date" at bounding box center [665, 207] width 13 height 8
click at [655, 254] on div "Person" at bounding box center [688, 250] width 67 height 8
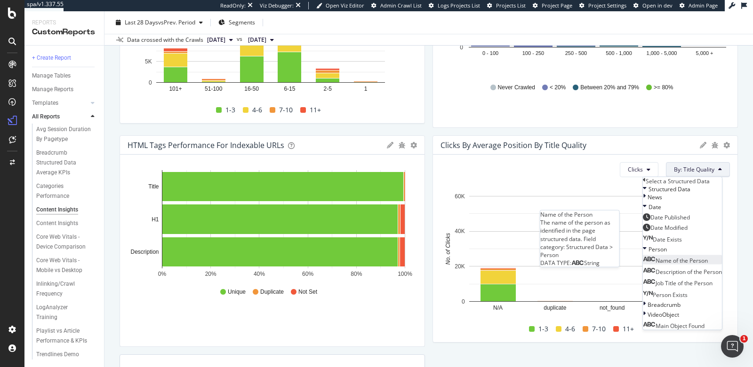
scroll to position [43, 0]
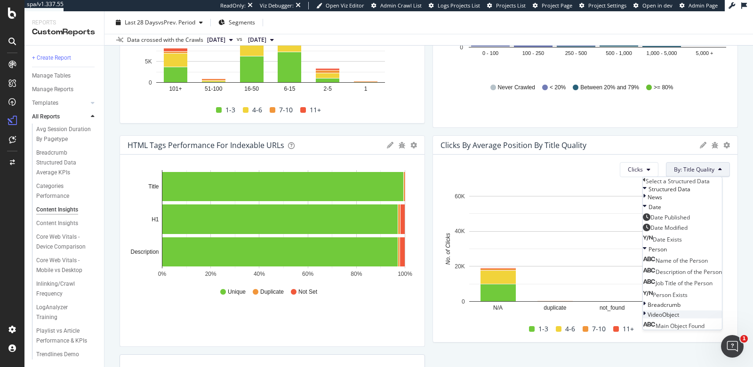
click at [647, 317] on span "VideoObject" at bounding box center [663, 314] width 32 height 8
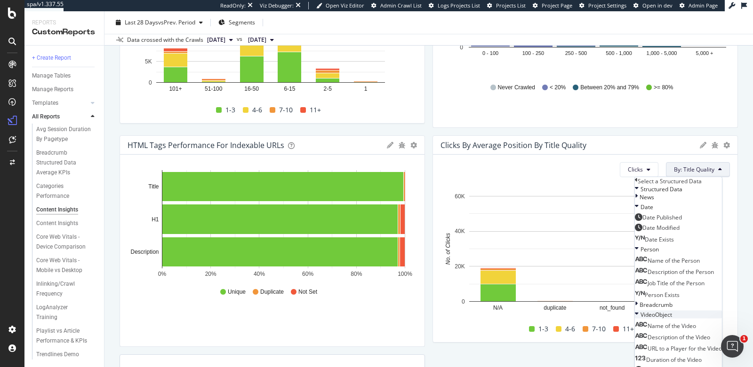
scroll to position [111, 0]
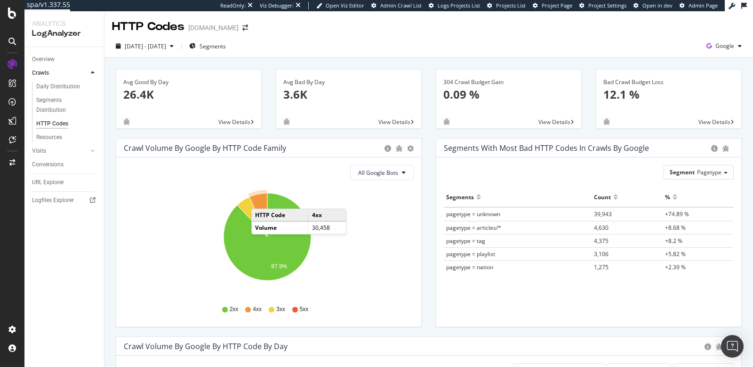
click at [261, 199] on icon "A chart." at bounding box center [258, 215] width 18 height 44
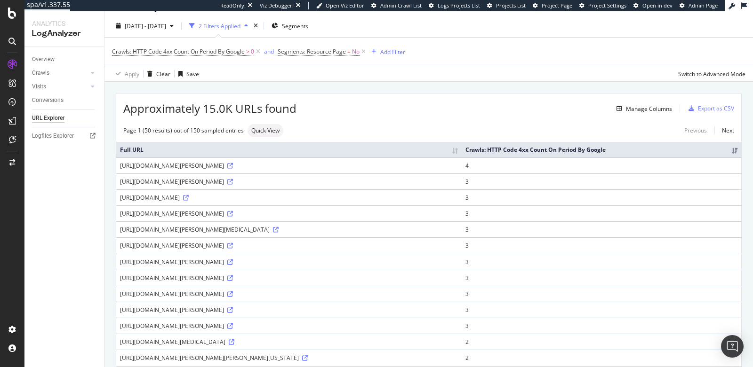
scroll to position [66, 0]
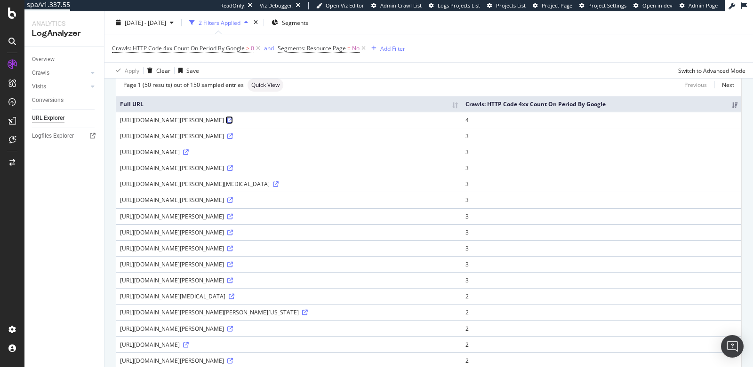
click at [233, 123] on icon at bounding box center [230, 121] width 6 height 6
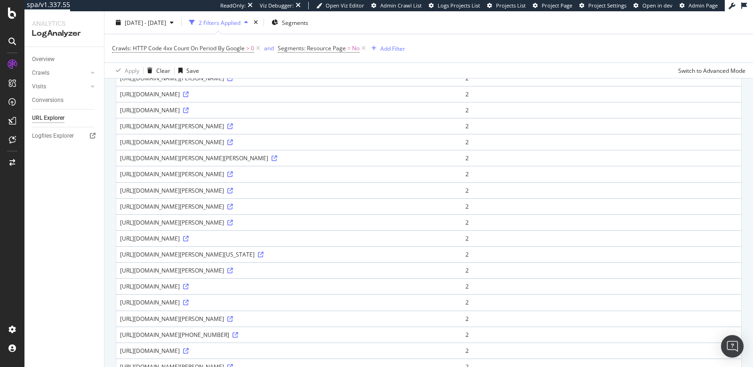
scroll to position [441, 0]
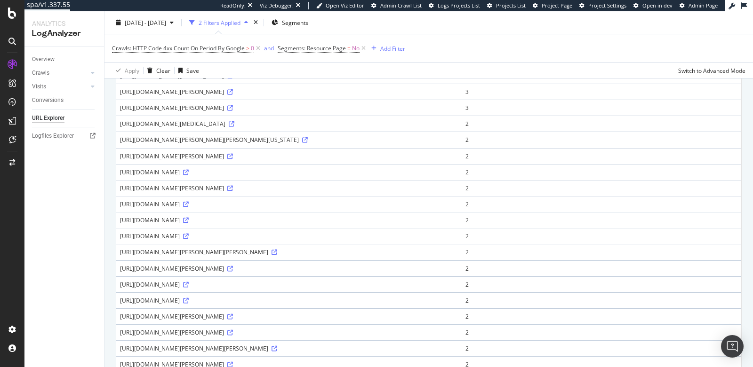
scroll to position [231, 0]
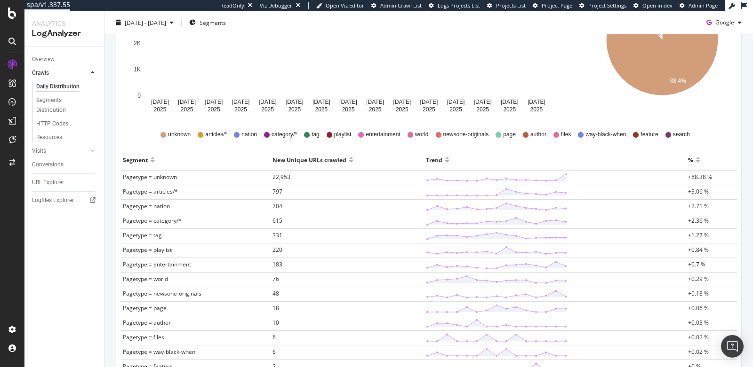
scroll to position [222, 0]
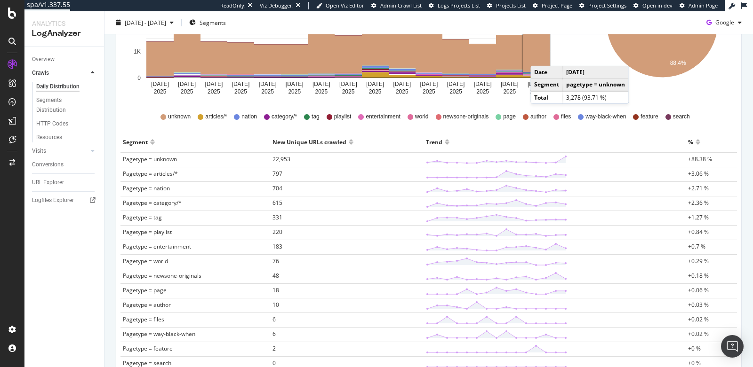
click at [539, 56] on rect "A chart." at bounding box center [536, 29] width 27 height 86
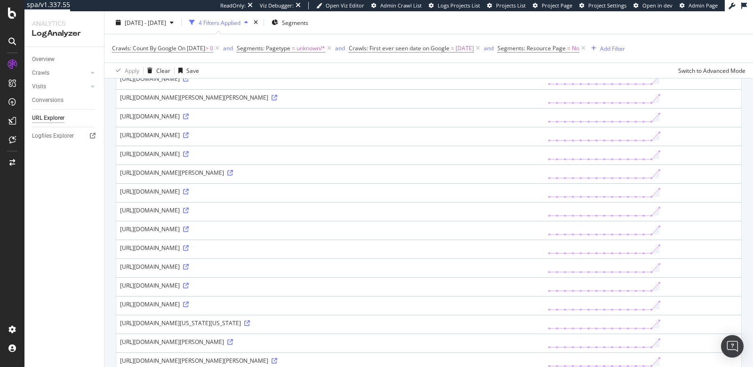
scroll to position [659, 0]
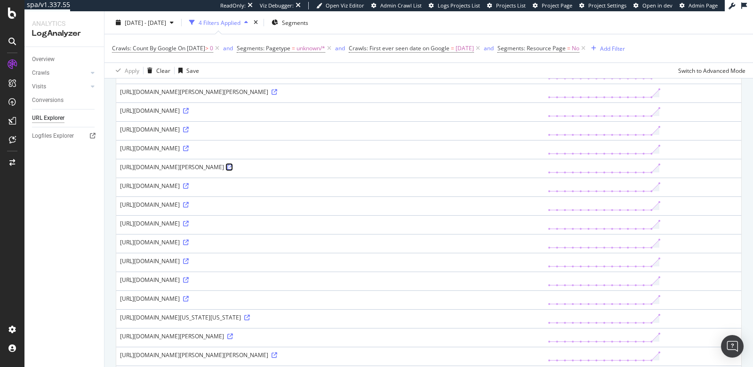
click at [233, 165] on icon at bounding box center [230, 168] width 6 height 6
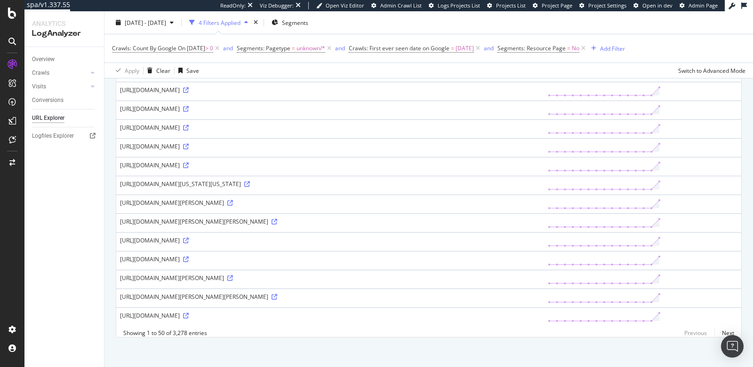
scroll to position [817, 0]
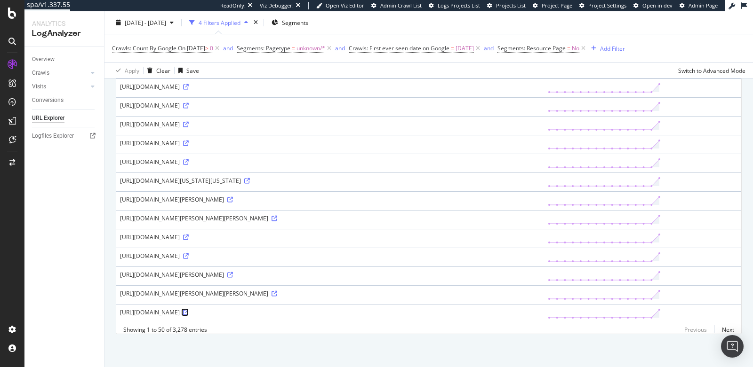
click at [189, 310] on icon at bounding box center [186, 313] width 6 height 6
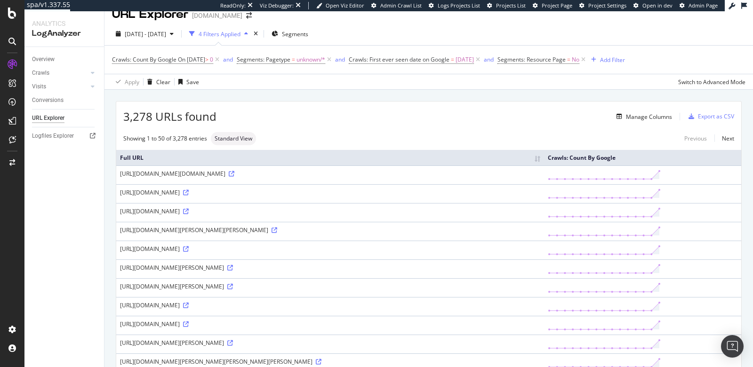
scroll to position [0, 0]
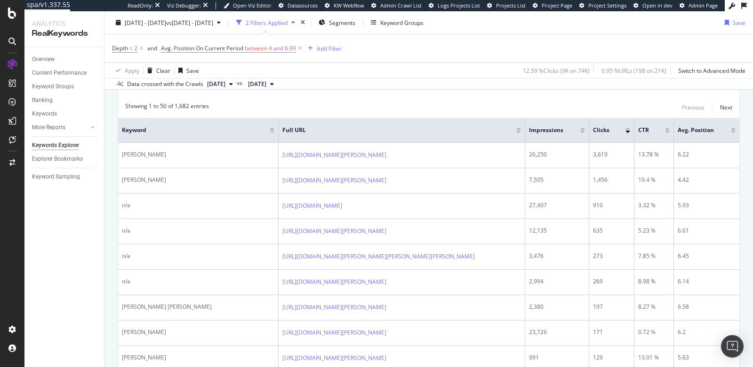
scroll to position [129, 0]
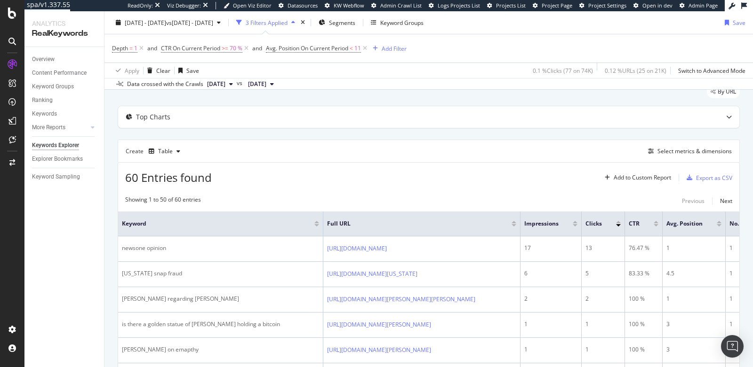
scroll to position [45, 0]
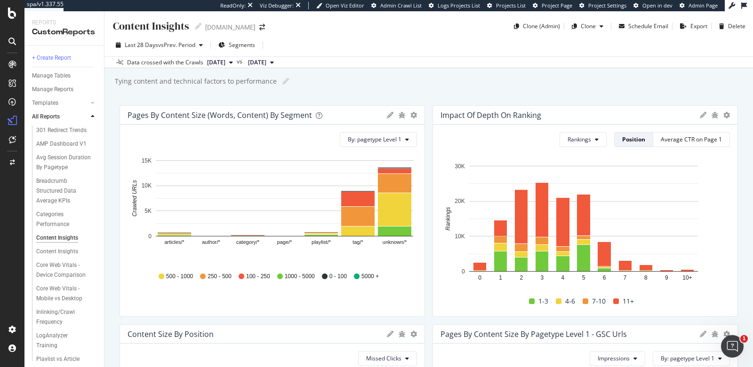
scroll to position [627, 0]
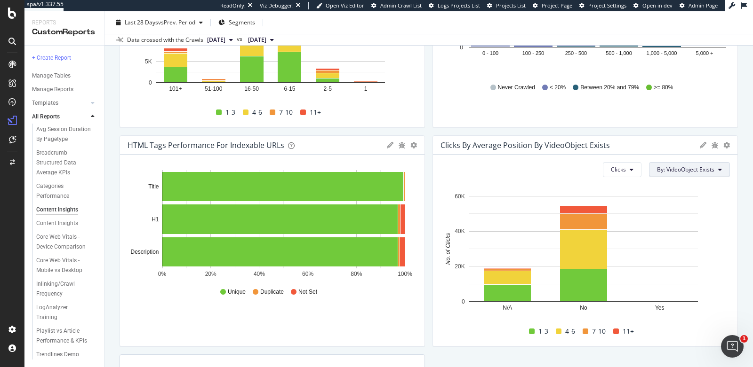
click at [704, 163] on button "By: VideoObject Exists" at bounding box center [689, 169] width 81 height 15
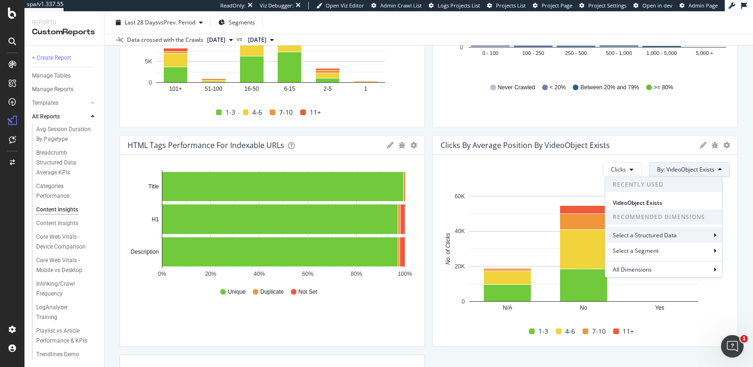
click at [675, 234] on div "Select a Structured Data" at bounding box center [645, 235] width 66 height 8
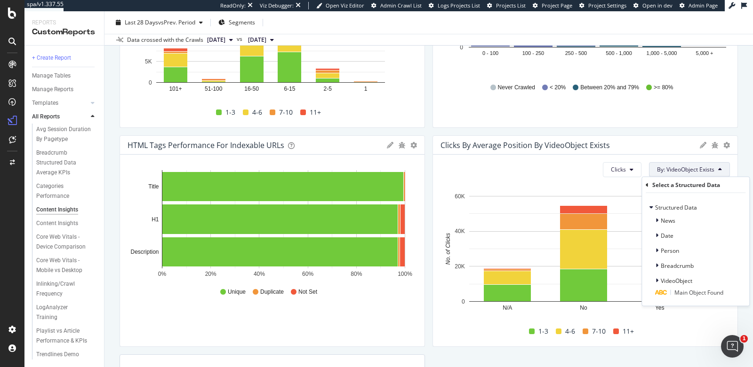
click at [646, 183] on icon at bounding box center [646, 185] width 3 height 6
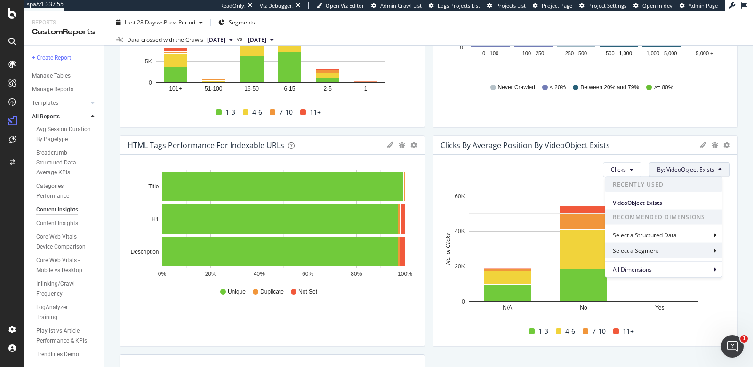
click at [653, 250] on div "Select a Segment" at bounding box center [636, 251] width 48 height 8
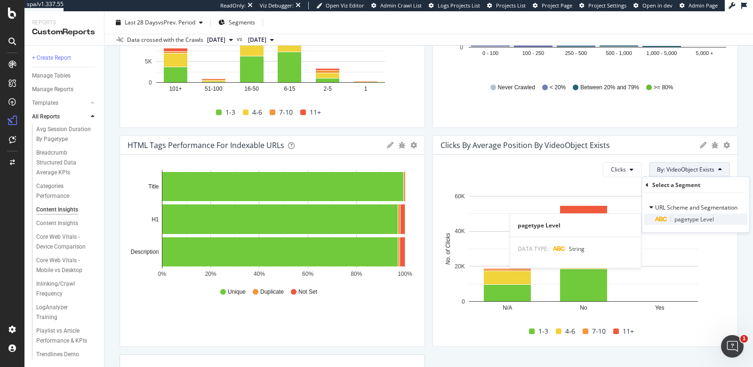
click at [691, 220] on span "pagetype Level" at bounding box center [694, 219] width 40 height 8
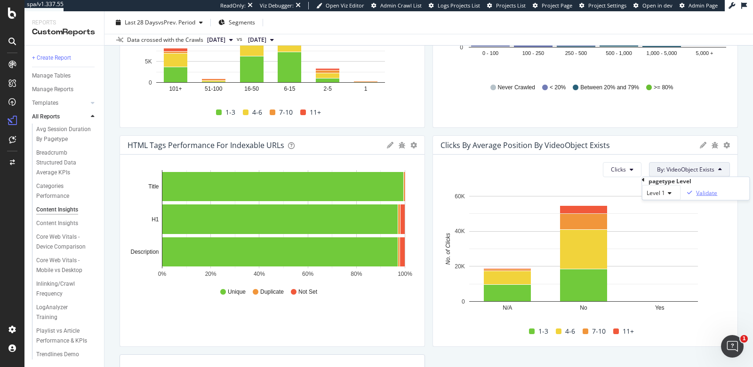
click at [717, 197] on div "Validate" at bounding box center [706, 193] width 21 height 8
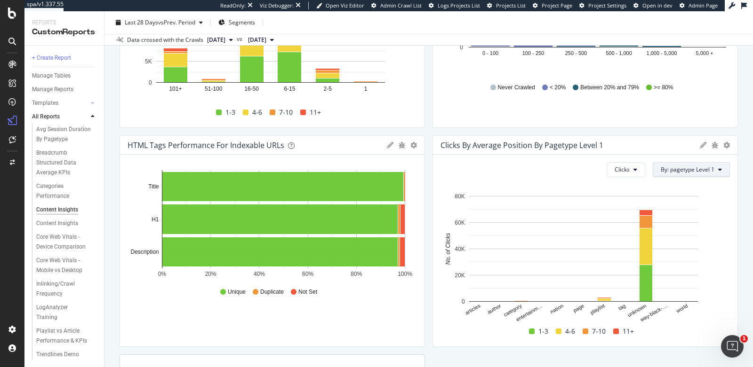
click at [669, 167] on span "By: pagetype Level 1" at bounding box center [687, 170] width 54 height 8
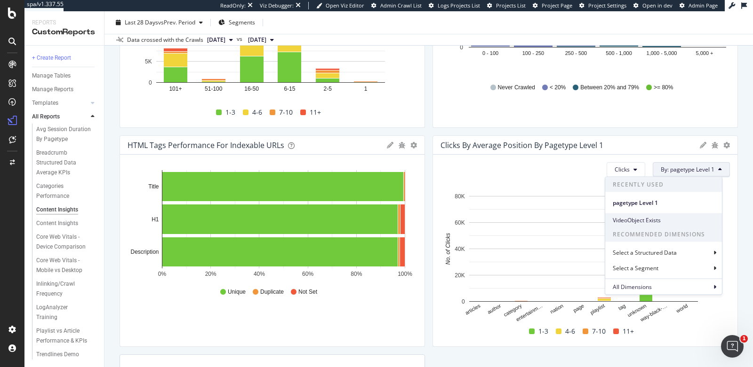
click at [643, 219] on span "VideoObject Exists" at bounding box center [663, 220] width 102 height 8
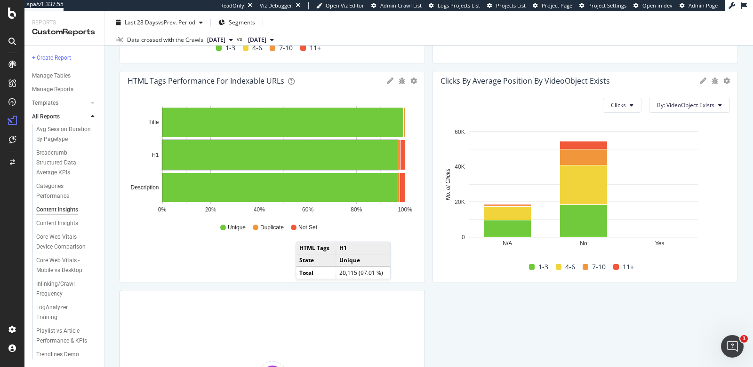
scroll to position [691, 0]
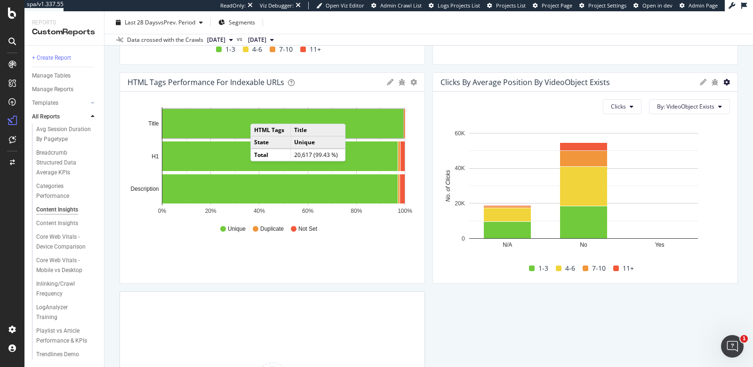
click at [723, 85] on icon at bounding box center [726, 82] width 7 height 7
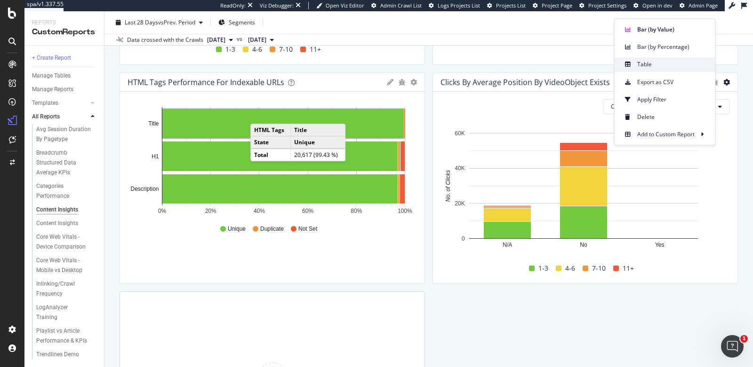
click at [670, 63] on span "Table" at bounding box center [672, 64] width 71 height 8
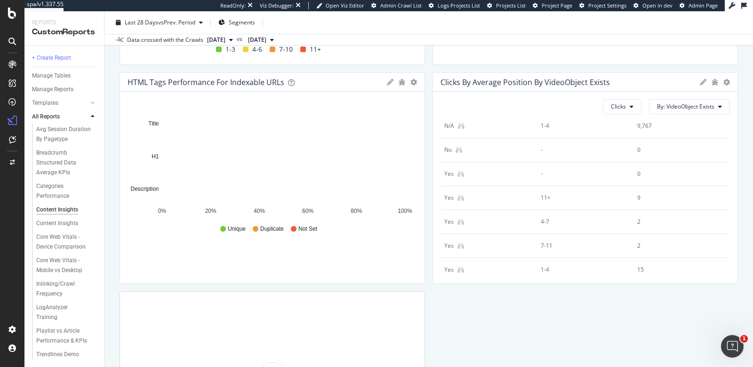
scroll to position [198, 0]
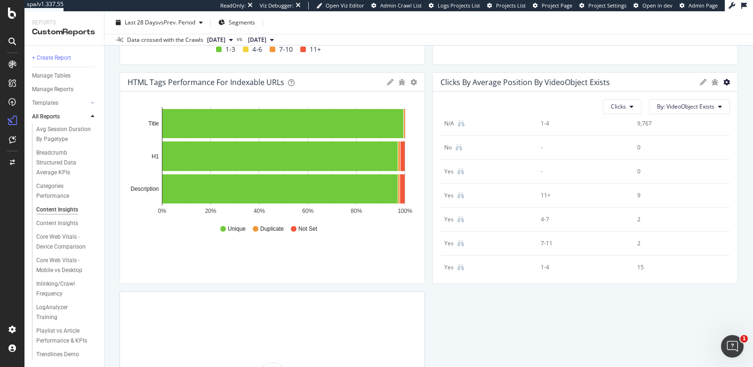
click at [723, 83] on icon at bounding box center [726, 82] width 7 height 7
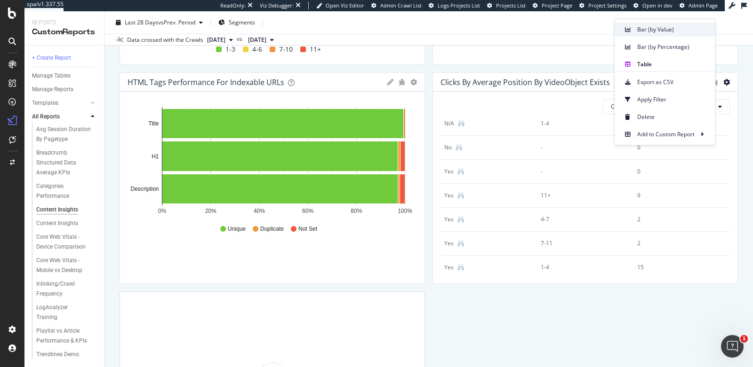
click at [657, 29] on span "Bar (by Value)" at bounding box center [672, 29] width 71 height 8
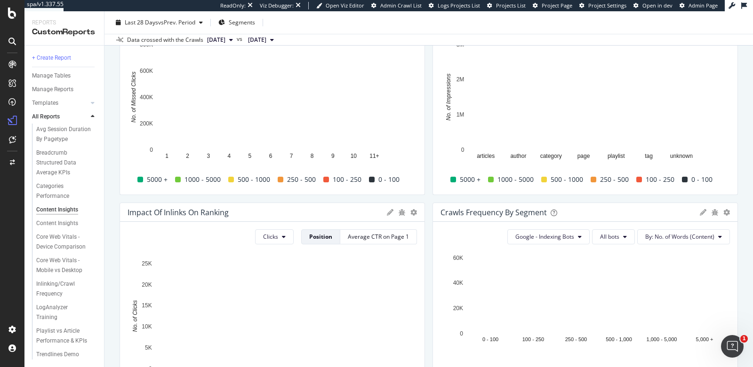
scroll to position [0, 0]
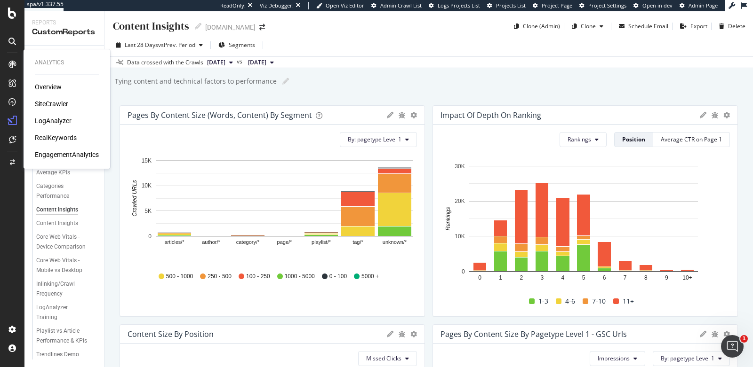
click at [51, 139] on div "RealKeywords" at bounding box center [56, 137] width 42 height 9
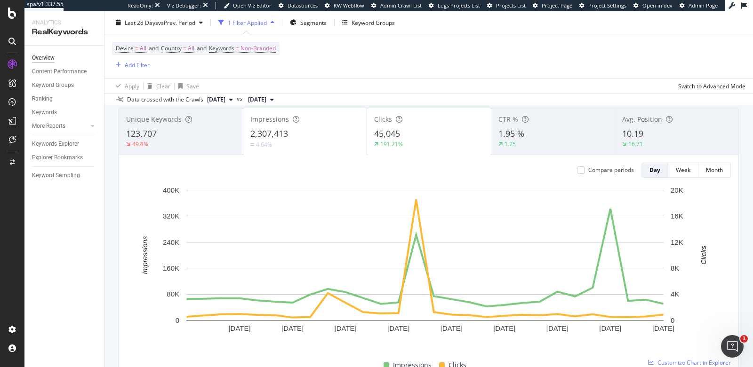
scroll to position [50, 0]
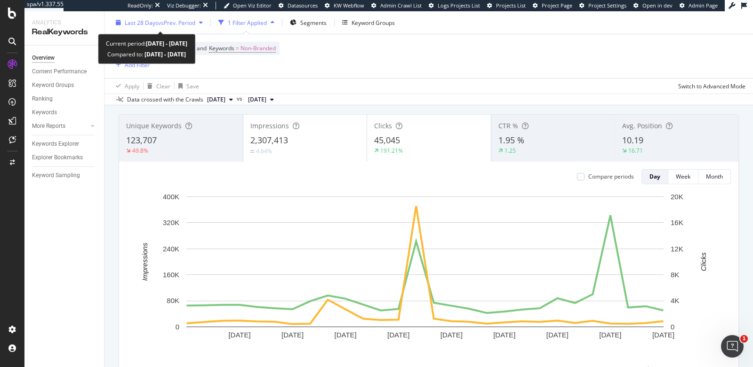
click at [140, 22] on span "Last 28 Days" at bounding box center [141, 22] width 33 height 8
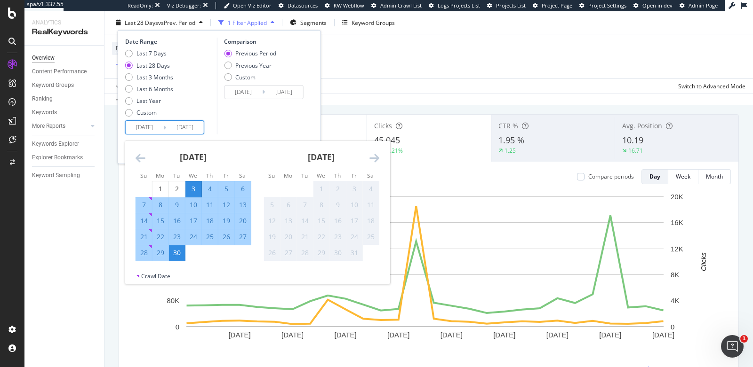
click at [147, 128] on input "2025/09/03" at bounding box center [145, 127] width 38 height 13
click at [139, 157] on icon "Move backward to switch to the previous month." at bounding box center [140, 157] width 10 height 11
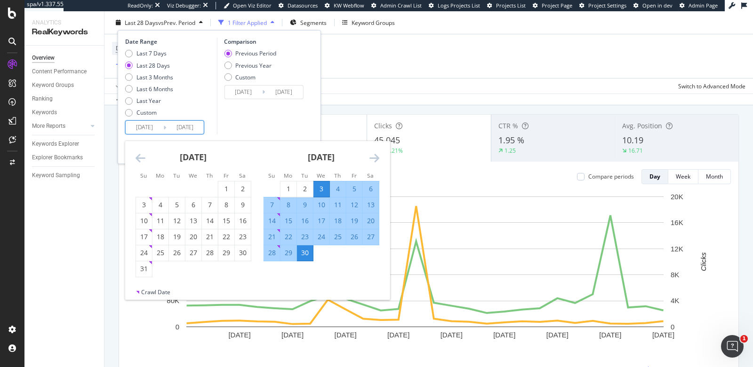
click at [142, 156] on icon "Move backward to switch to the previous month." at bounding box center [140, 157] width 10 height 11
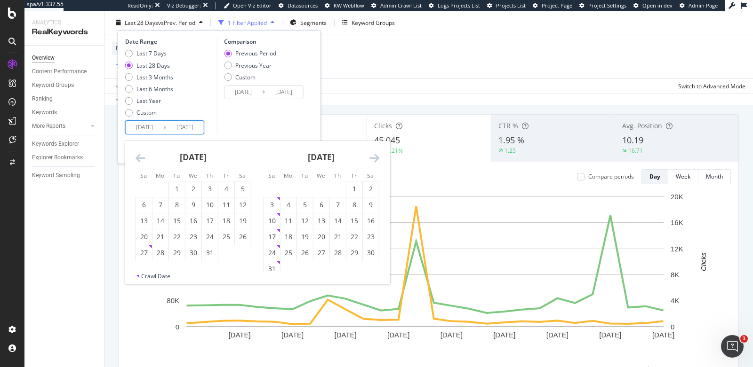
click at [137, 155] on icon "Move backward to switch to the previous month." at bounding box center [140, 157] width 10 height 11
click at [142, 191] on div "1" at bounding box center [144, 188] width 16 height 9
type input "2025/06/01"
type input "2025/01/30"
type input "2025/05/31"
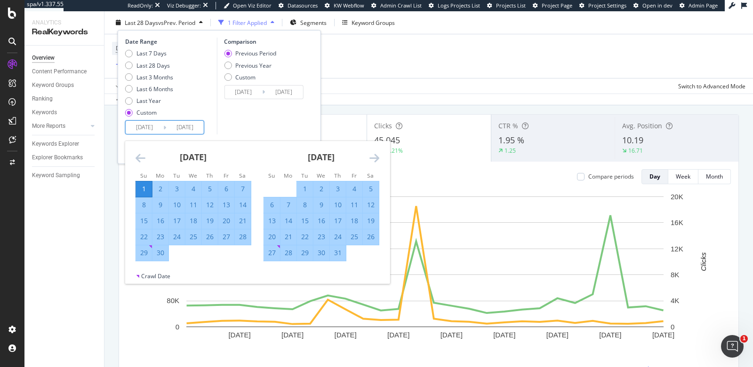
click at [238, 116] on div "Comparison Previous Period Previous Year Custom 2025/01/30 Navigate forward to …" at bounding box center [260, 86] width 89 height 97
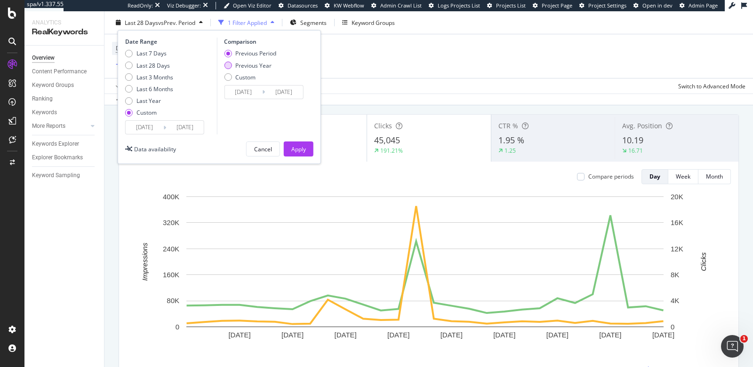
click at [227, 63] on div "Previous Year" at bounding box center [228, 66] width 8 height 8
type input "2024/06/02"
type input "2024/10/01"
click at [297, 146] on div "Apply" at bounding box center [298, 149] width 15 height 8
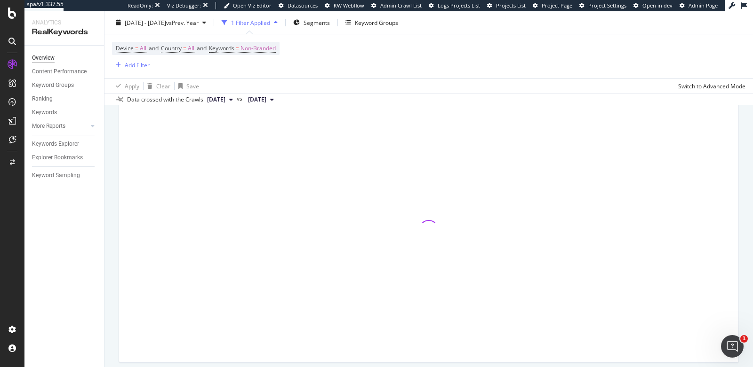
scroll to position [68, 0]
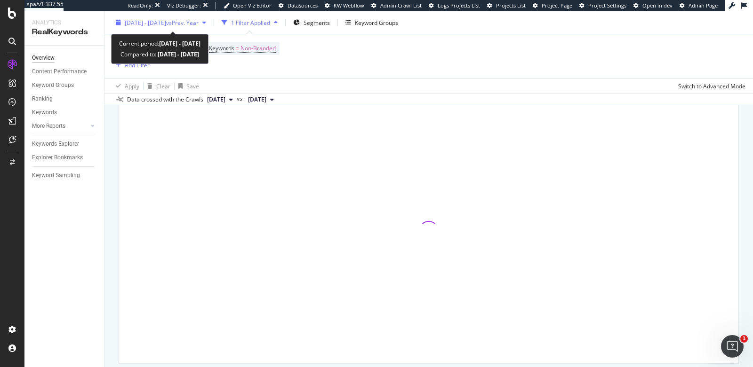
click at [134, 24] on span "2025 Jun. 1st - Sep. 30th" at bounding box center [145, 22] width 41 height 8
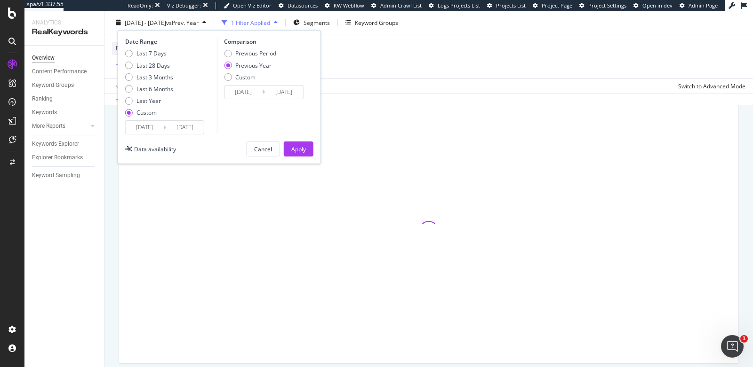
click at [137, 127] on input "2025/06/01" at bounding box center [145, 127] width 38 height 13
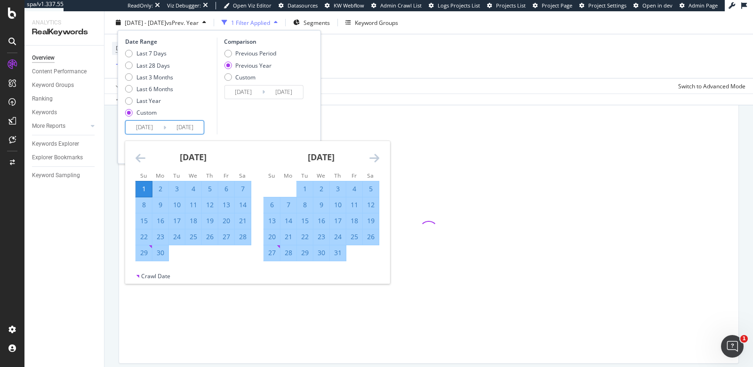
click at [268, 123] on div "Comparison Previous Period Previous Year Custom 2024/06/02 Navigate forward to …" at bounding box center [260, 86] width 89 height 97
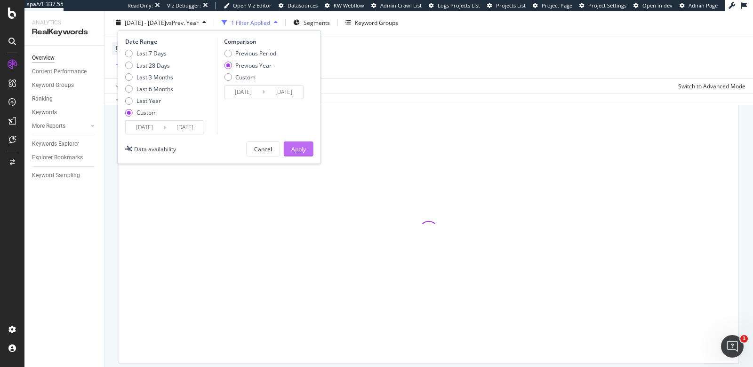
click at [296, 146] on div "Apply" at bounding box center [298, 149] width 15 height 8
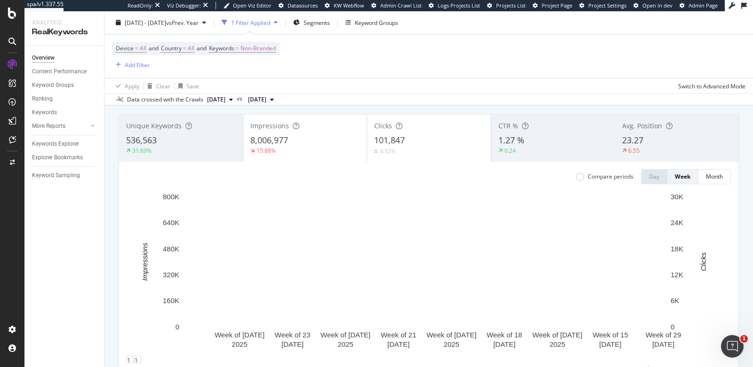
scroll to position [53, 0]
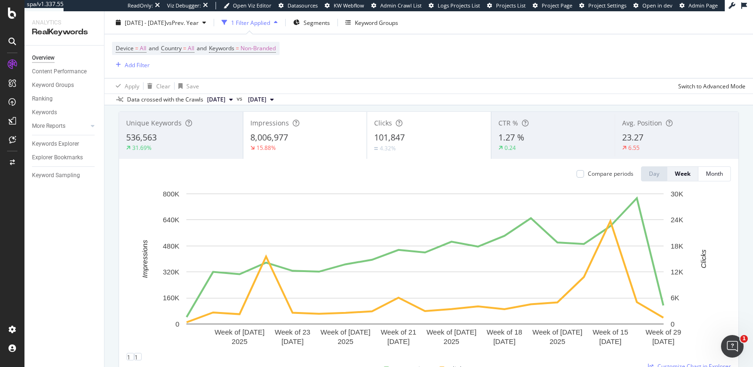
click at [206, 144] on div "31.69%" at bounding box center [181, 148] width 110 height 8
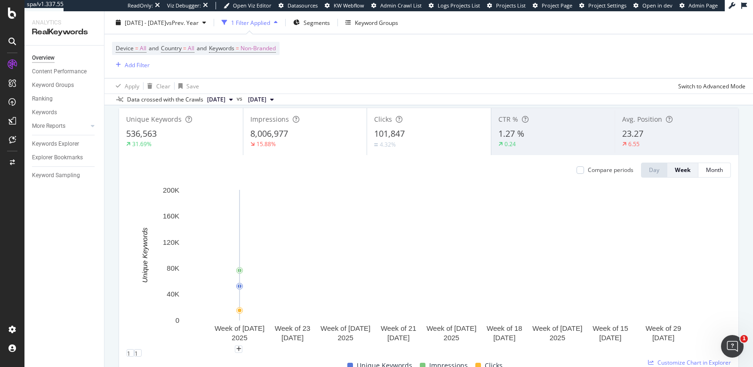
scroll to position [0, 0]
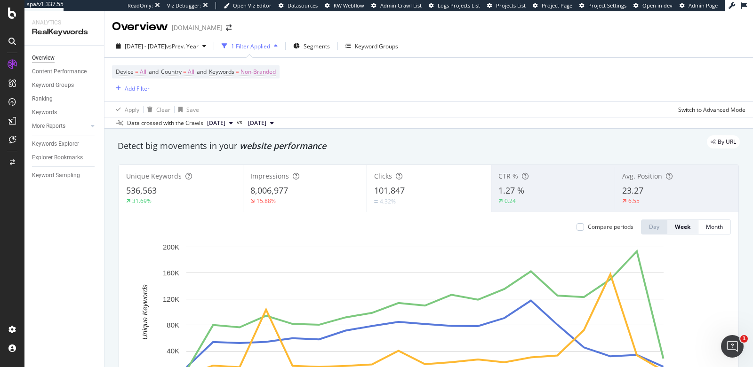
click at [155, 191] on span "536,563" at bounding box center [141, 190] width 31 height 11
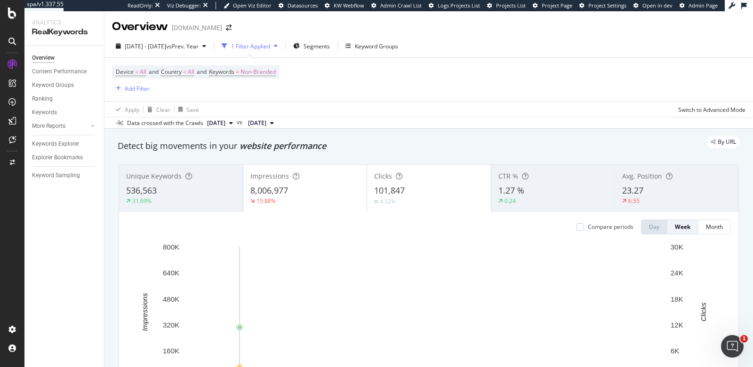
scroll to position [40, 0]
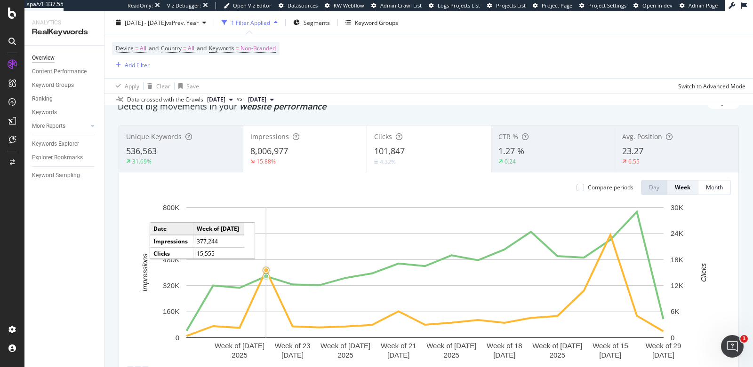
click at [265, 267] on circle "A chart." at bounding box center [266, 270] width 6 height 6
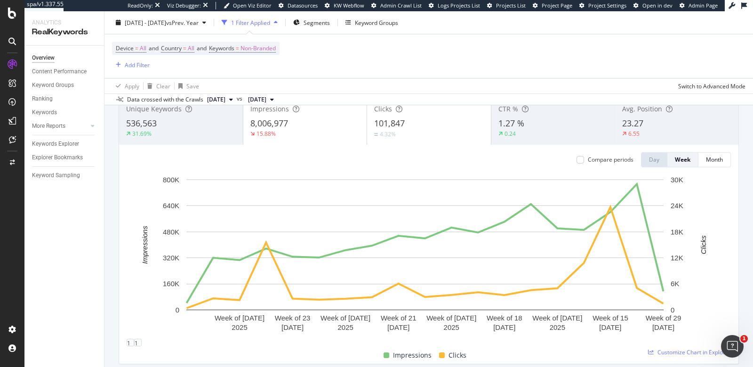
scroll to position [68, 0]
click at [40, 97] on div "Ranking" at bounding box center [42, 99] width 21 height 10
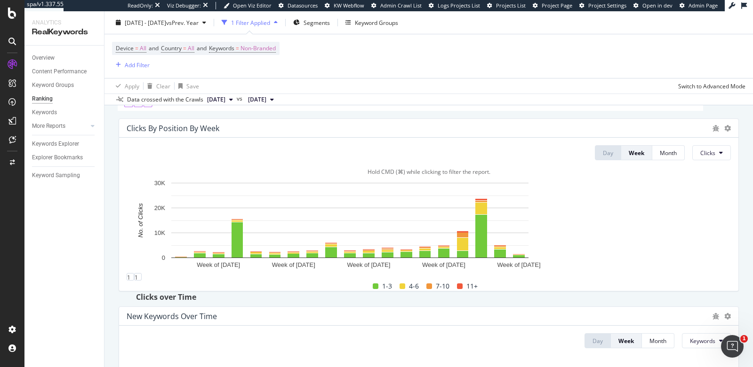
scroll to position [54, 0]
click at [72, 68] on div "Content Performance" at bounding box center [59, 72] width 55 height 10
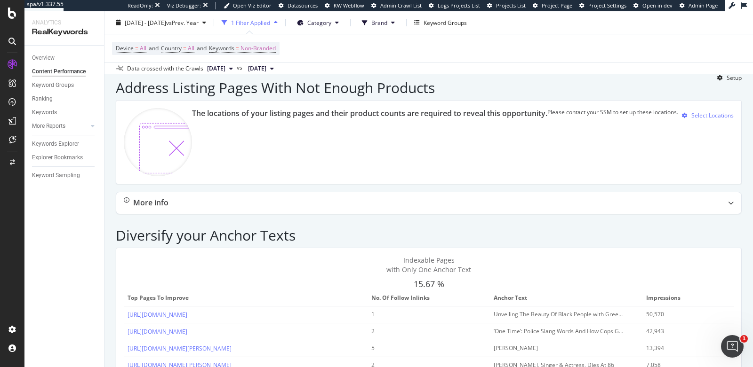
scroll to position [1102, 0]
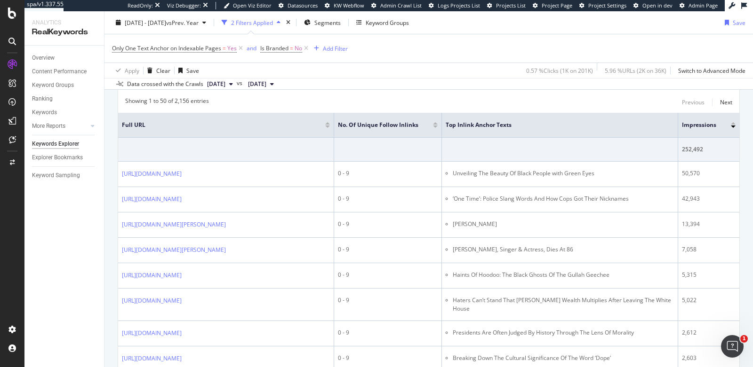
scroll to position [128, 0]
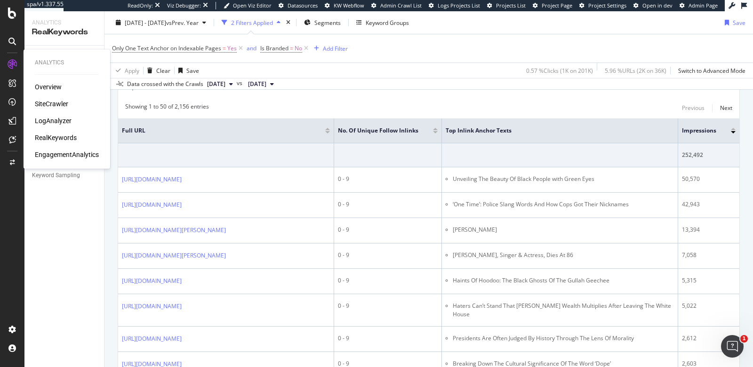
click at [43, 124] on div "LogAnalyzer" at bounding box center [53, 120] width 37 height 9
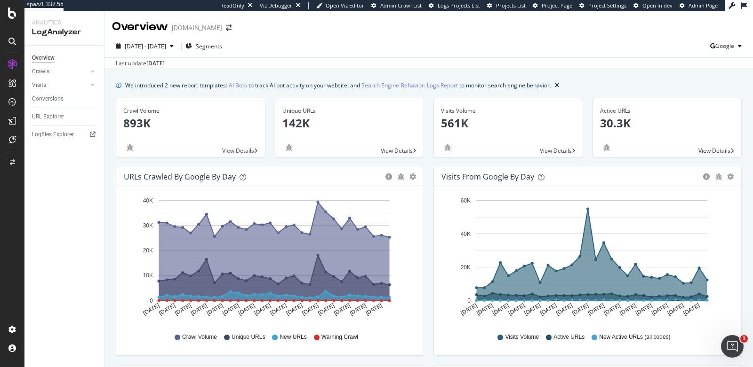
click at [540, 39] on div "2025 Sep. 2nd - Oct. 1st Segments Google" at bounding box center [428, 48] width 648 height 19
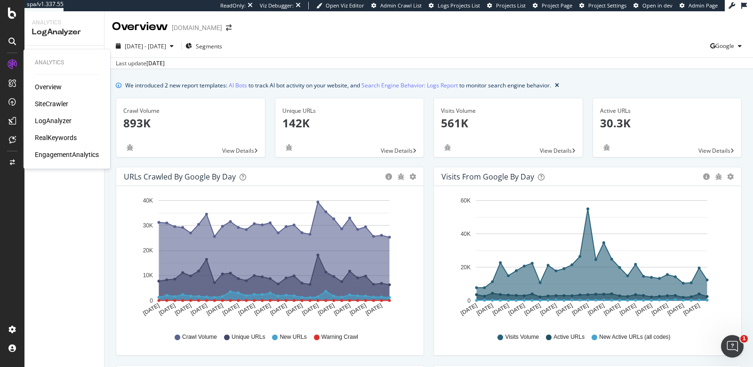
click at [50, 141] on div "RealKeywords" at bounding box center [56, 137] width 42 height 9
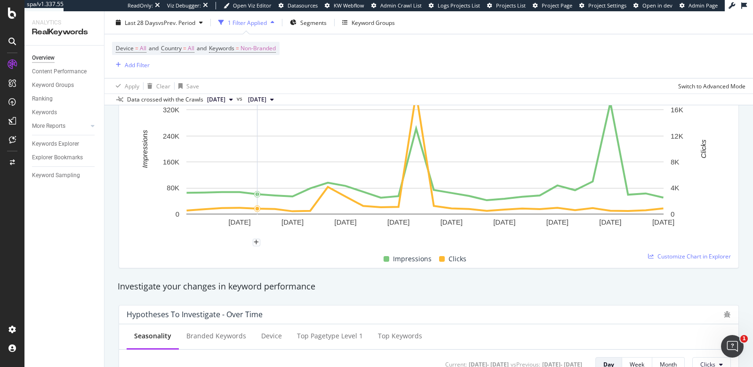
scroll to position [149, 0]
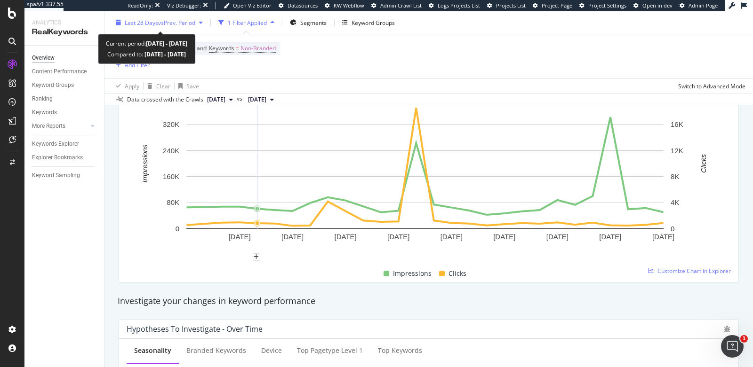
click at [156, 25] on span "Last 28 Days" at bounding box center [141, 22] width 33 height 8
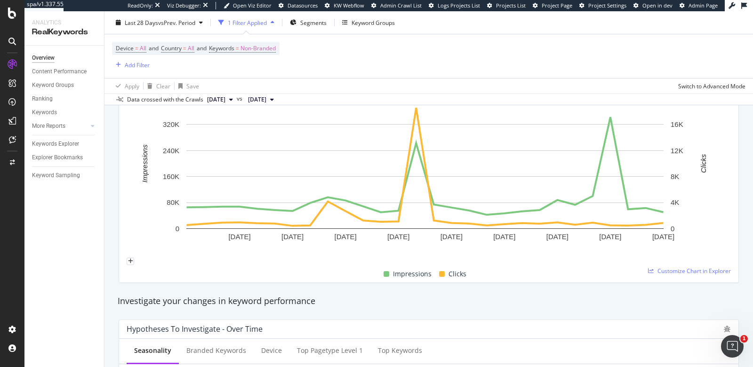
click at [161, 253] on rect "A chart." at bounding box center [425, 176] width 596 height 164
click at [290, 255] on icon "plus" at bounding box center [291, 257] width 5 height 6
click at [359, 227] on textarea at bounding box center [389, 236] width 60 height 19
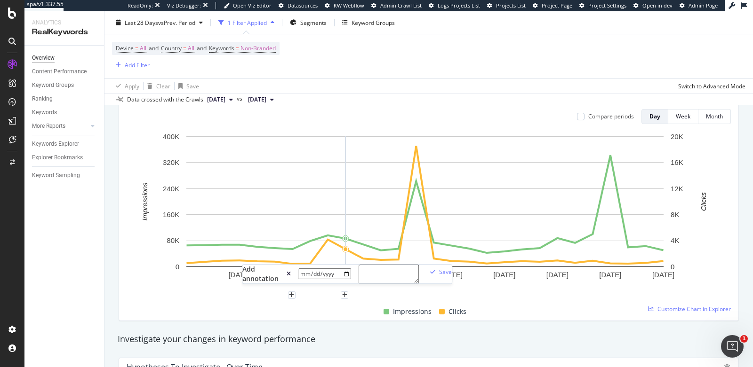
scroll to position [114, 0]
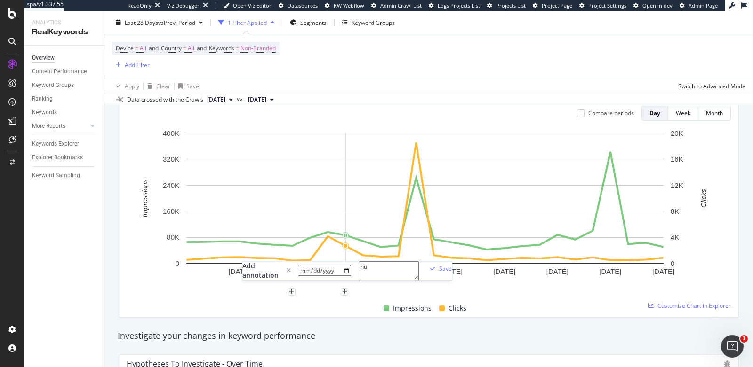
type textarea "n"
type textarea "?num=100"
click at [439, 265] on div "Save" at bounding box center [445, 269] width 13 height 8
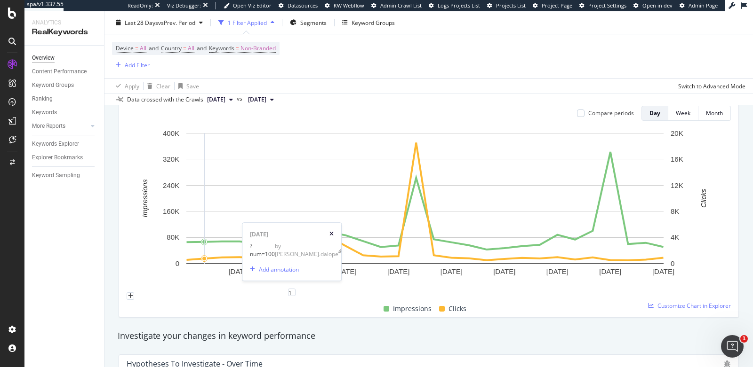
click at [333, 232] on icon "xmark" at bounding box center [331, 235] width 4 height 6
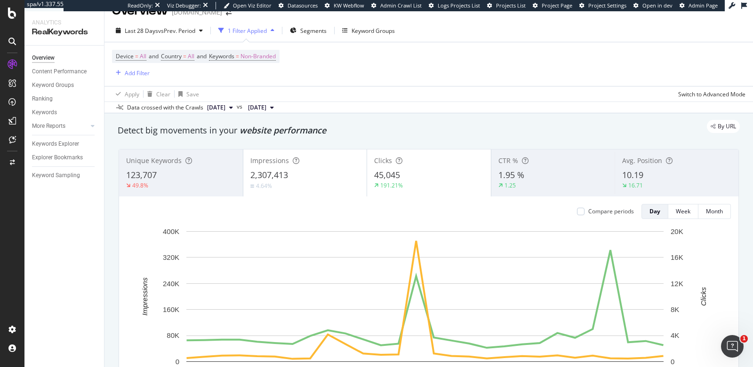
scroll to position [16, 0]
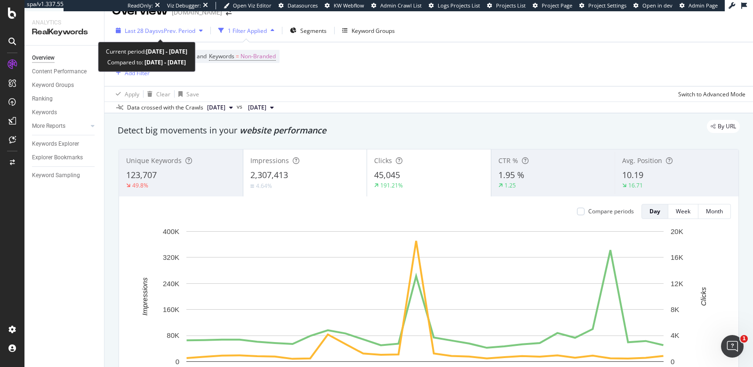
click at [138, 25] on div "Last 28 Days vs Prev. Period" at bounding box center [159, 31] width 95 height 14
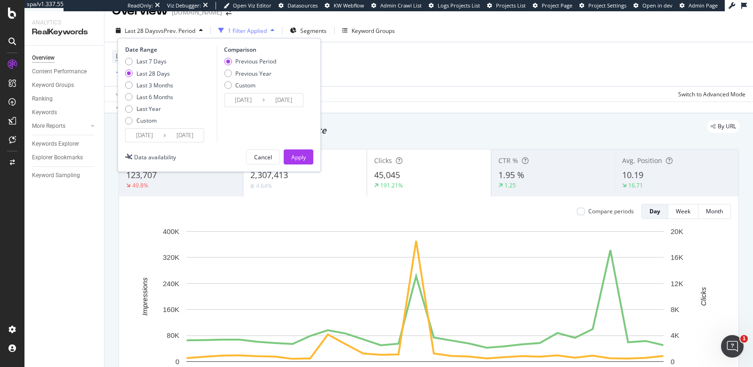
click at [151, 137] on input "2025/09/03" at bounding box center [145, 135] width 38 height 13
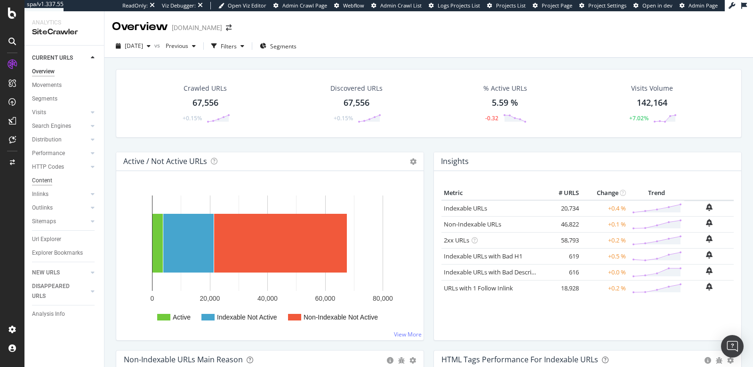
click at [40, 182] on div "Content" at bounding box center [42, 181] width 20 height 10
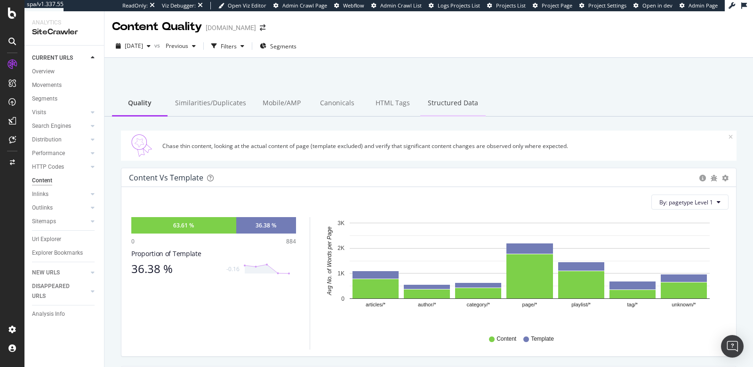
click at [436, 105] on div "Structured Data" at bounding box center [452, 104] width 65 height 26
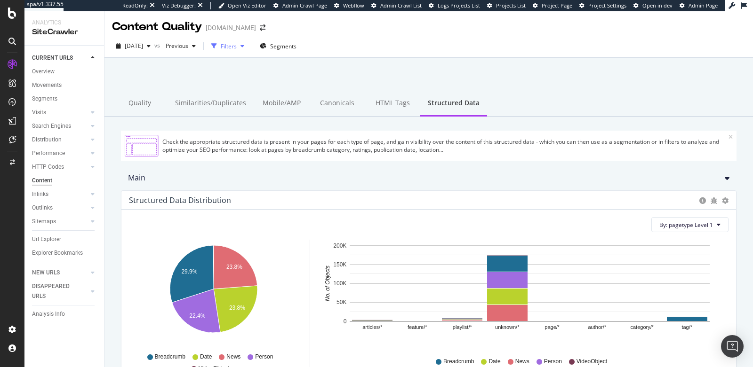
click at [237, 49] on div "Filters" at bounding box center [229, 46] width 16 height 8
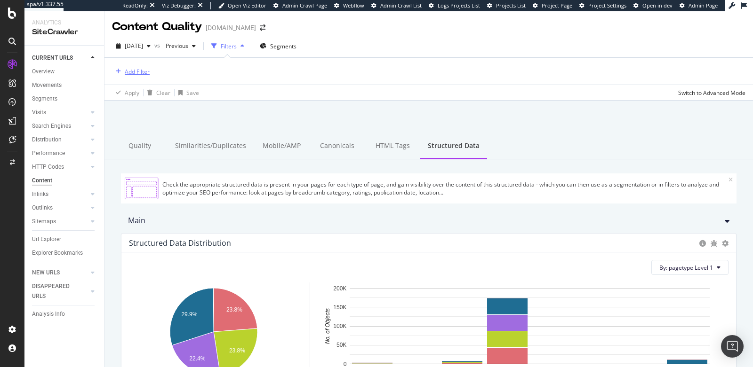
click at [140, 72] on div "Add Filter" at bounding box center [137, 72] width 25 height 8
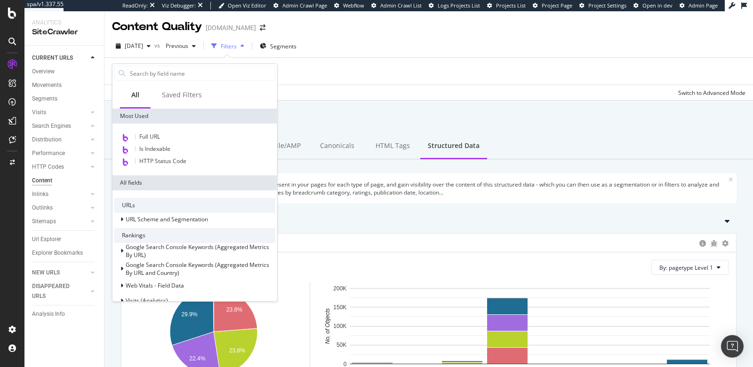
type input "s"
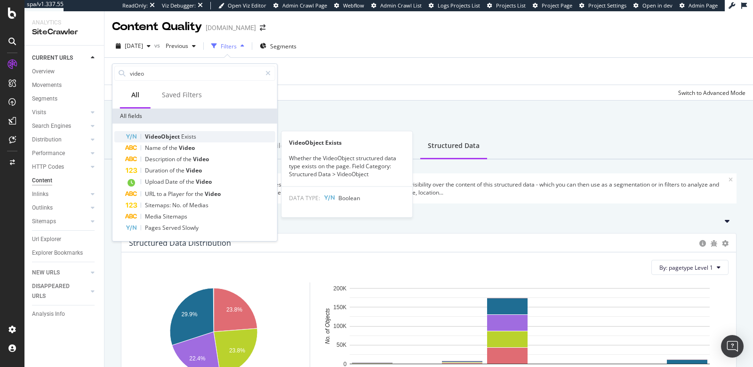
type input "video"
click at [168, 135] on span "VideoObject" at bounding box center [163, 137] width 36 height 8
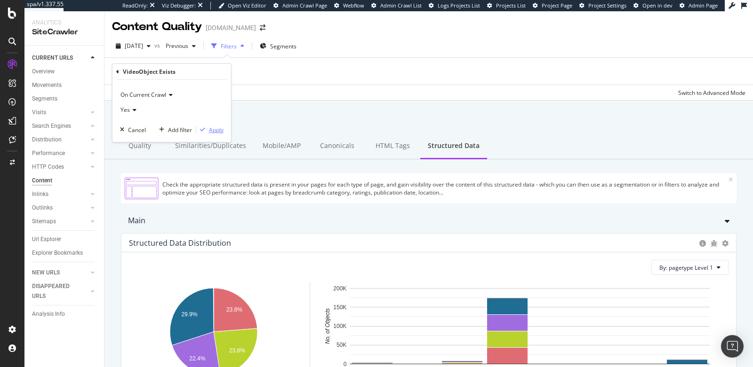
click at [214, 131] on div "Apply" at bounding box center [216, 130] width 15 height 8
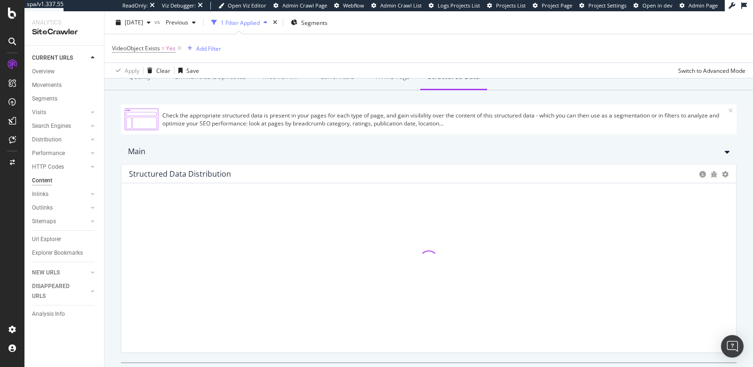
scroll to position [98, 0]
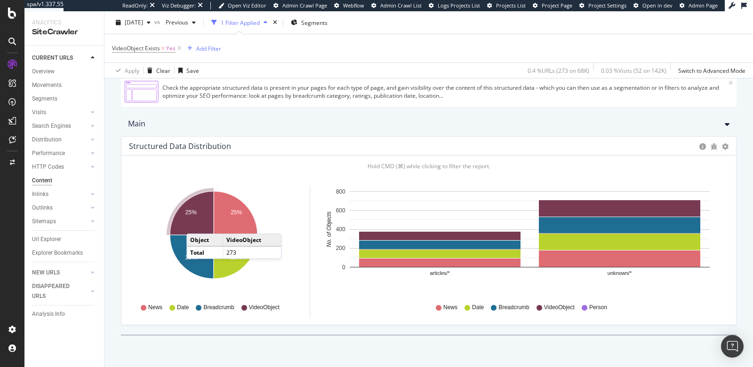
click at [196, 220] on icon "A chart." at bounding box center [192, 213] width 44 height 44
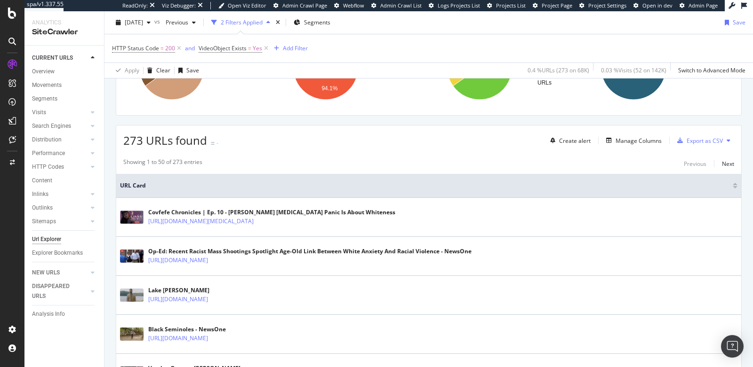
scroll to position [184, 0]
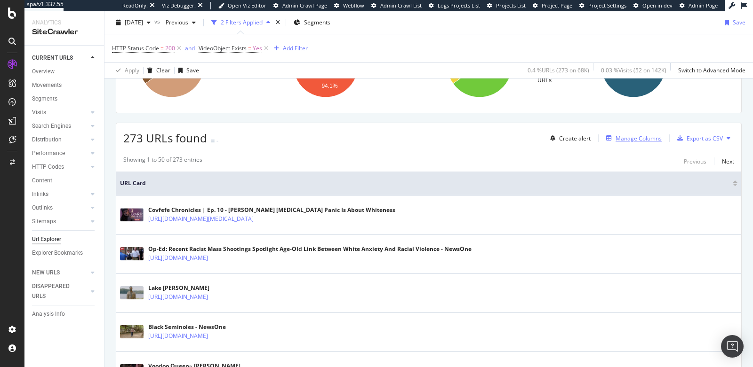
click at [615, 137] on div "Manage Columns" at bounding box center [638, 139] width 46 height 8
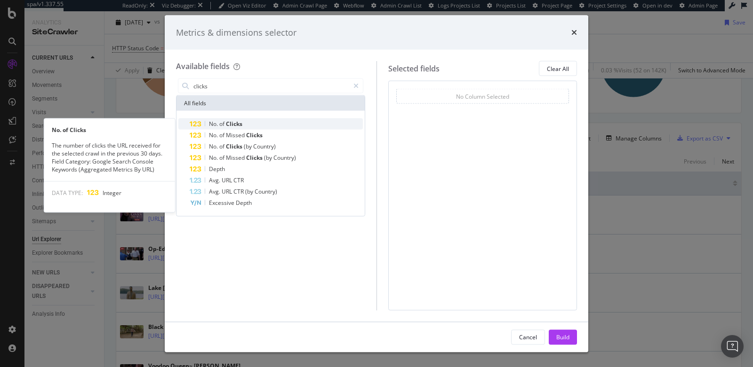
type input "clicks"
click at [290, 124] on div "No. of Clicks" at bounding box center [276, 124] width 173 height 11
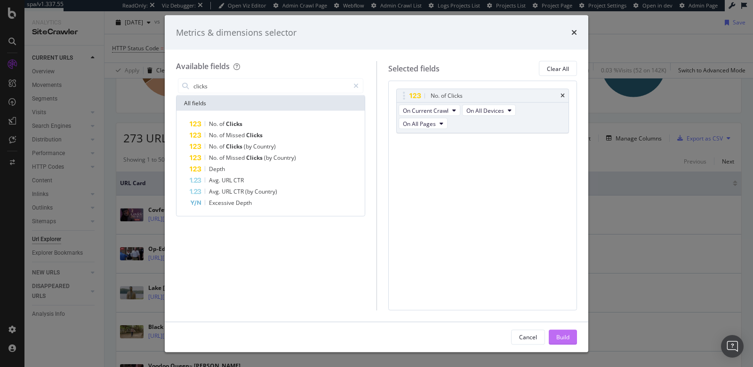
click at [565, 335] on div "Build" at bounding box center [562, 337] width 13 height 8
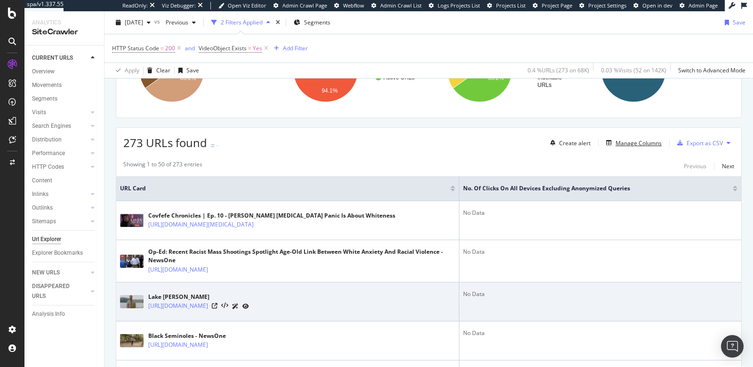
scroll to position [205, 0]
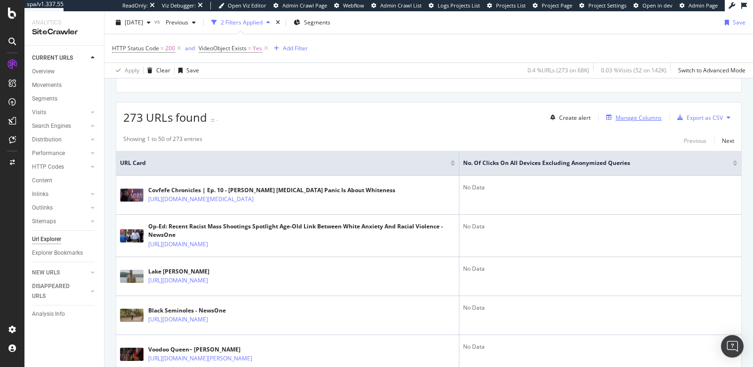
click at [623, 114] on div "Manage Columns" at bounding box center [638, 118] width 46 height 8
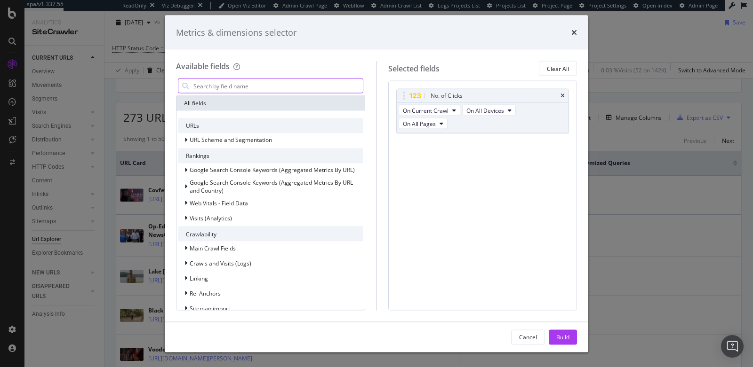
click at [333, 82] on input "modal" at bounding box center [277, 86] width 170 height 14
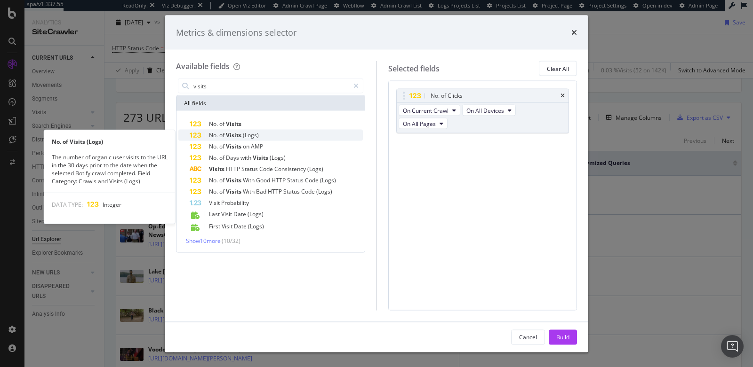
type input "visits"
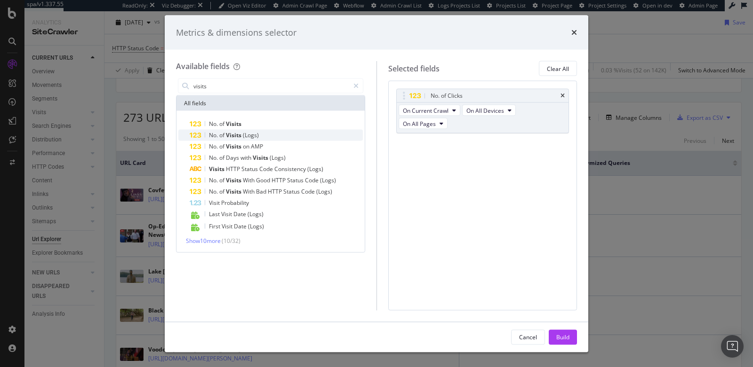
click at [271, 135] on div "No. of Visits (Logs)" at bounding box center [276, 135] width 173 height 11
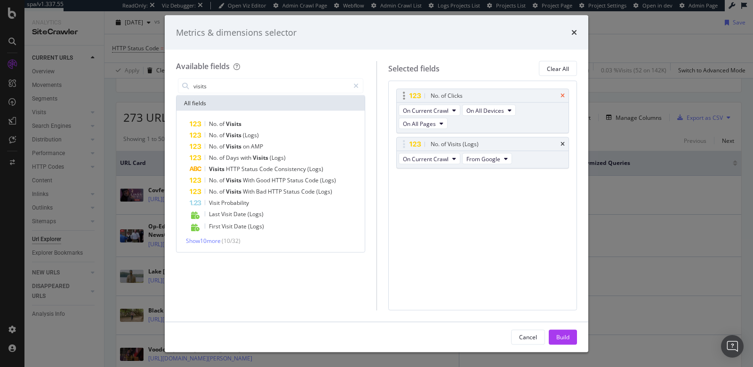
click at [561, 97] on icon "times" at bounding box center [562, 96] width 4 height 6
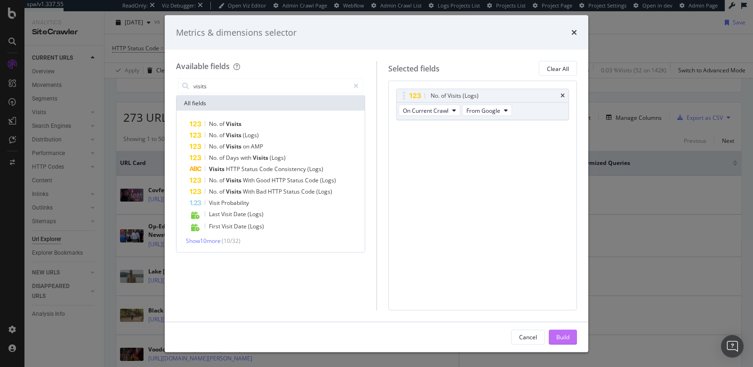
click at [554, 330] on button "Build" at bounding box center [562, 337] width 28 height 15
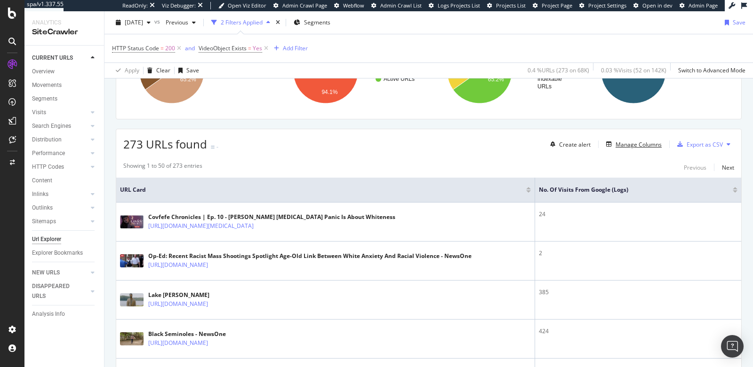
scroll to position [176, 0]
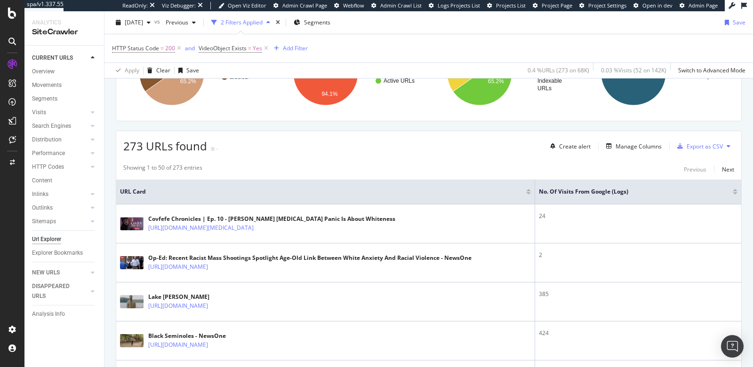
click at [732, 192] on div at bounding box center [734, 193] width 5 height 2
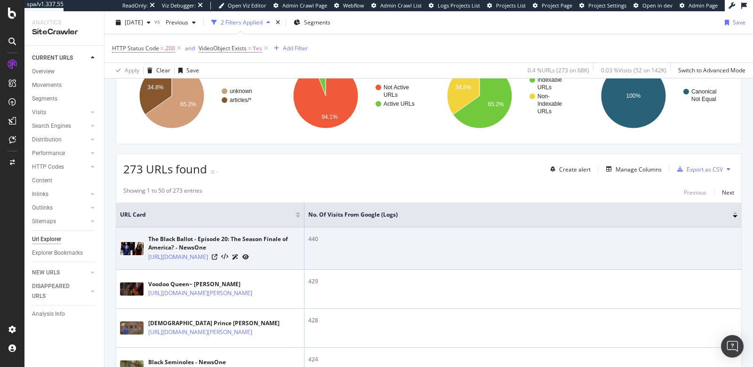
scroll to position [224, 0]
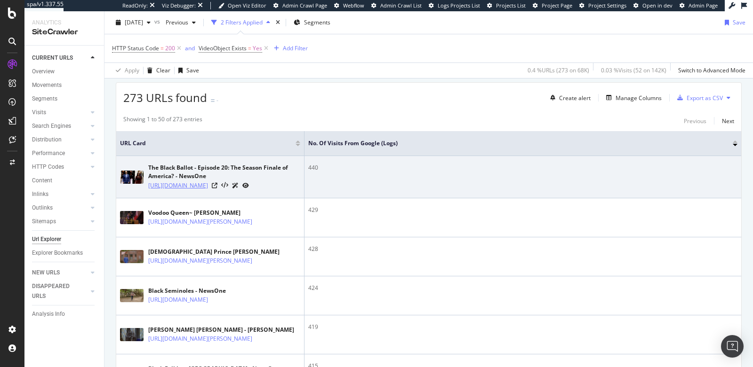
click at [208, 190] on link "https://newsone.com/videos/the-black-ballot-episode-20-the-season-finale-of-ame…" at bounding box center [178, 185] width 60 height 9
click at [217, 189] on icon at bounding box center [215, 186] width 6 height 6
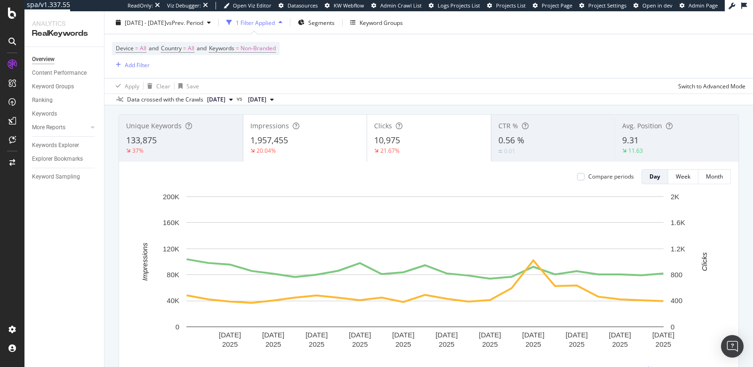
scroll to position [44, 0]
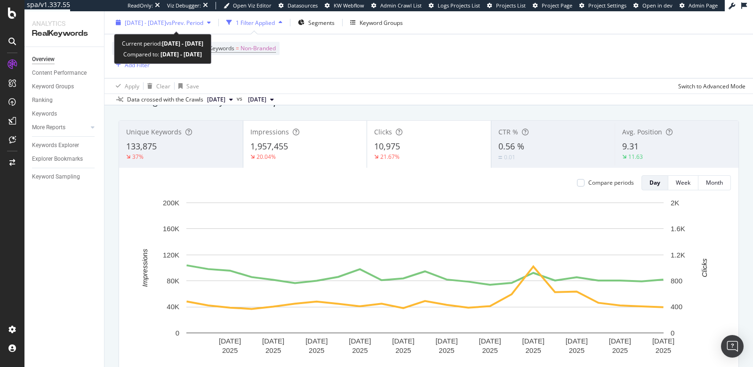
click at [145, 26] on div "[DATE] - [DATE] vs Prev. Period" at bounding box center [164, 22] width 79 height 8
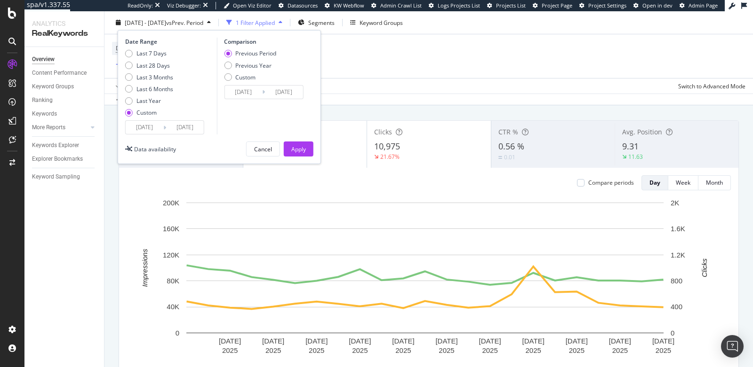
click at [144, 130] on input "[DATE]" at bounding box center [145, 127] width 38 height 13
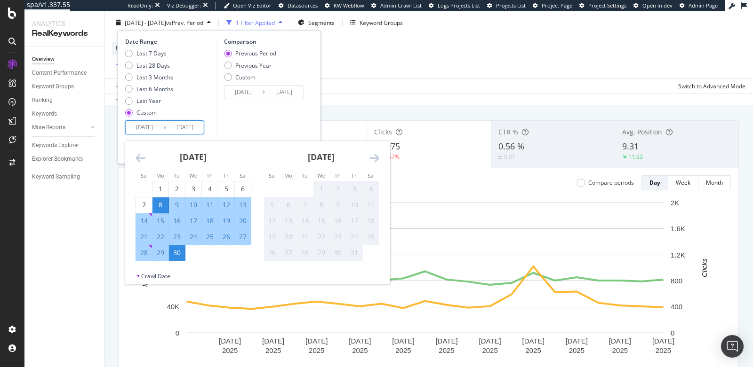
click at [248, 113] on div "Comparison Previous Period Previous Year Custom 2025/08/16 Navigate forward to …" at bounding box center [260, 86] width 89 height 97
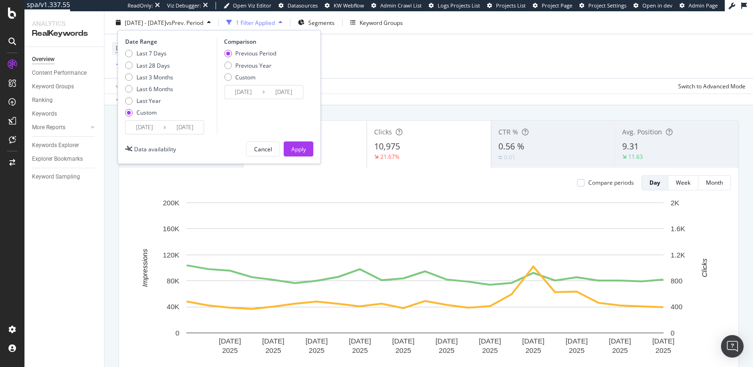
click at [345, 89] on div "Apply Clear Save Switch to Advanced Mode" at bounding box center [428, 86] width 648 height 16
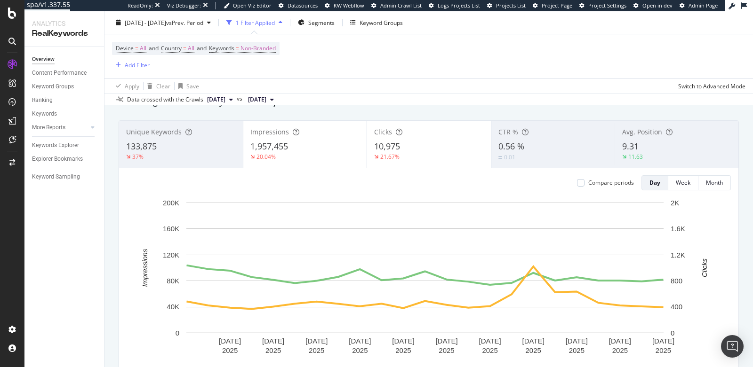
click at [217, 158] on div "37%" at bounding box center [181, 157] width 110 height 8
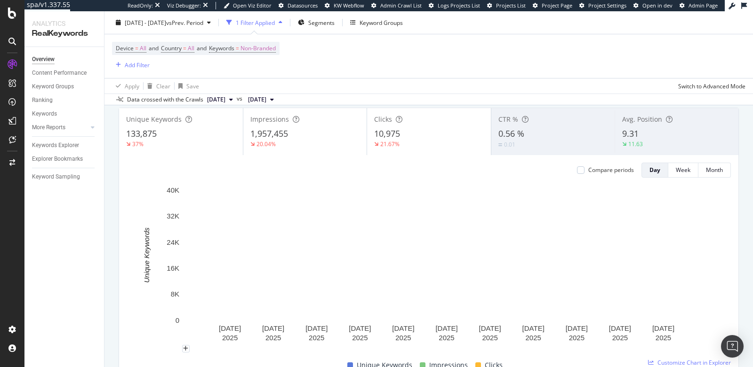
scroll to position [50, 0]
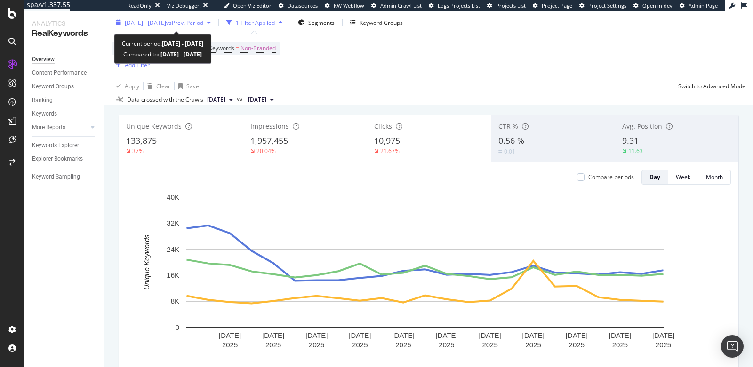
click at [141, 24] on span "[DATE] - [DATE]" at bounding box center [145, 22] width 41 height 8
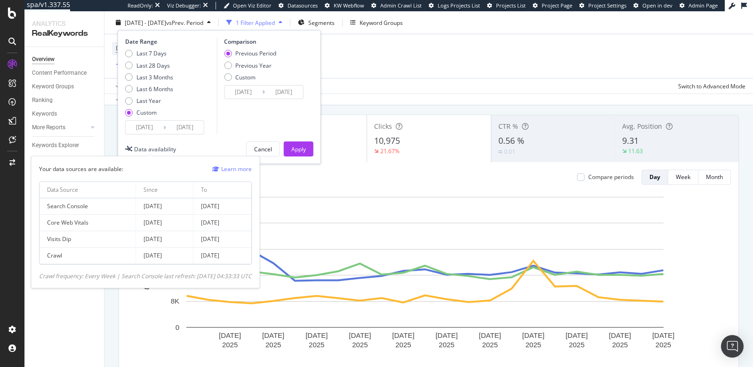
click at [143, 148] on div "Data availability" at bounding box center [155, 149] width 42 height 8
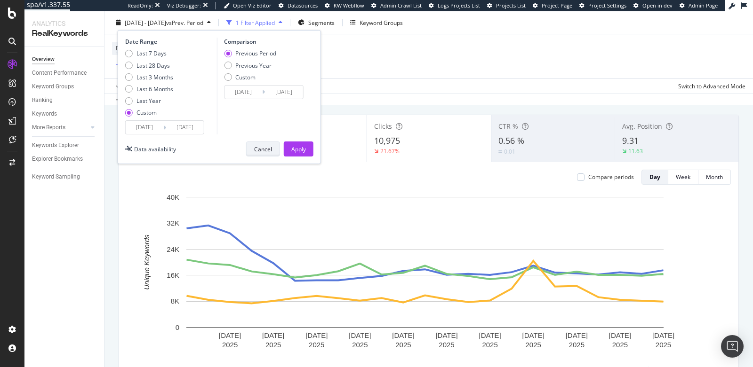
click at [256, 152] on div "Cancel" at bounding box center [263, 149] width 18 height 8
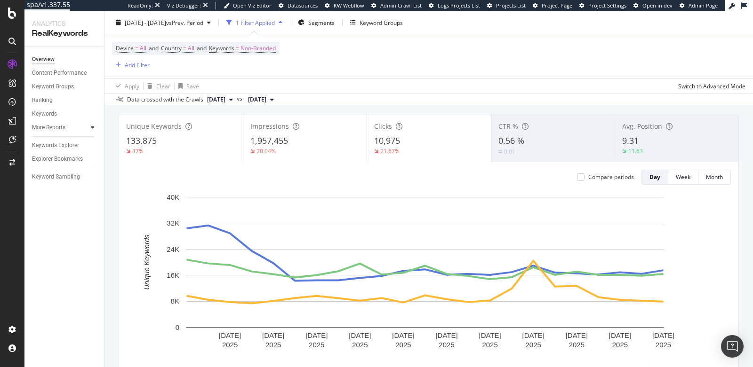
click at [94, 126] on icon at bounding box center [93, 128] width 4 height 6
click at [50, 87] on div "Keyword Groups" at bounding box center [53, 87] width 42 height 10
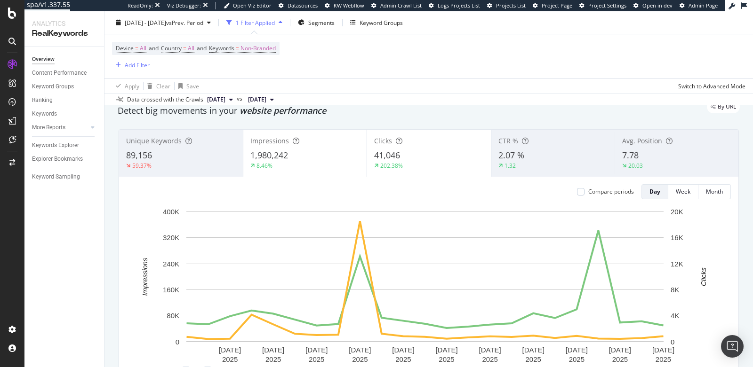
scroll to position [12, 0]
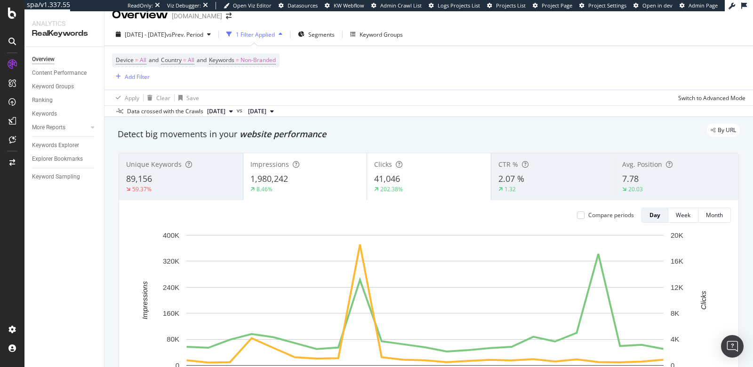
click at [179, 179] on div "89,156" at bounding box center [181, 179] width 110 height 12
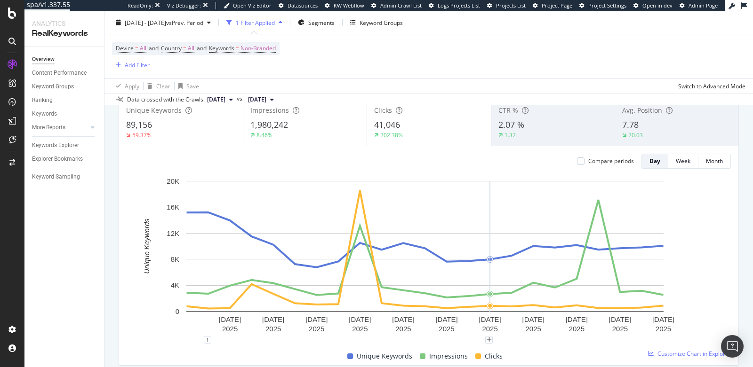
scroll to position [67, 0]
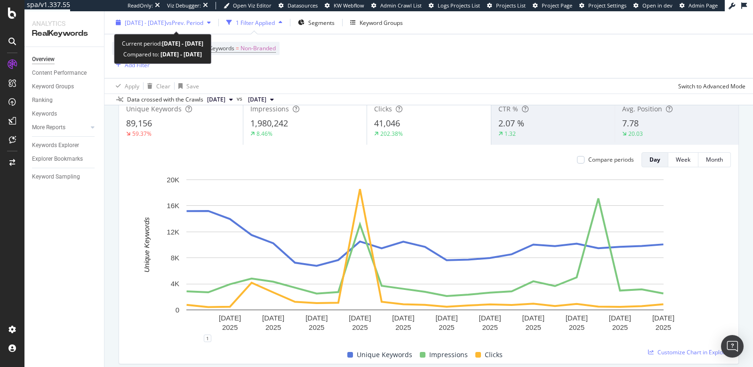
click at [166, 19] on span "[DATE] - [DATE]" at bounding box center [145, 22] width 41 height 8
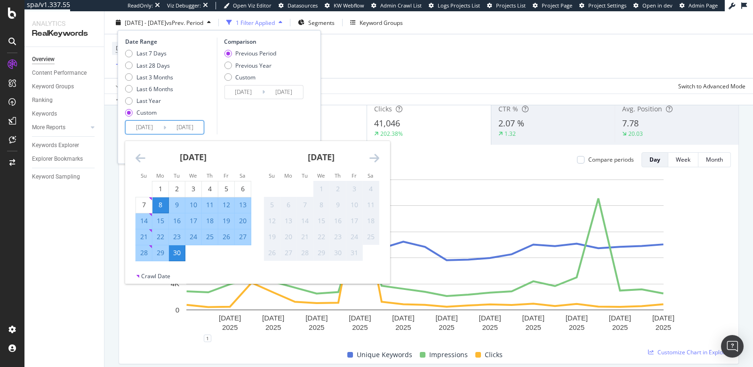
click at [136, 127] on input "[DATE]" at bounding box center [145, 127] width 38 height 13
click at [137, 159] on icon "Move backward to switch to the previous month." at bounding box center [140, 157] width 10 height 11
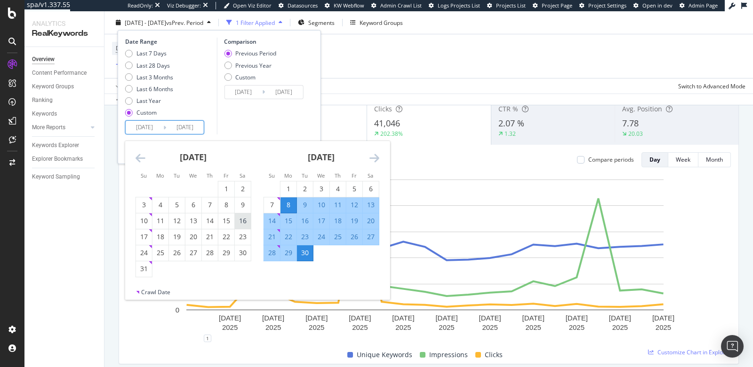
click at [242, 220] on div "16" at bounding box center [243, 220] width 16 height 9
type input "[DATE]"
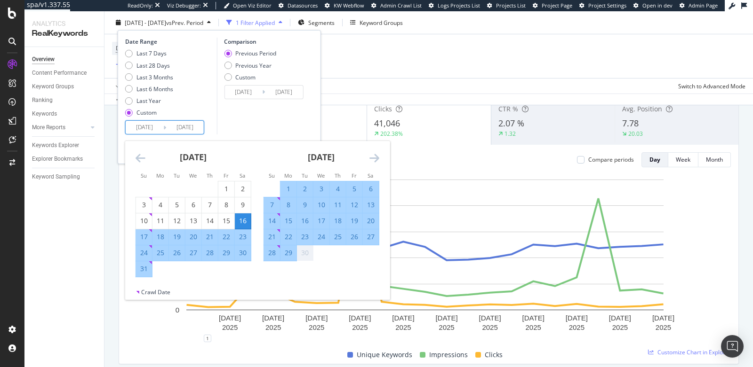
click at [273, 202] on div "7" at bounding box center [272, 204] width 16 height 9
type input "2025/09/07"
type input "2025/07/24"
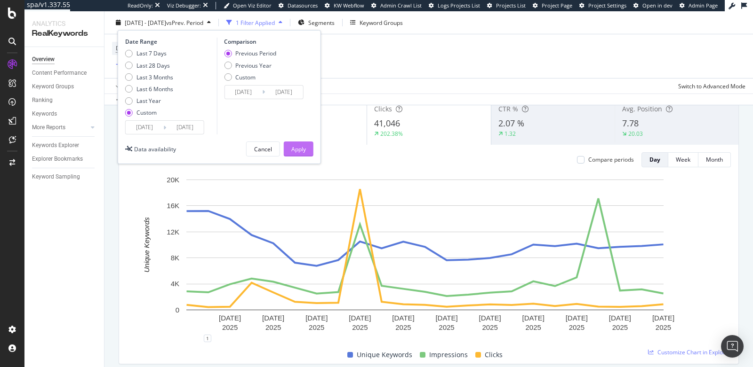
click at [297, 151] on div "Apply" at bounding box center [298, 149] width 15 height 8
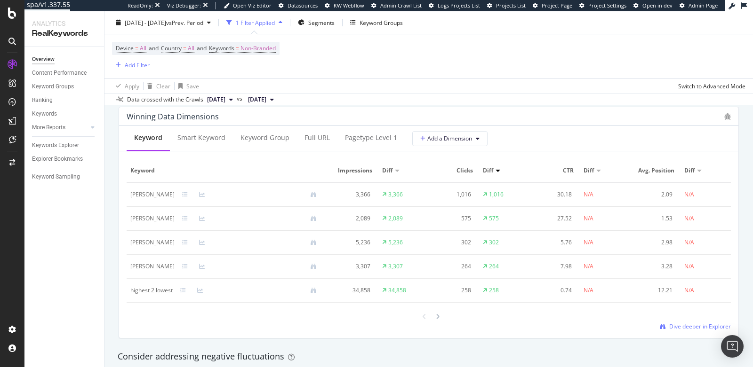
scroll to position [850, 0]
click at [435, 315] on div at bounding box center [437, 316] width 8 height 13
click at [422, 314] on icon at bounding box center [424, 316] width 4 height 6
click at [669, 325] on span "Dive deeper in Explorer" at bounding box center [700, 326] width 62 height 8
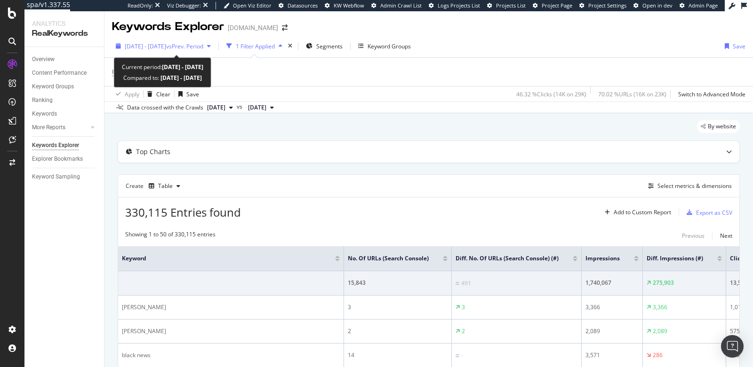
click at [147, 49] on div "2025 Aug. 16th - Sep. 7th vs Prev. Period" at bounding box center [164, 46] width 79 height 8
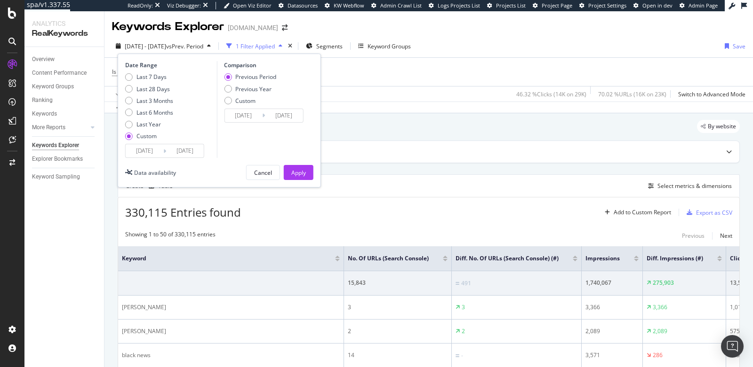
click at [144, 154] on input "2025/08/16" at bounding box center [145, 150] width 38 height 13
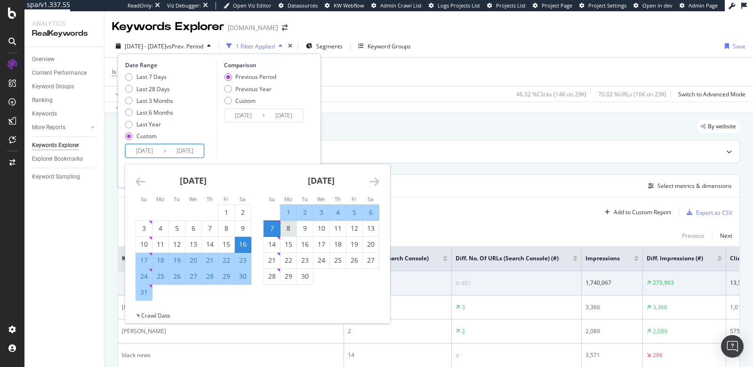
click at [290, 224] on div "8" at bounding box center [288, 228] width 16 height 9
type input "2025/09/08"
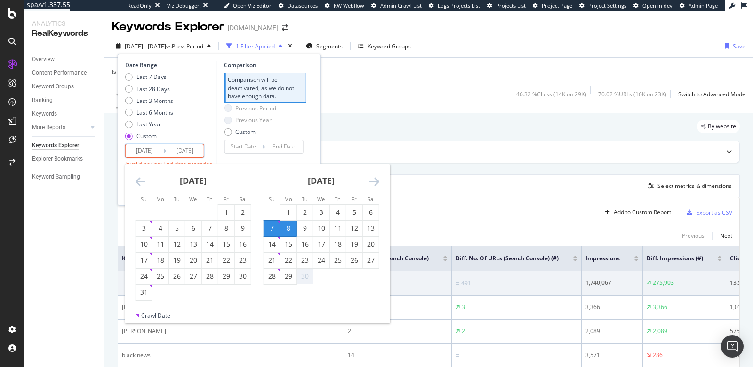
click at [304, 281] on div "30" at bounding box center [305, 277] width 16 height 16
type input "2025/09/30"
type input "2025/08/16"
type input "2025/09/07"
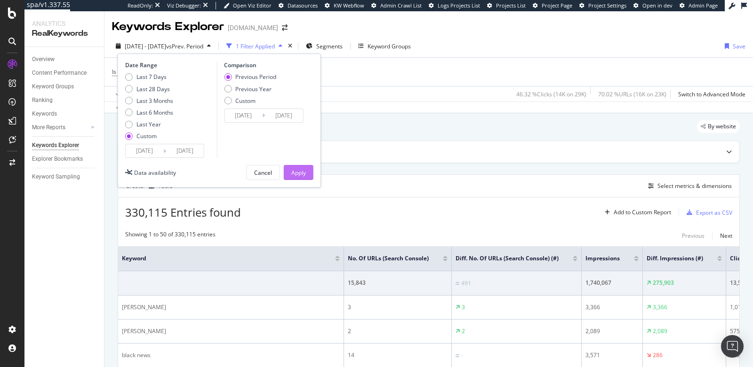
click at [294, 175] on div "Apply" at bounding box center [298, 173] width 15 height 8
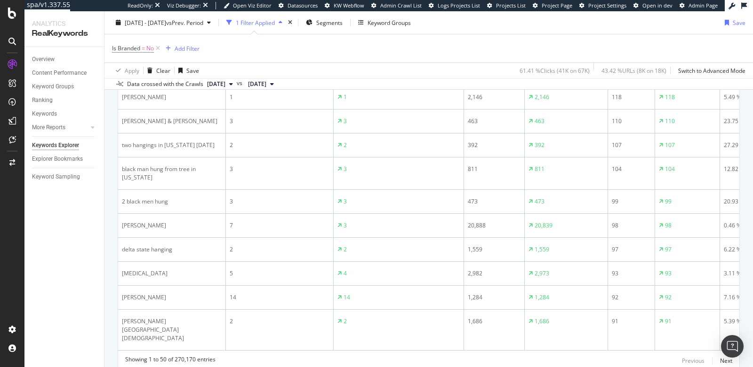
scroll to position [1202, 0]
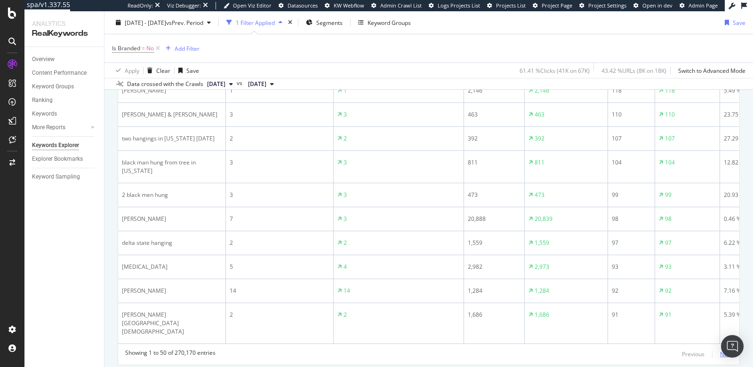
click at [720, 350] on div "Next" at bounding box center [726, 354] width 12 height 8
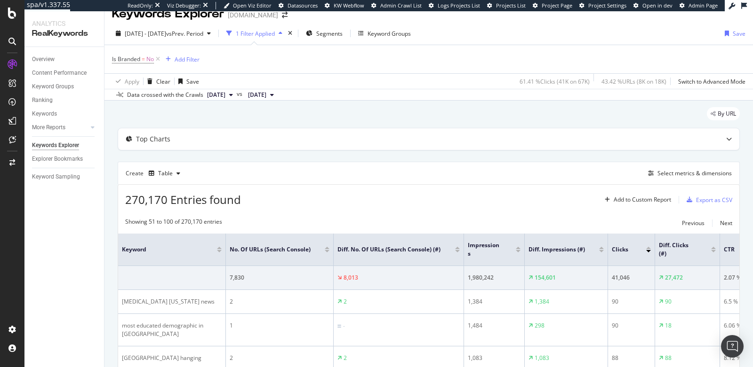
scroll to position [17, 0]
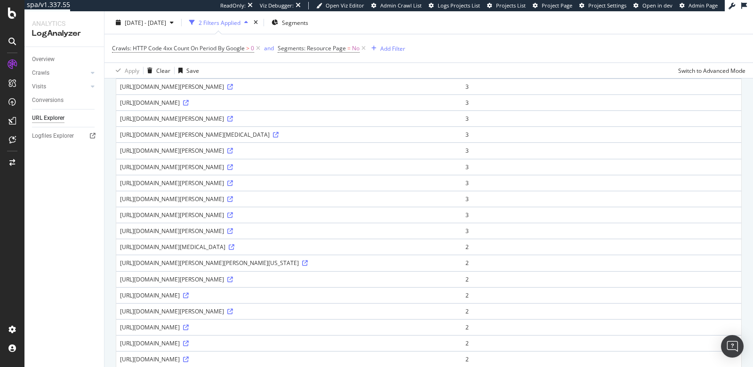
scroll to position [118, 0]
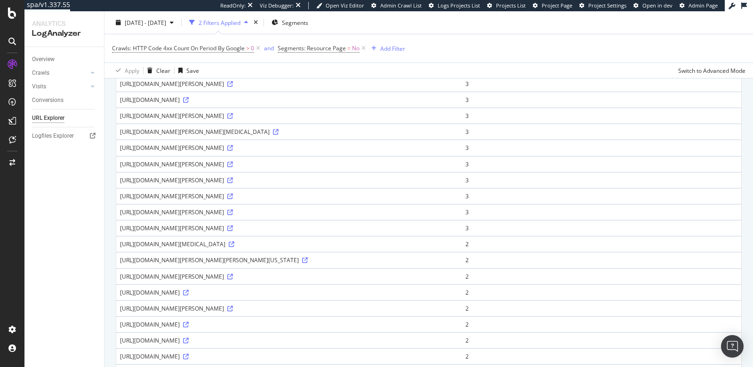
drag, startPoint x: 177, startPoint y: 97, endPoint x: 198, endPoint y: 98, distance: 20.7
click at [198, 72] on div "[URL][DOMAIN_NAME][PERSON_NAME]" at bounding box center [289, 68] width 338 height 8
drag, startPoint x: 200, startPoint y: 96, endPoint x: 173, endPoint y: 98, distance: 26.9
click at [173, 72] on div "[URL][DOMAIN_NAME][PERSON_NAME]" at bounding box center [289, 68] width 338 height 8
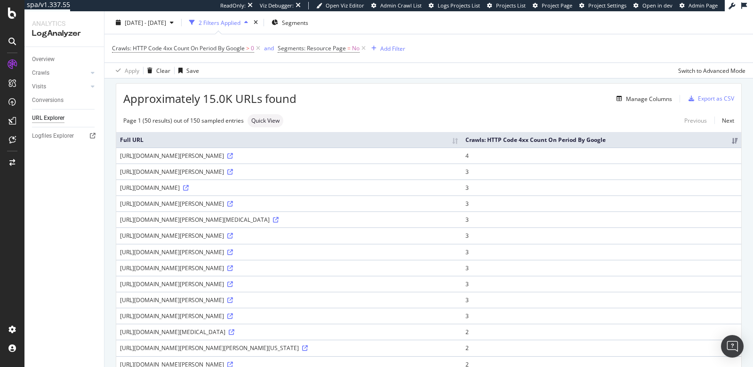
scroll to position [22, 0]
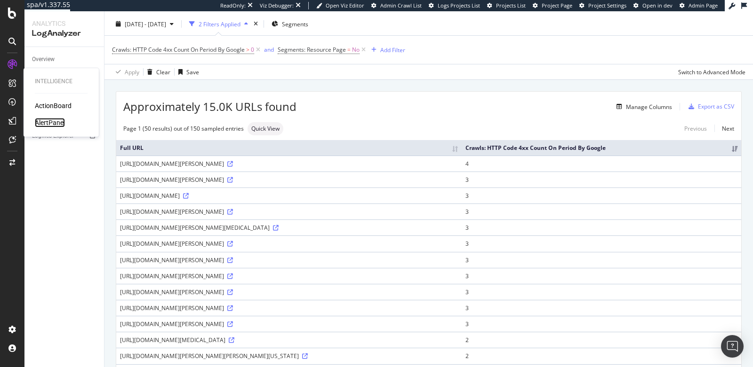
click at [42, 124] on div "AlertPanel" at bounding box center [50, 122] width 30 height 9
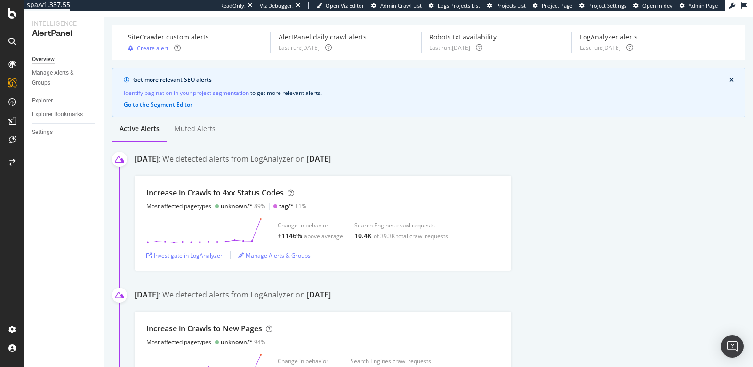
scroll to position [24, 0]
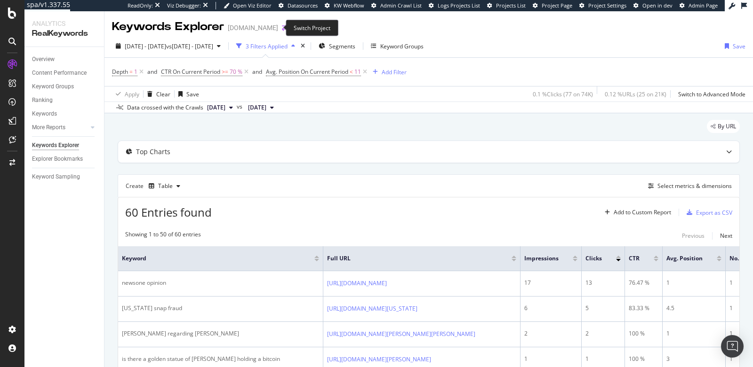
click at [282, 26] on icon "arrow-right-arrow-left" at bounding box center [285, 27] width 6 height 7
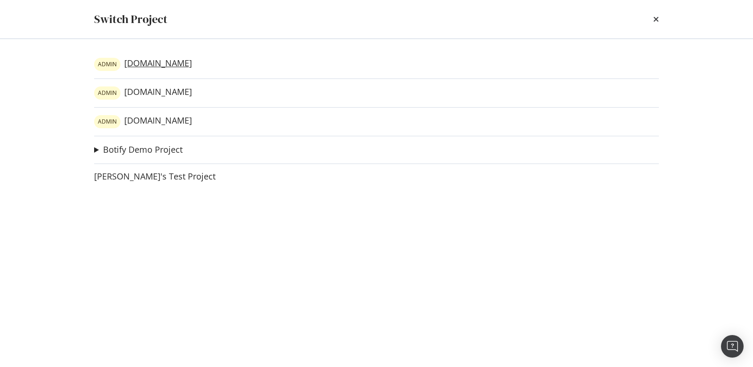
click at [161, 63] on link "ADMIN [DOMAIN_NAME]" at bounding box center [143, 64] width 98 height 13
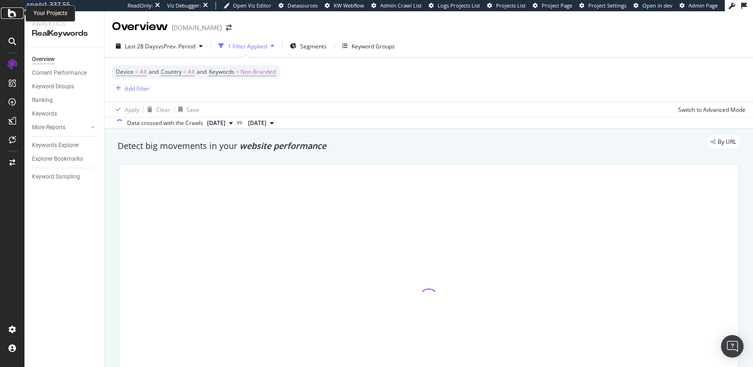
click at [11, 13] on icon at bounding box center [12, 13] width 8 height 11
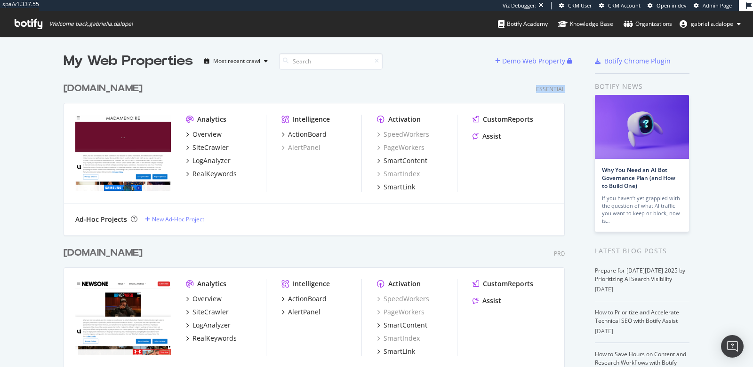
drag, startPoint x: 522, startPoint y: 88, endPoint x: 568, endPoint y: 92, distance: 45.7
click at [568, 92] on div "My Web Properties Most recent crawl Demo Web Property [DOMAIN_NAME] Essential A…" at bounding box center [323, 308] width 520 height 513
